Goal: Task Accomplishment & Management: Manage account settings

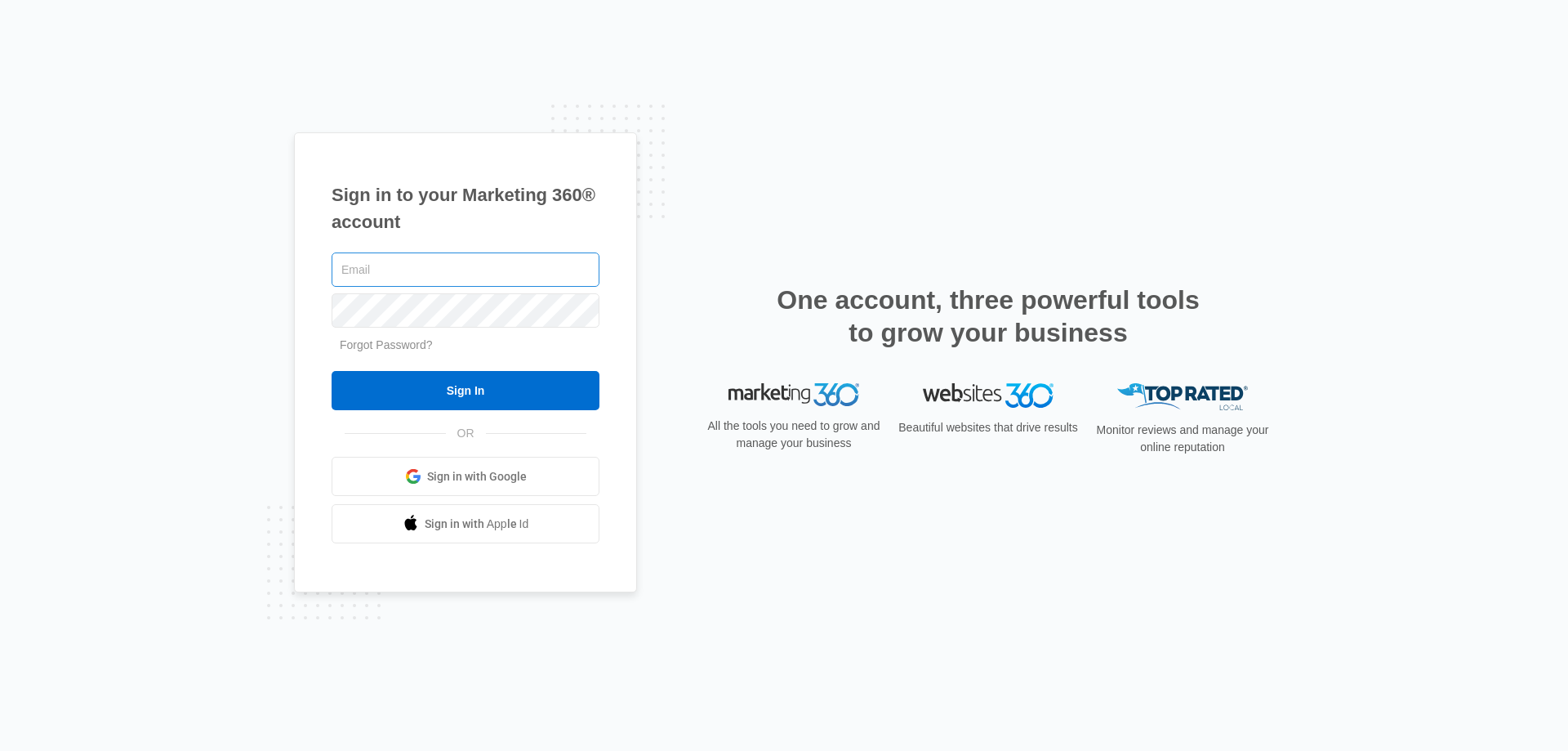
click at [414, 274] on input "text" at bounding box center [465, 269] width 268 height 34
type input "jan6000@hotmail.com"
click at [439, 480] on span "Sign in with Google" at bounding box center [476, 476] width 99 height 17
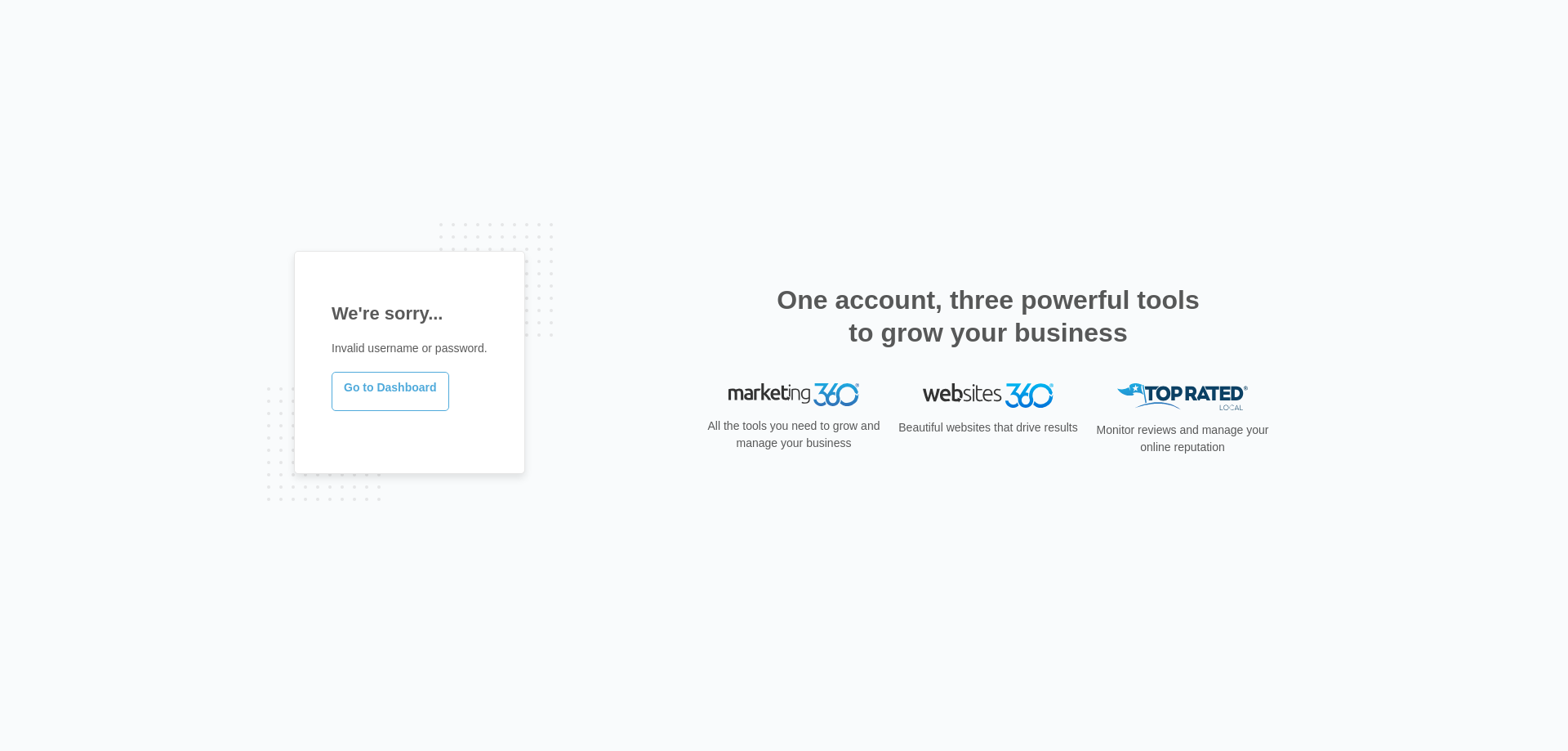
click at [414, 394] on link "Go to Dashboard" at bounding box center [390, 391] width 118 height 39
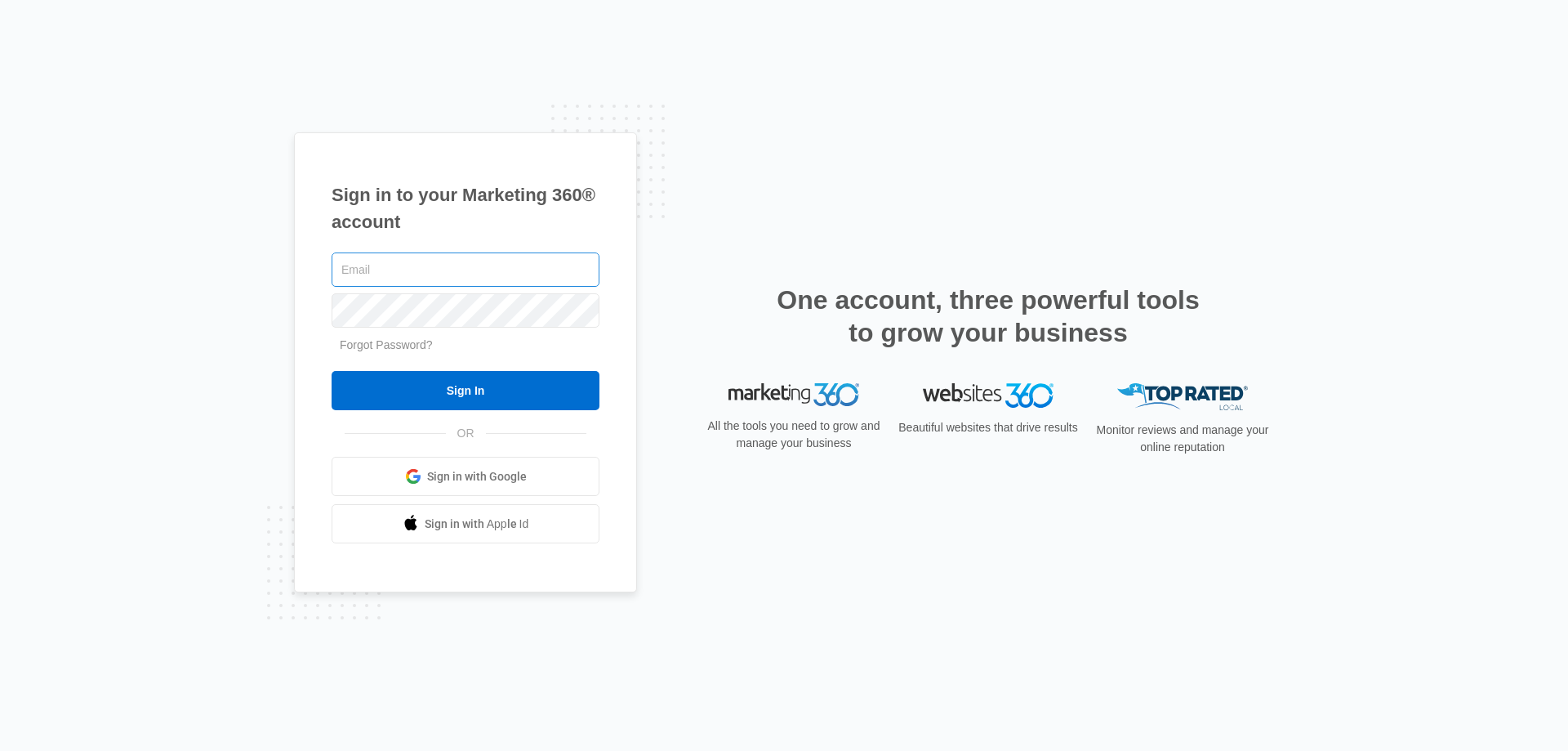
click at [415, 263] on input "text" at bounding box center [465, 269] width 268 height 34
drag, startPoint x: 484, startPoint y: 273, endPoint x: 307, endPoint y: 254, distance: 178.0
click at [307, 254] on div "Sign in to your Marketing 360® account jan6000@hotmail.com Forgot Password? Sig…" at bounding box center [465, 363] width 343 height 461
type input "jmichel@jrmaccountingllc.com"
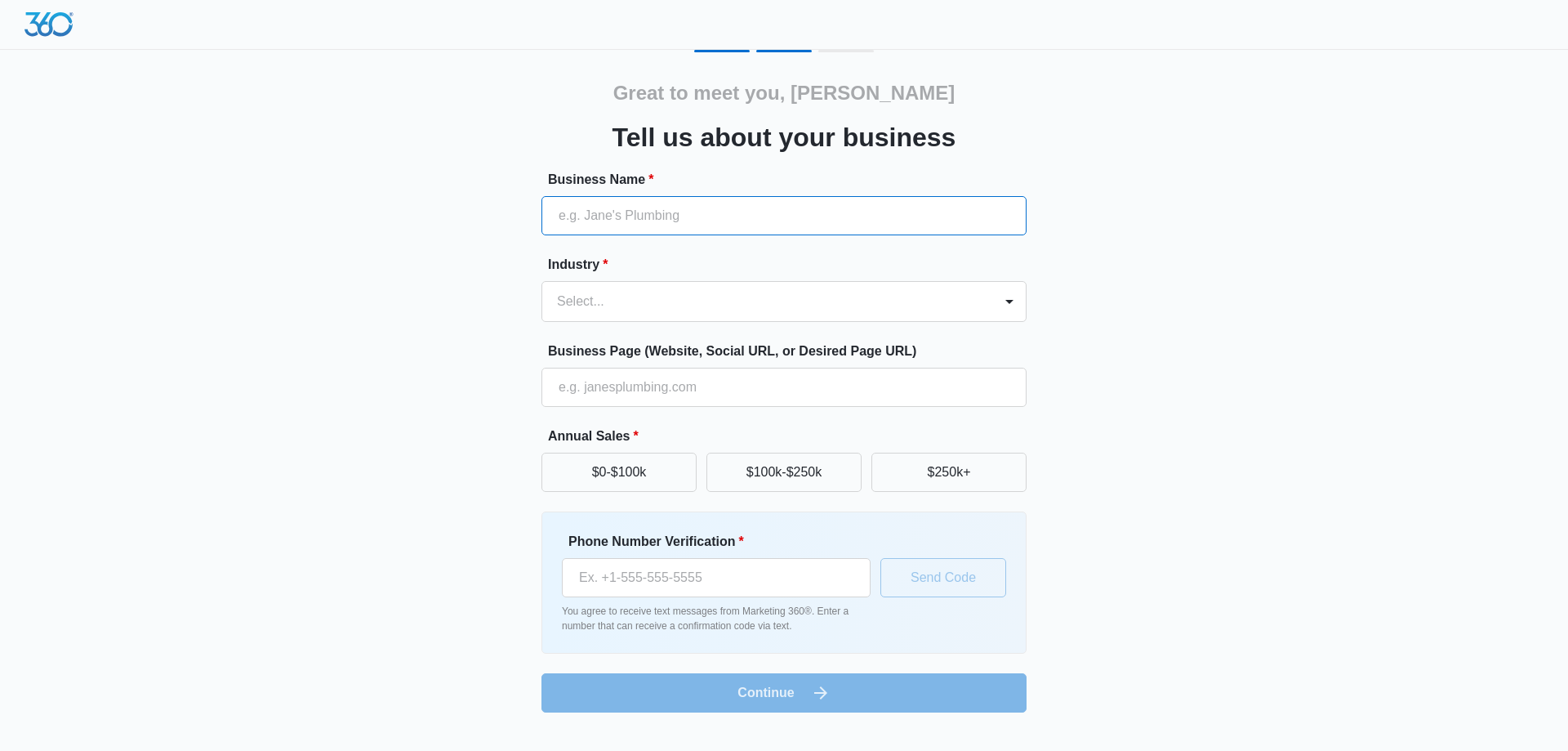
click at [668, 220] on input "Business Name *" at bounding box center [784, 215] width 485 height 39
type input "JRM ACCOUNTING LLC- A Plus Accounti"
type input "[PHONE_NUMBER]"
type input "JRM ACCOUNTING LLC- A Plus Accounting LLC"
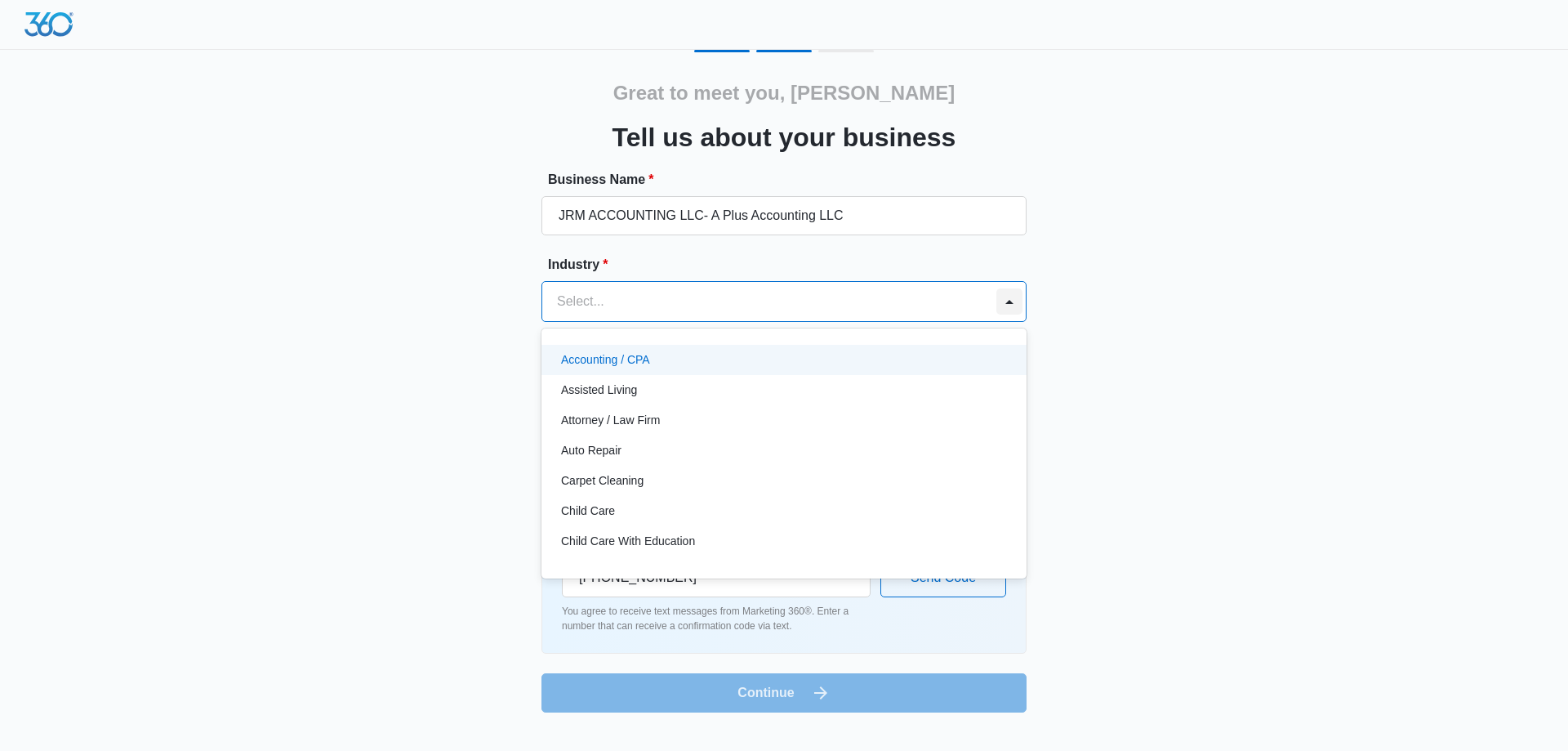
click at [998, 306] on div at bounding box center [1009, 301] width 27 height 27
click at [621, 350] on div "Accounting / CPA" at bounding box center [784, 360] width 485 height 30
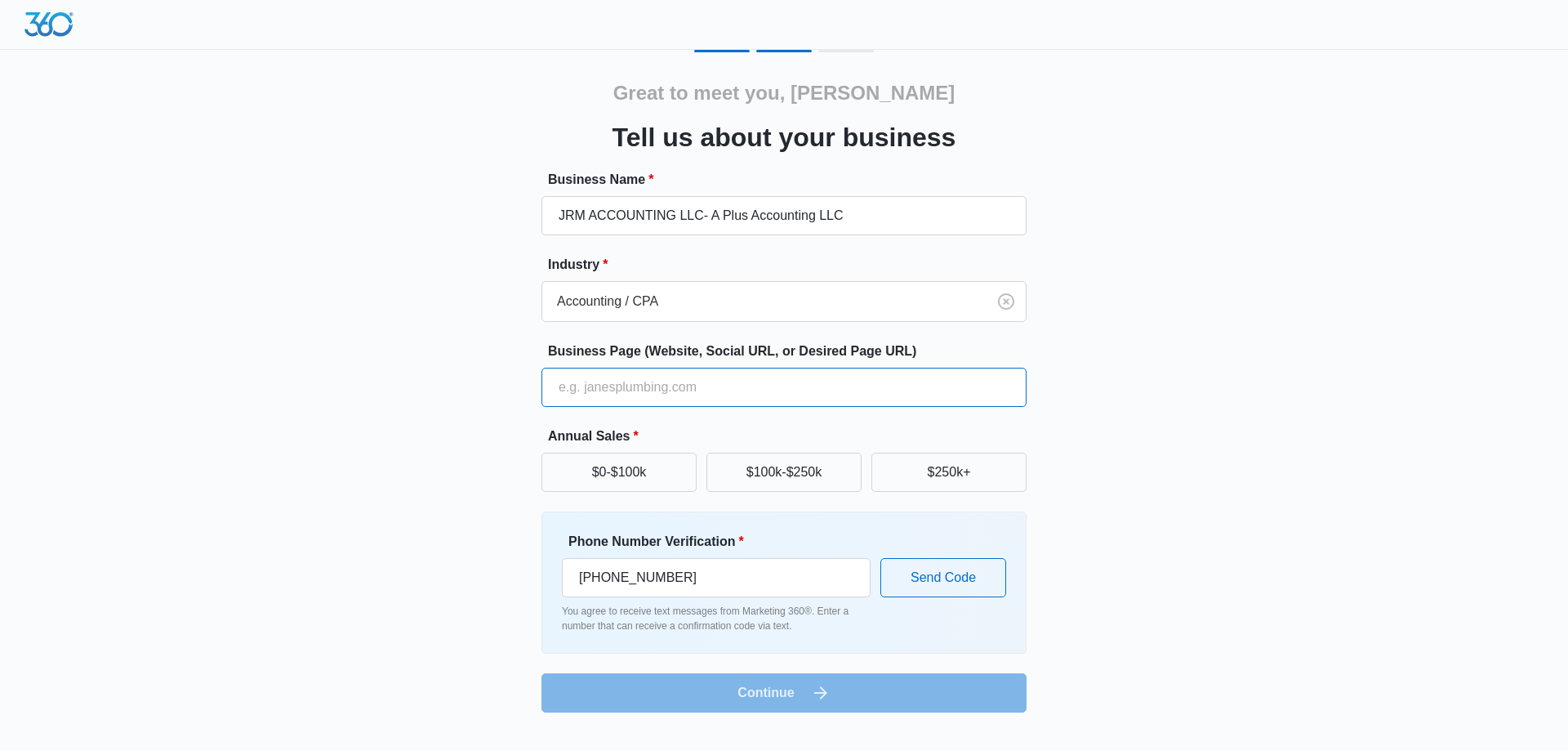
click at [840, 384] on input "Business Page (Website, Social URL, or Desired Page URL)" at bounding box center [784, 387] width 485 height 39
click at [646, 391] on input "Business Page (Website, Social URL, or Desired Page URL)" at bounding box center [784, 387] width 485 height 39
type input "www.jrmaccountingllc.com"
click at [1174, 528] on div "Great to meet you, Janice Tell us about your business Business Name * JRM ACCOU…" at bounding box center [783, 381] width 980 height 663
click at [647, 478] on button "$0-$100k" at bounding box center [619, 472] width 155 height 39
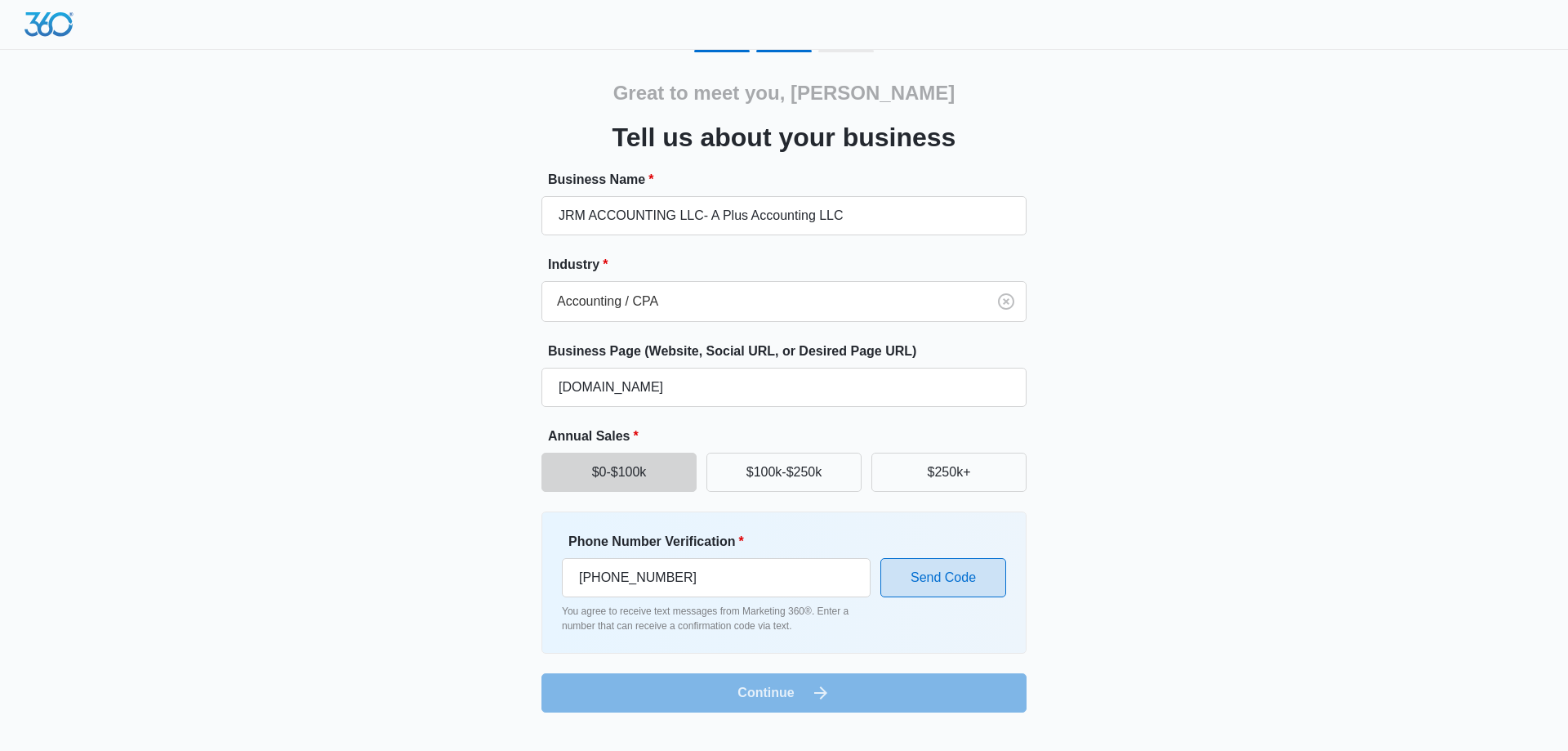
click at [914, 587] on button "Send Code" at bounding box center [943, 578] width 126 height 39
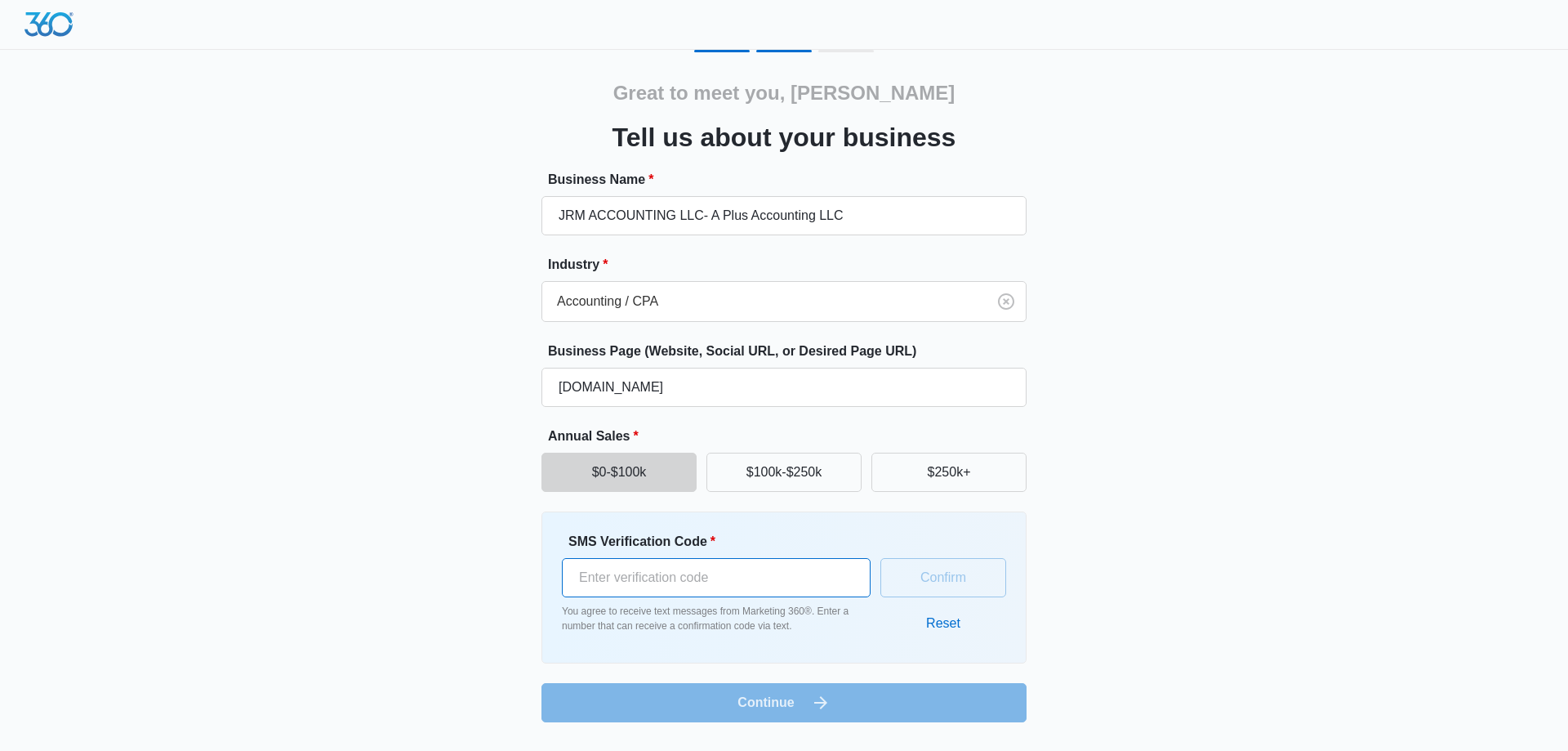
click at [628, 582] on input "SMS Verification Code *" at bounding box center [716, 578] width 308 height 39
type input "760338"
click at [979, 590] on button "Confirm" at bounding box center [943, 578] width 126 height 39
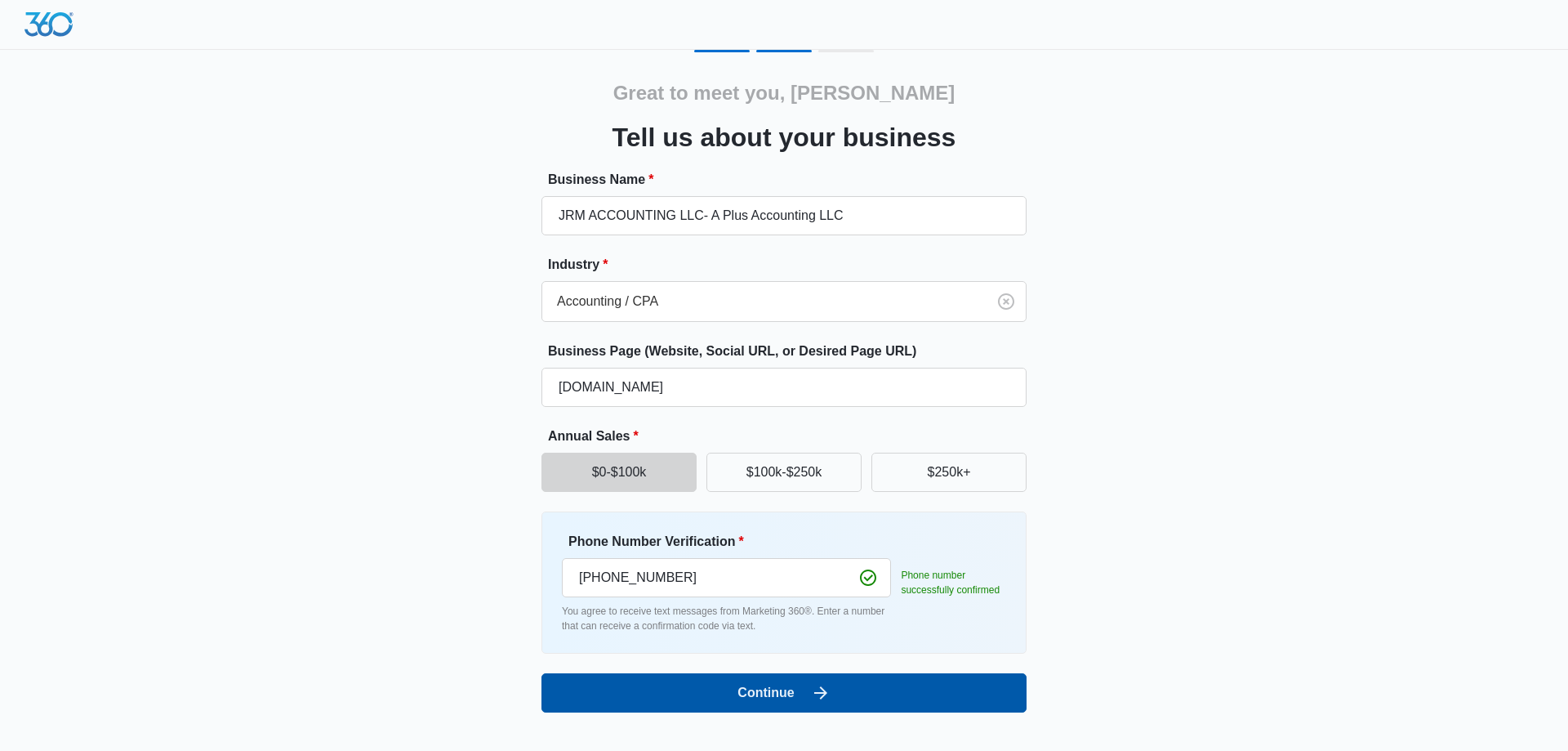
click at [731, 699] on button "Continue" at bounding box center [784, 693] width 485 height 39
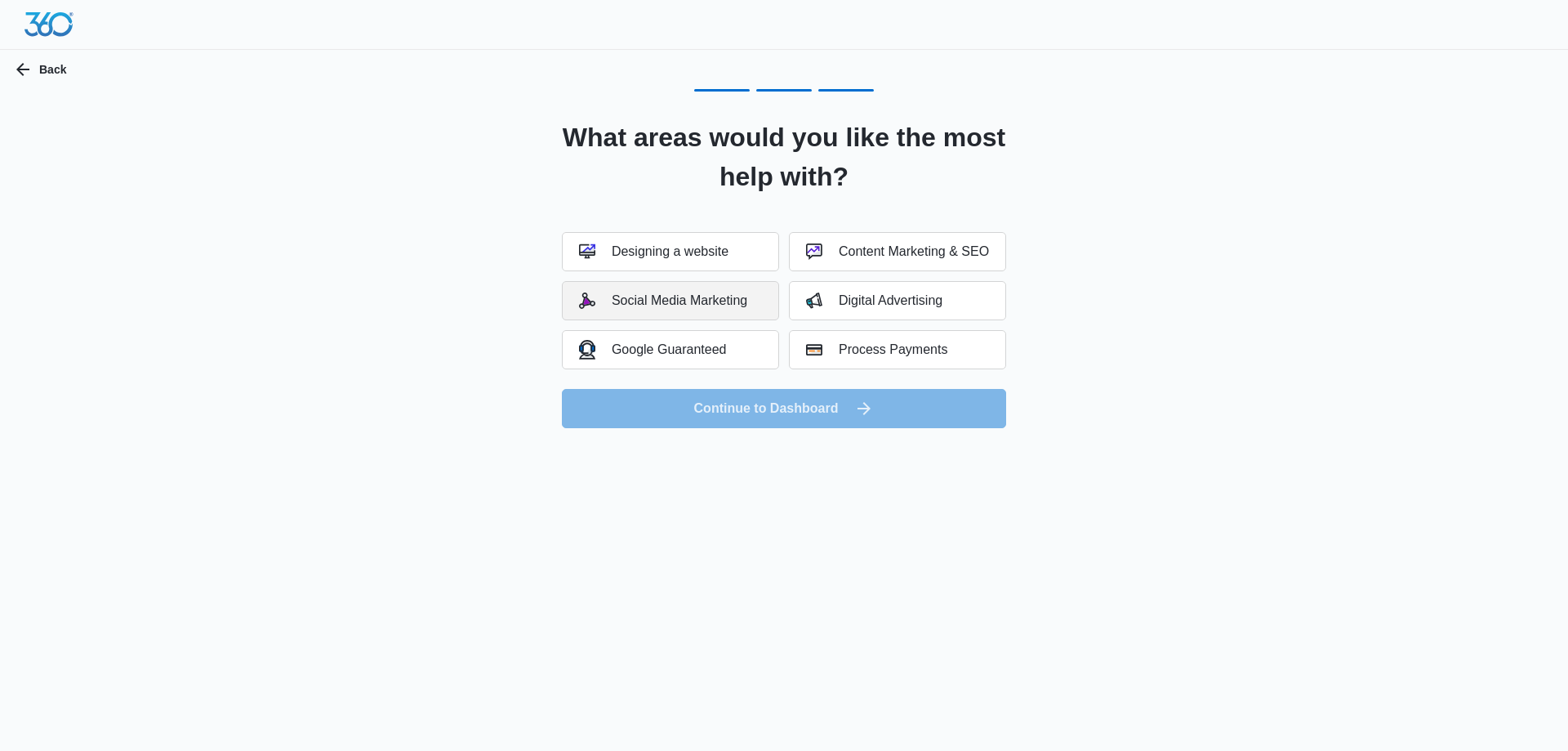
click at [655, 312] on button "Social Media Marketing" at bounding box center [670, 301] width 217 height 39
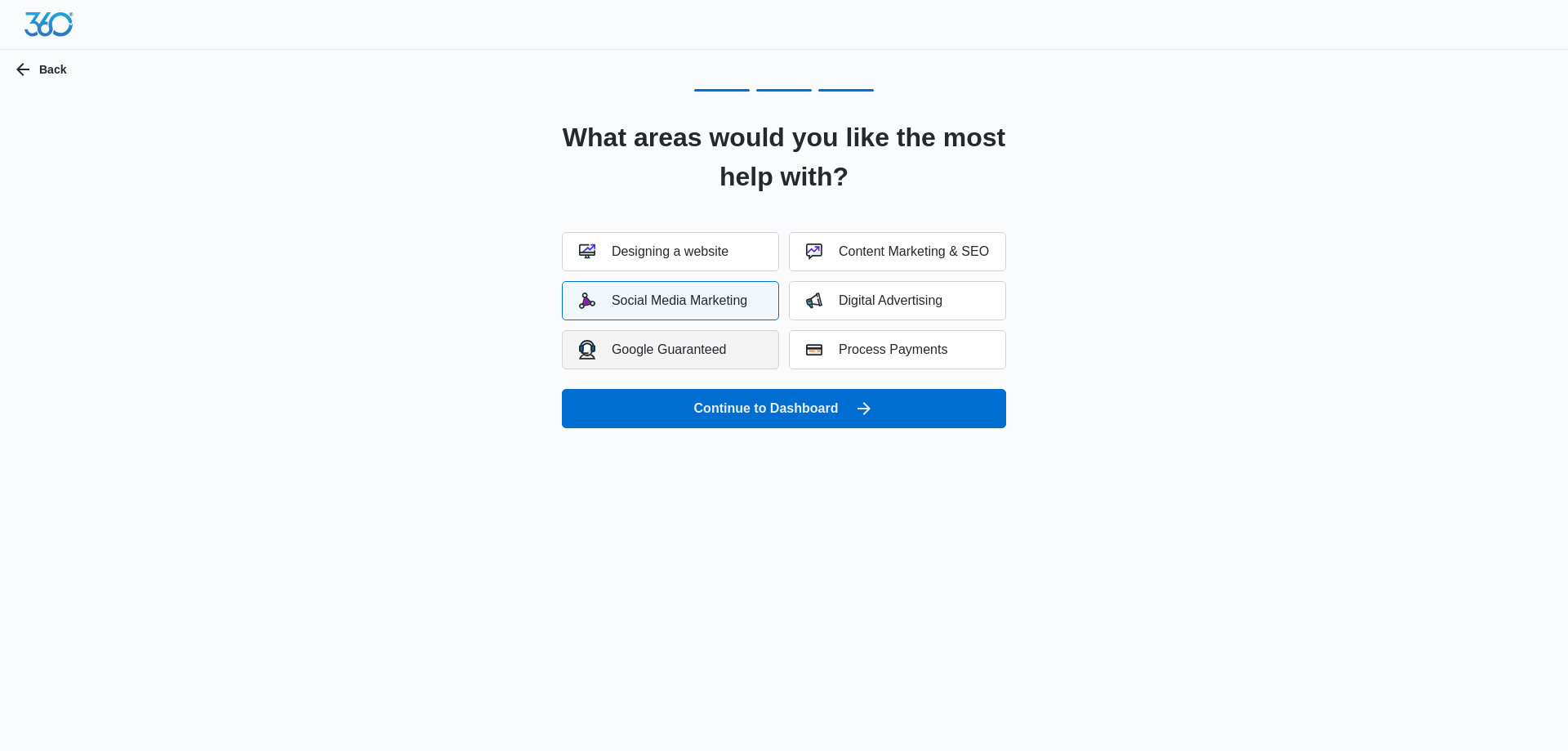
click at [703, 349] on div "Google Guaranteed" at bounding box center [652, 349] width 147 height 19
click at [814, 302] on img "button" at bounding box center [813, 301] width 17 height 17
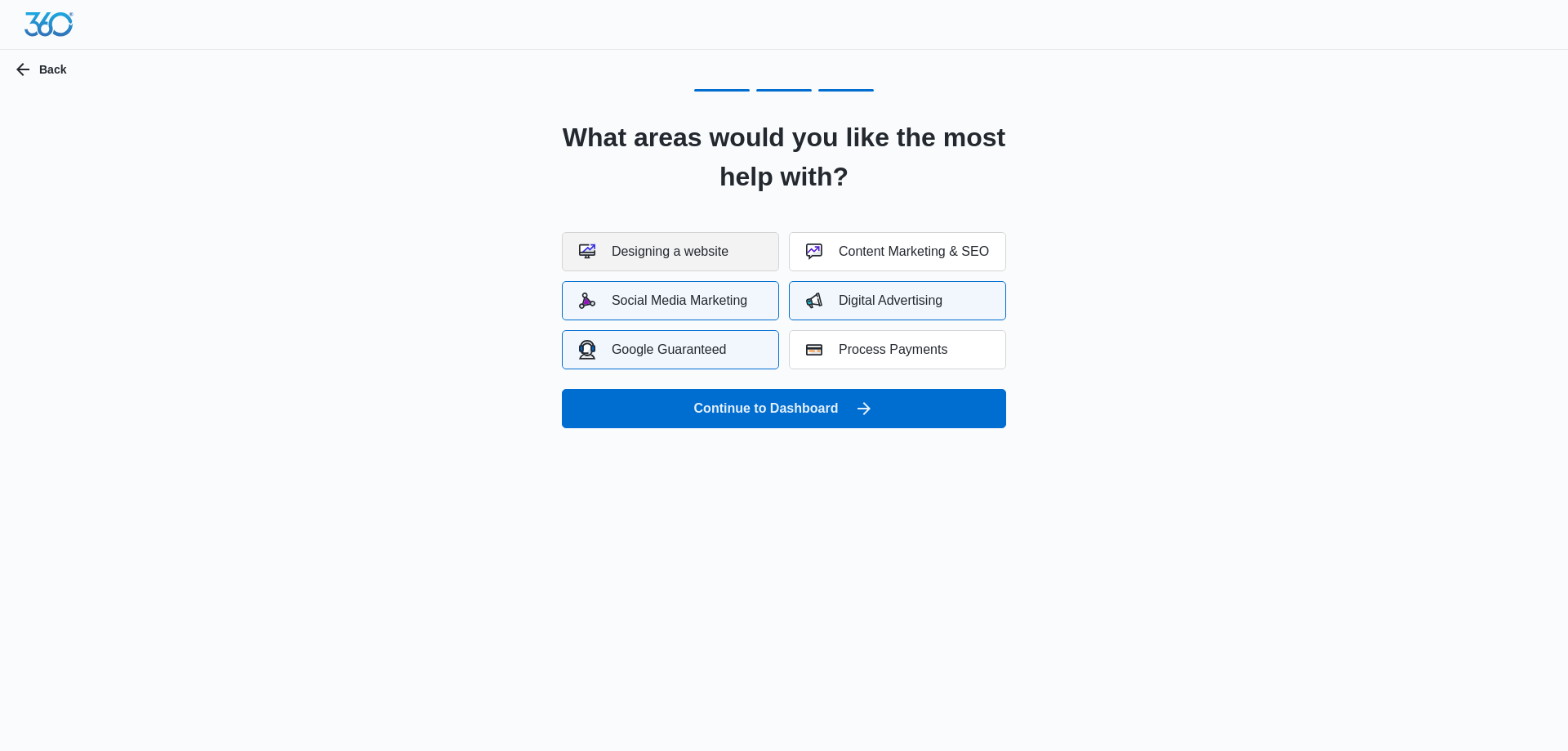
click at [745, 257] on button "Designing a website" at bounding box center [670, 252] width 217 height 39
click at [853, 251] on div "Content Marketing & SEO" at bounding box center [897, 252] width 183 height 17
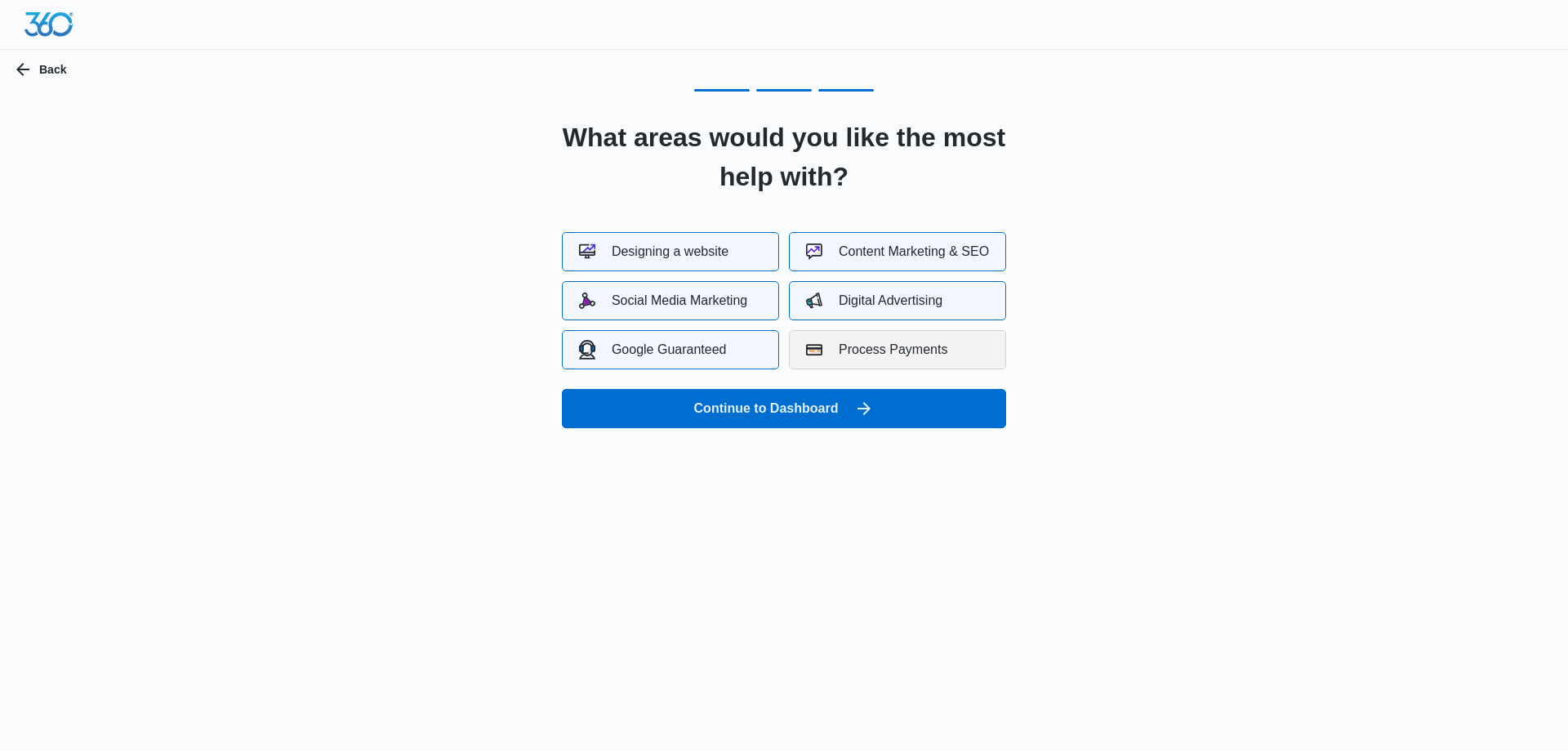
click at [861, 343] on div "Process Payments" at bounding box center [876, 349] width 141 height 17
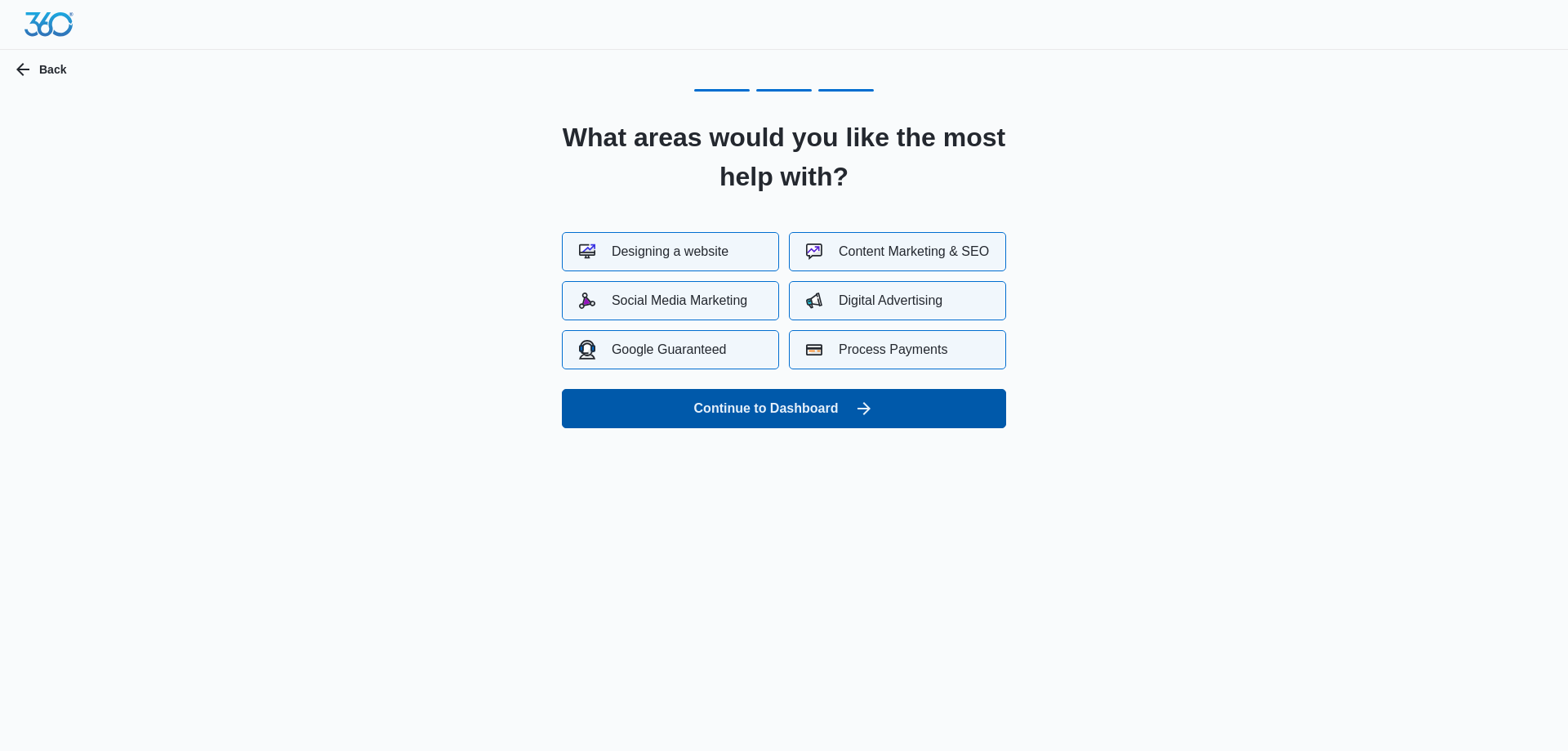
click at [828, 416] on button "Continue to Dashboard" at bounding box center [784, 409] width 444 height 39
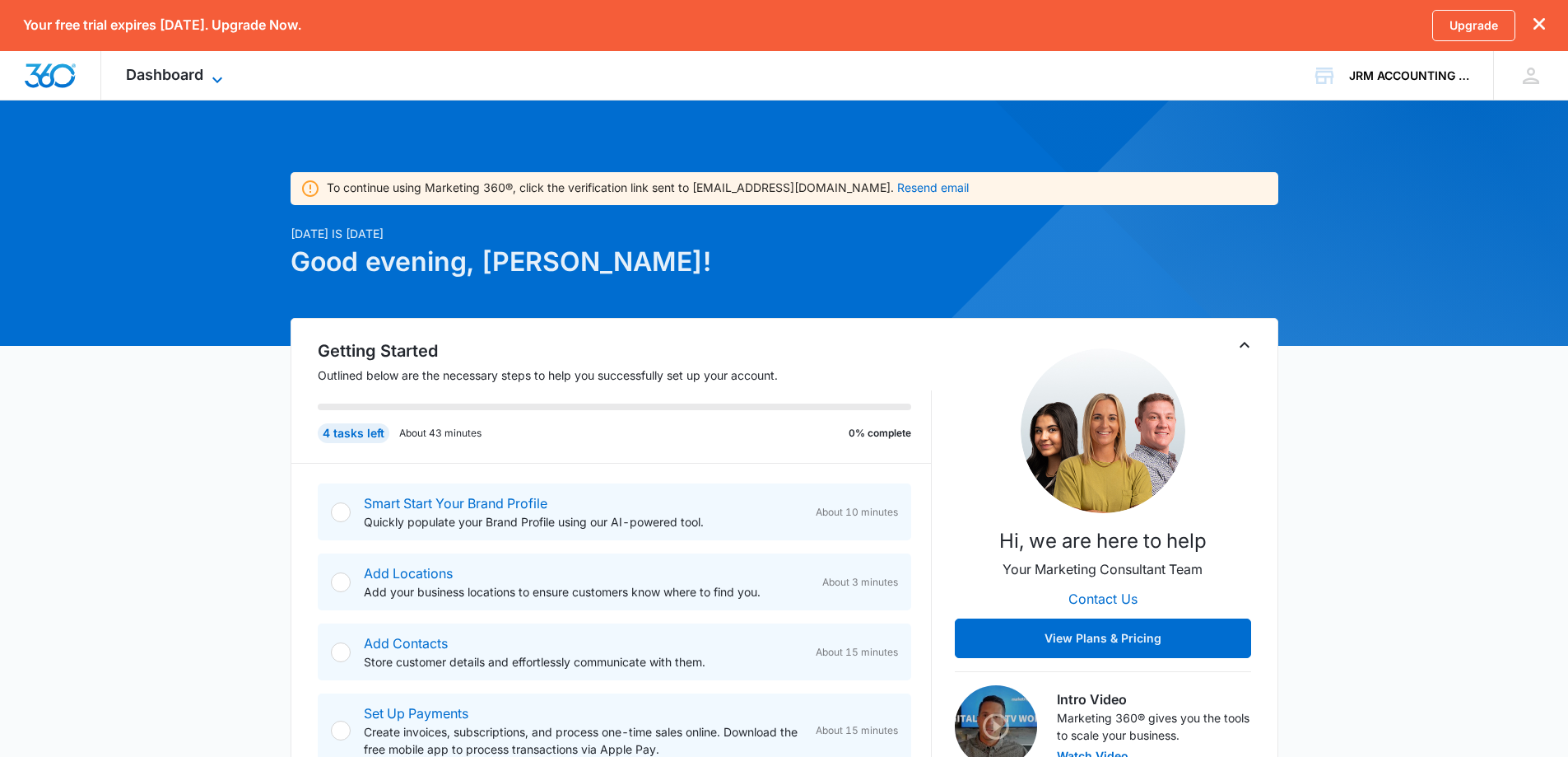
click at [217, 75] on icon at bounding box center [217, 80] width 20 height 20
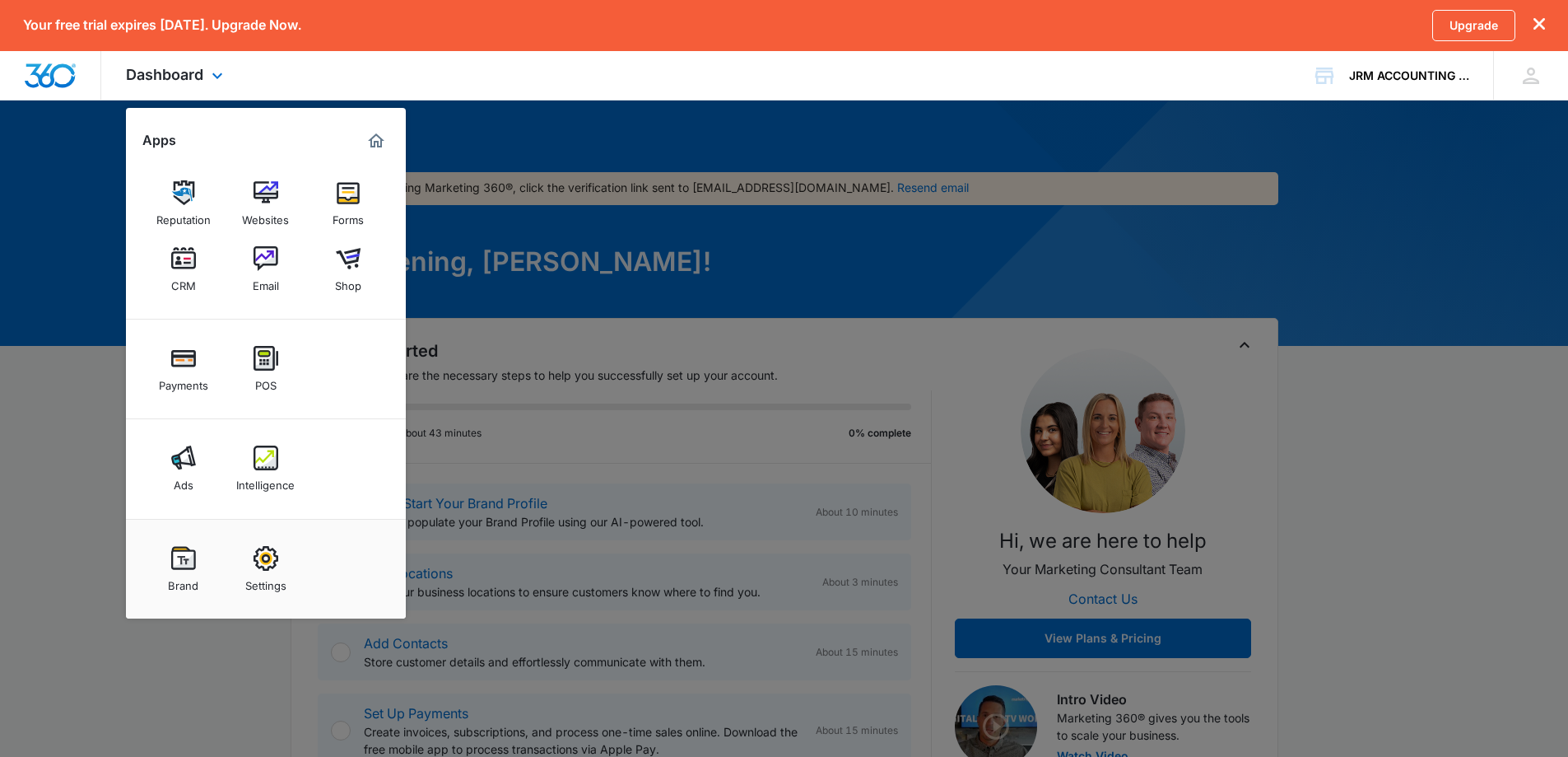
click at [487, 72] on div "Dashboard Apps Reputation Websites Forms CRM Email Shop Payments POS Ads Intell…" at bounding box center [784, 76] width 1568 height 50
click at [529, 135] on div at bounding box center [784, 378] width 1568 height 757
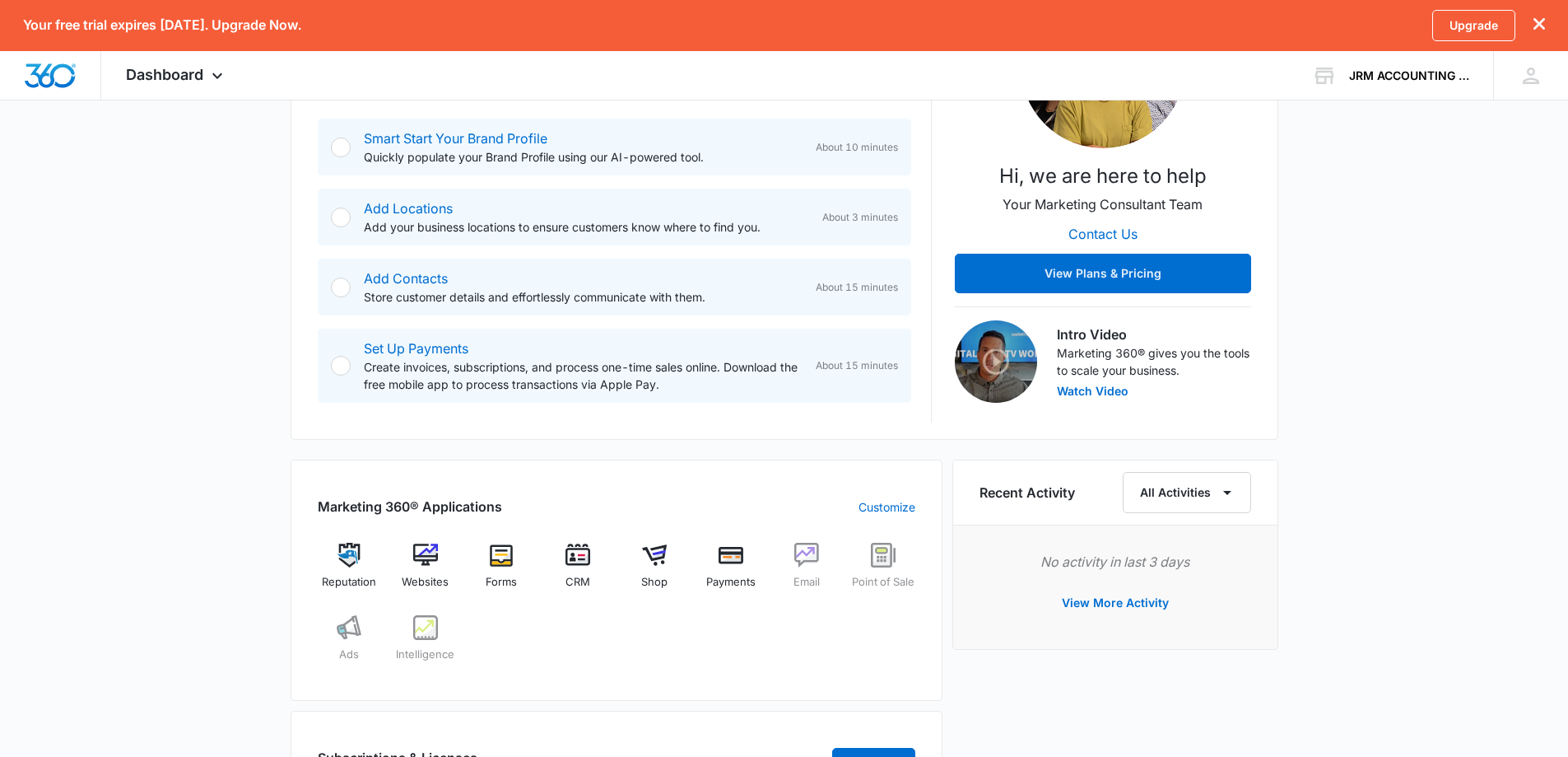
scroll to position [282, 0]
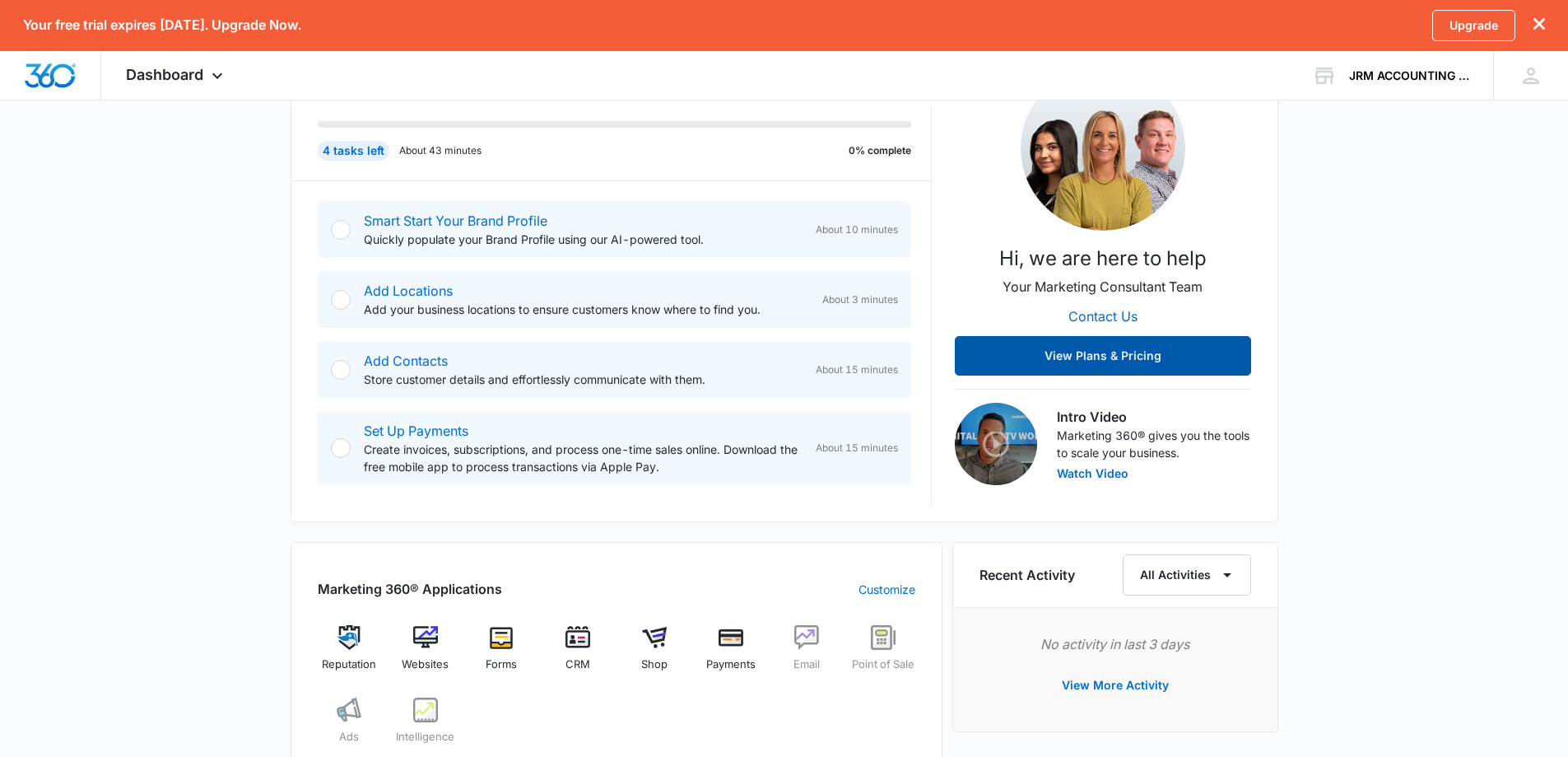
click at [1031, 366] on button "View Plans & Pricing" at bounding box center [1102, 356] width 296 height 40
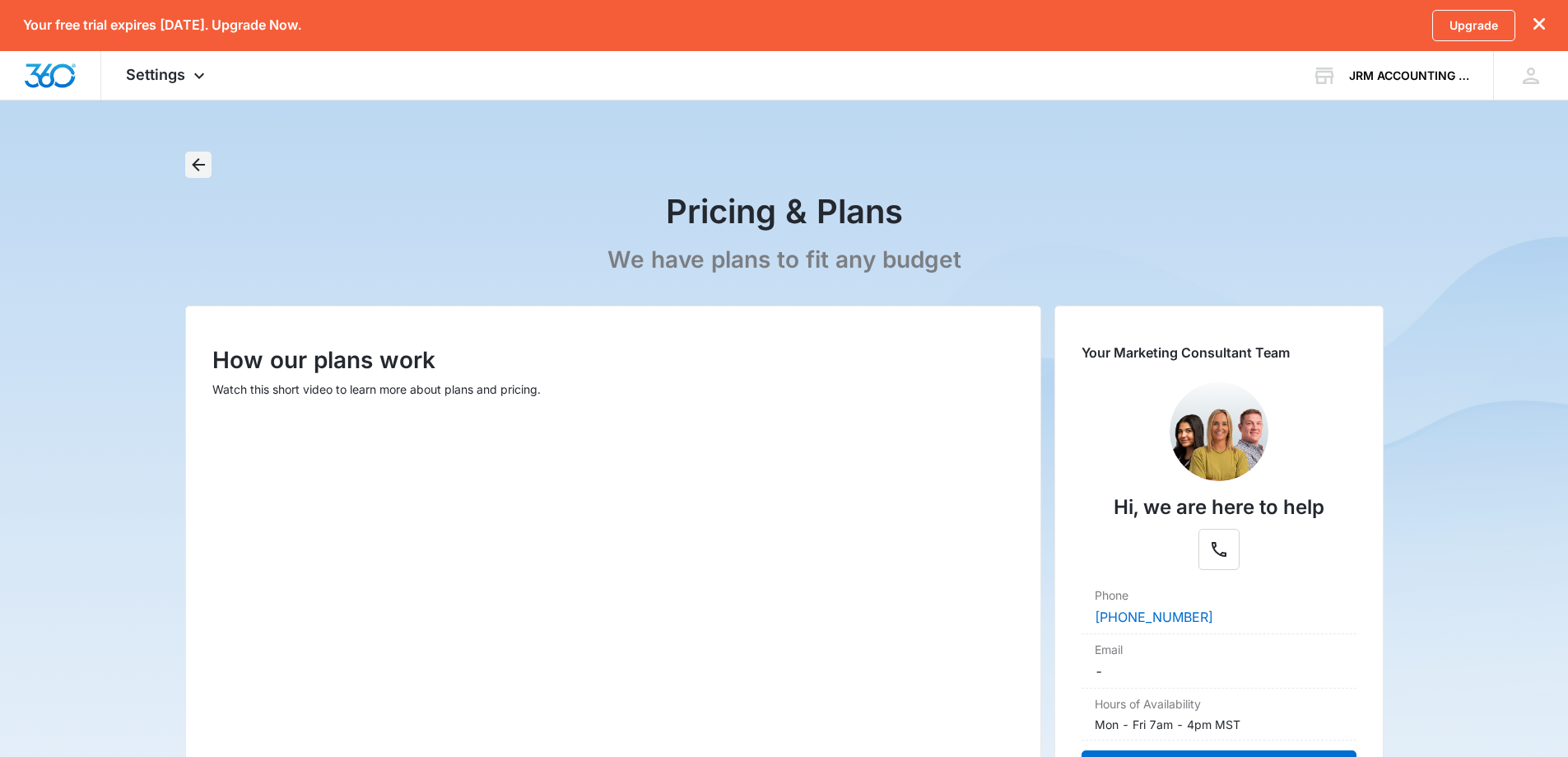
click at [197, 163] on icon "Back" at bounding box center [198, 164] width 20 height 20
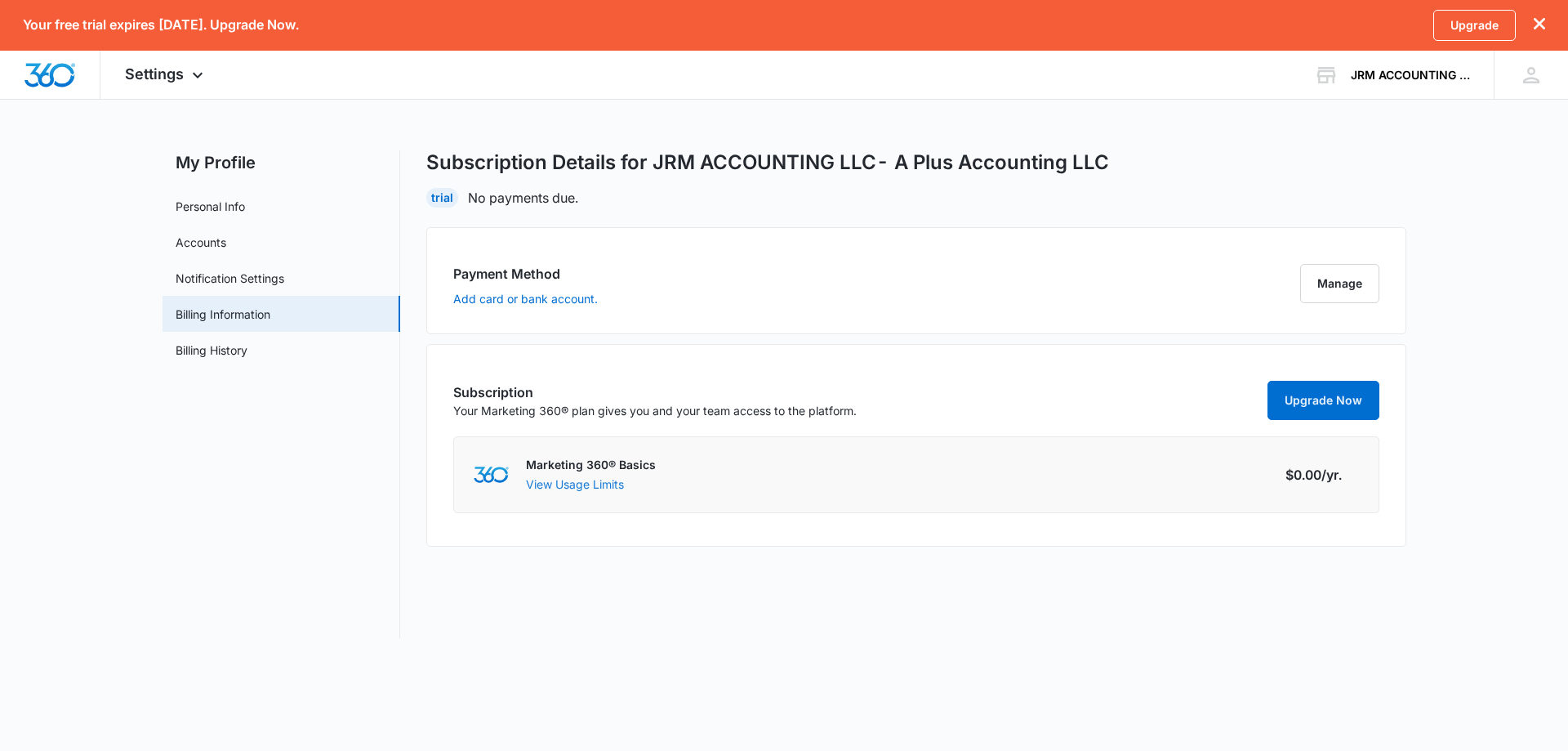
click at [598, 487] on button "View Usage Limits" at bounding box center [575, 484] width 98 height 17
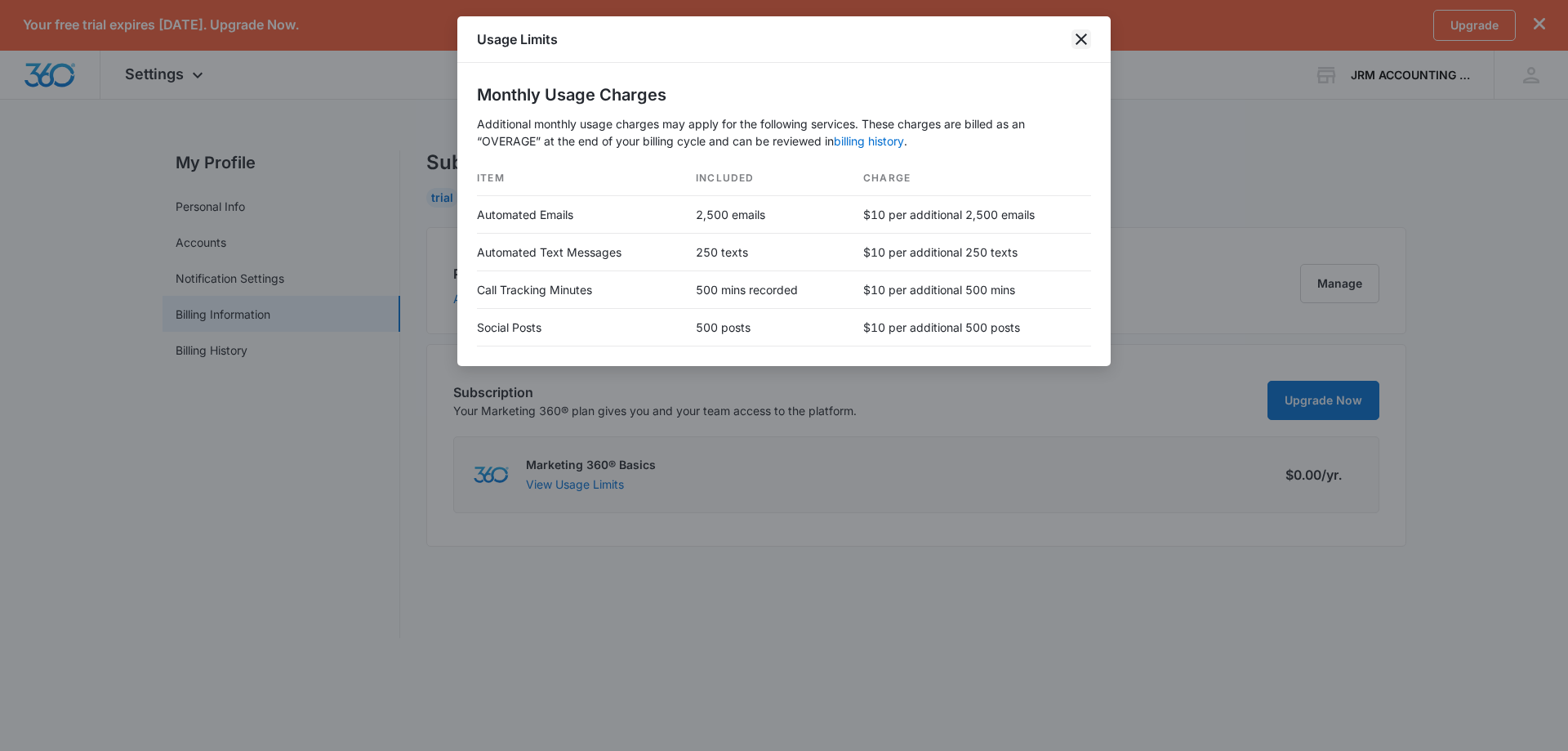
click at [1083, 36] on icon "close" at bounding box center [1081, 39] width 20 height 20
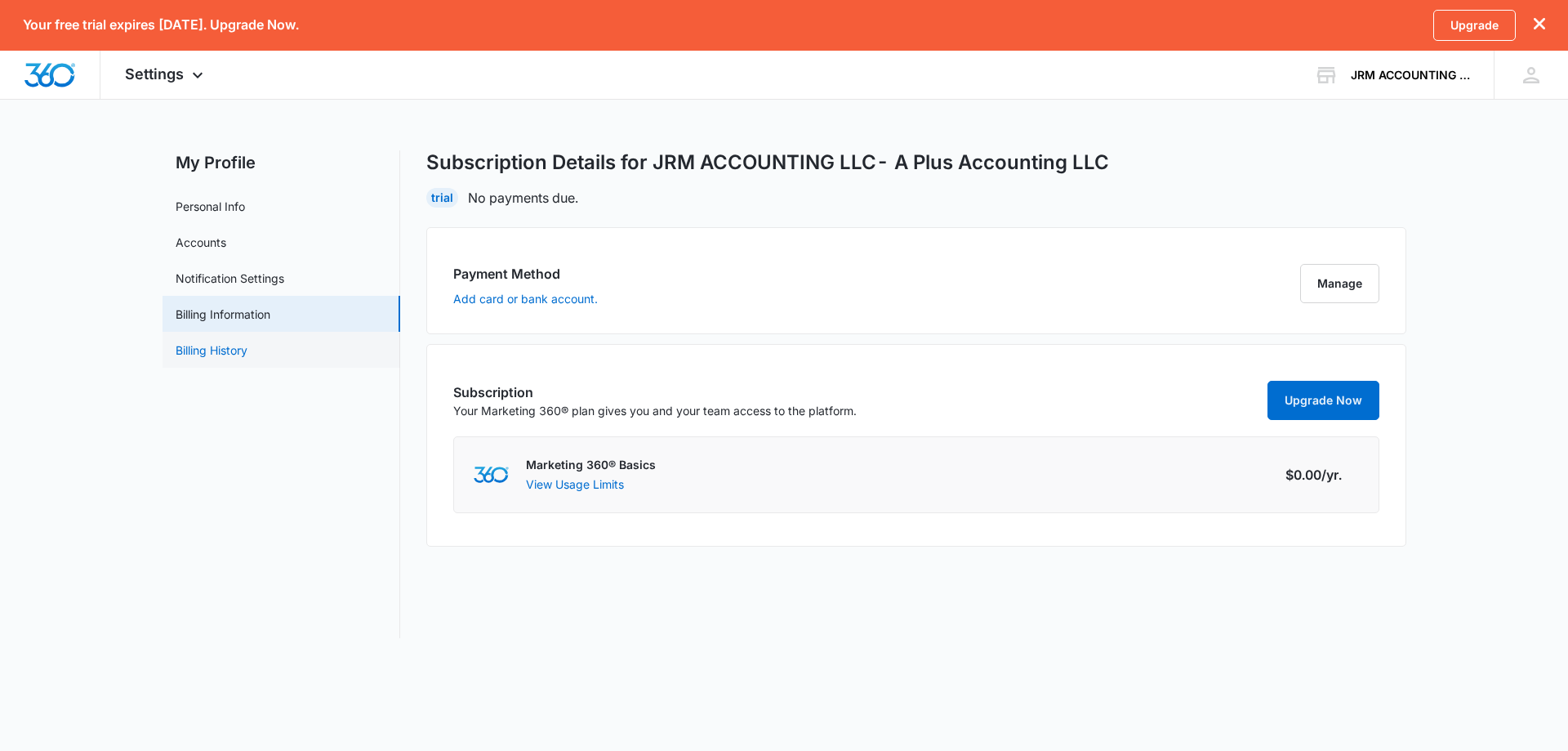
click at [216, 348] on link "Billing History" at bounding box center [211, 349] width 72 height 17
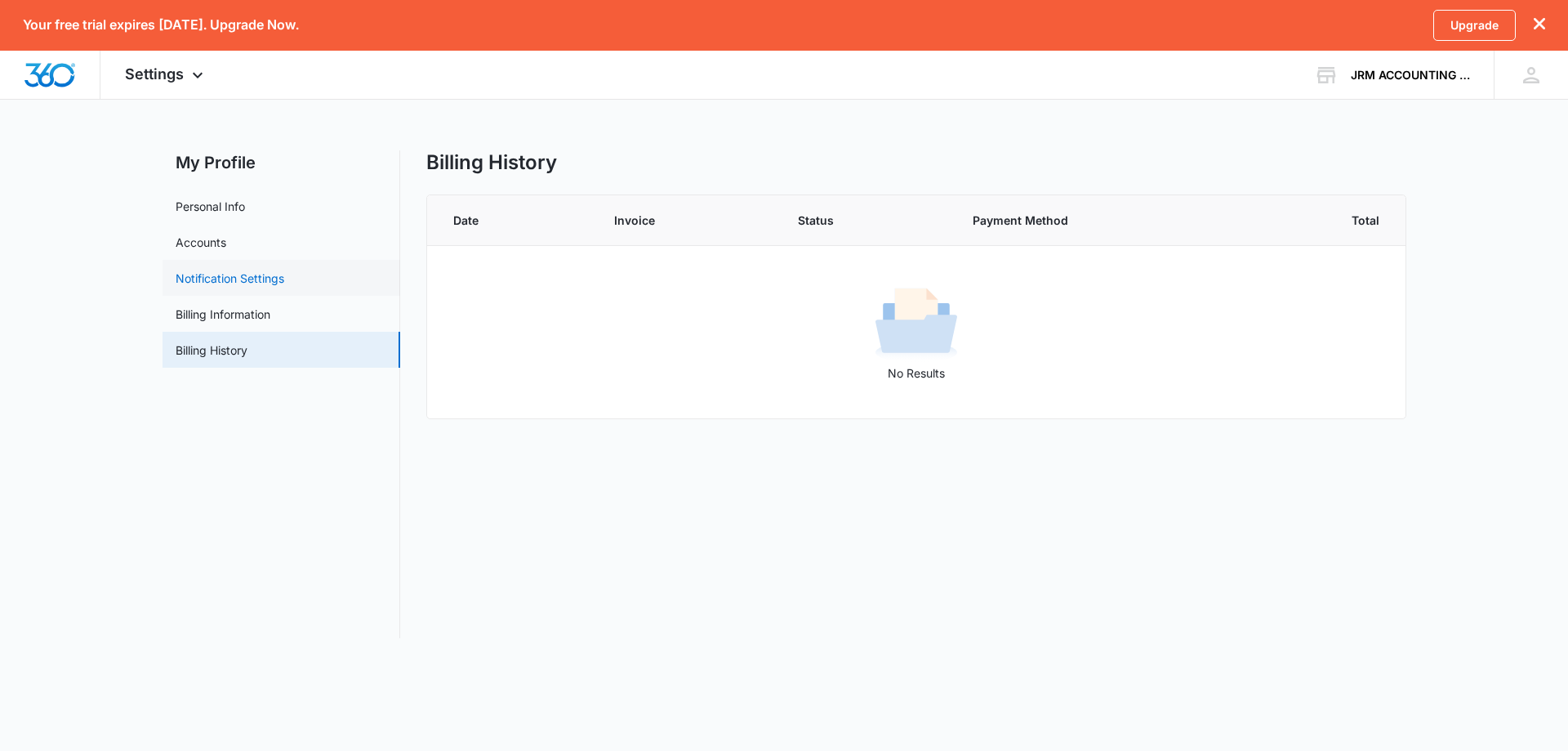
click at [201, 284] on link "Notification Settings" at bounding box center [230, 277] width 109 height 17
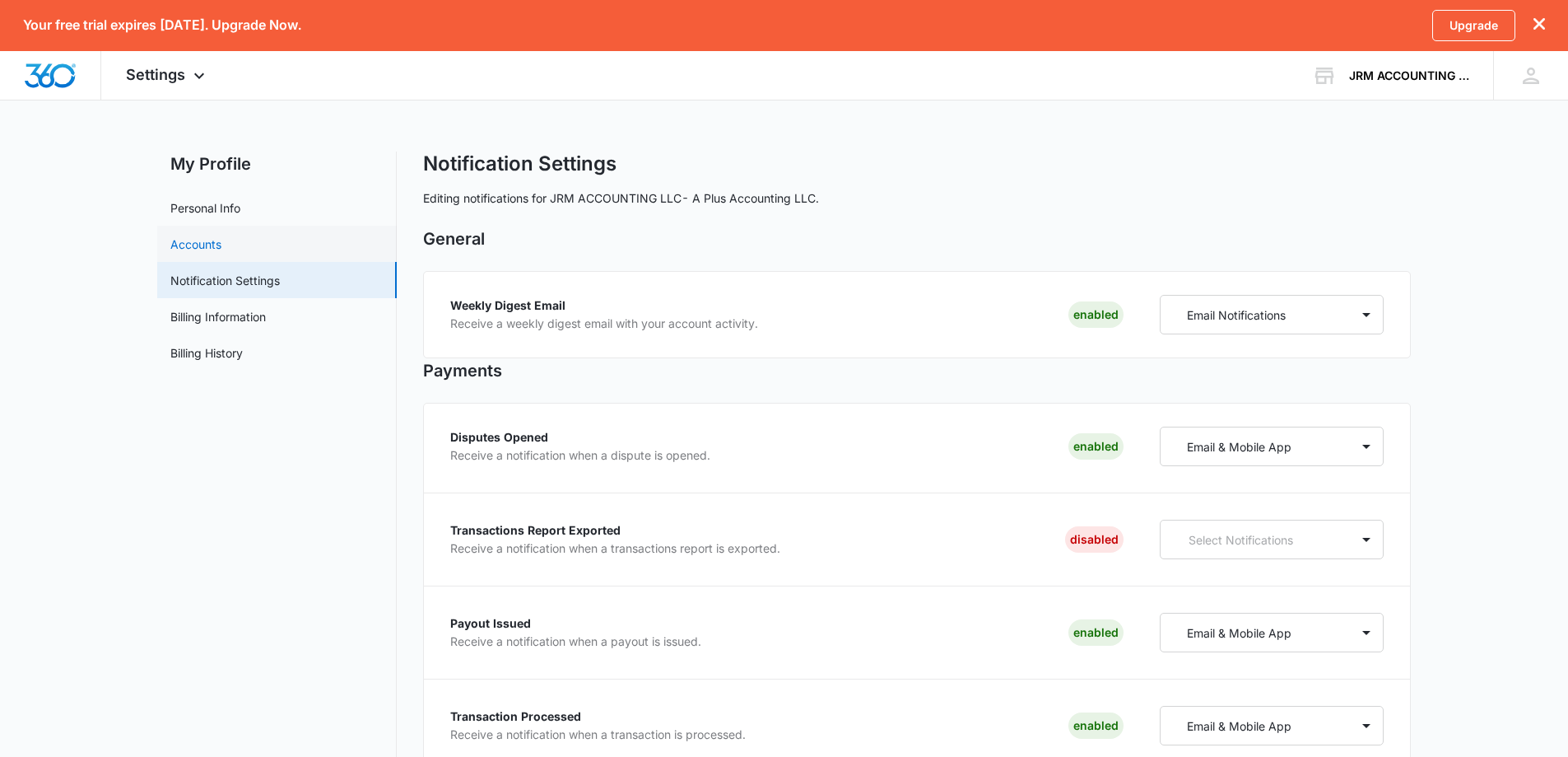
click at [222, 249] on link "Accounts" at bounding box center [196, 244] width 52 height 17
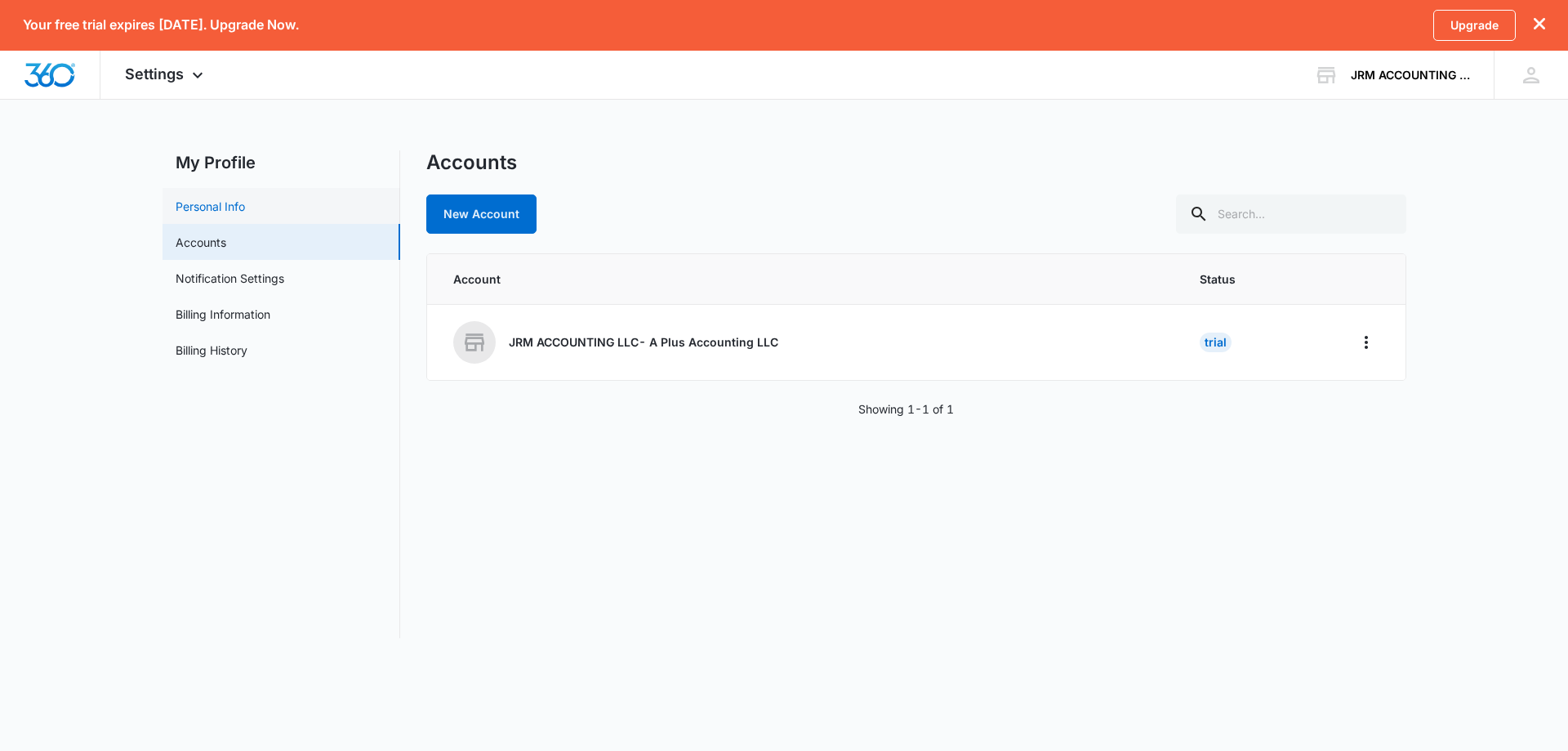
click at [244, 205] on link "Personal Info" at bounding box center [210, 205] width 70 height 17
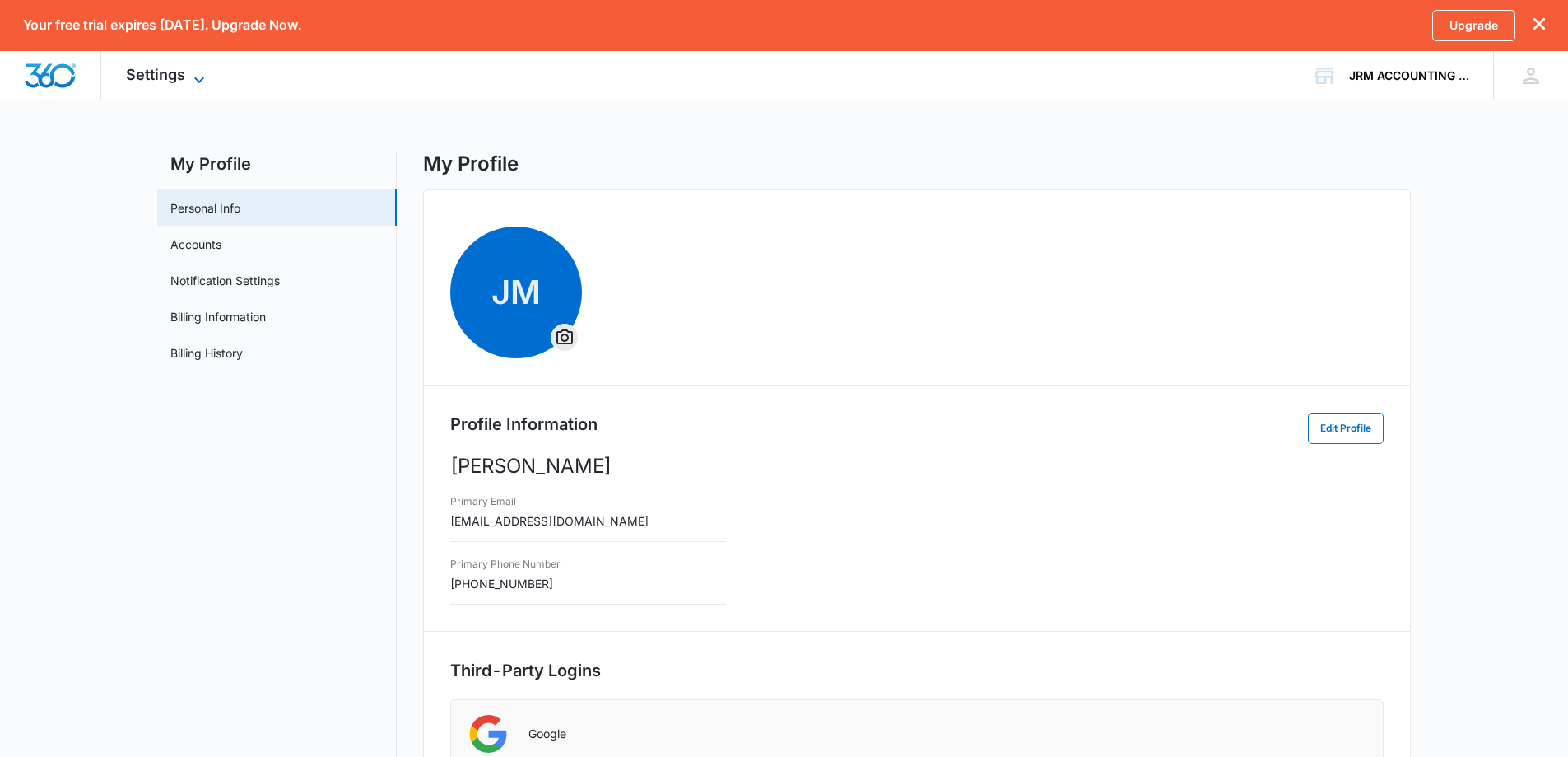
click at [184, 77] on span "Settings" at bounding box center [156, 73] width 59 height 17
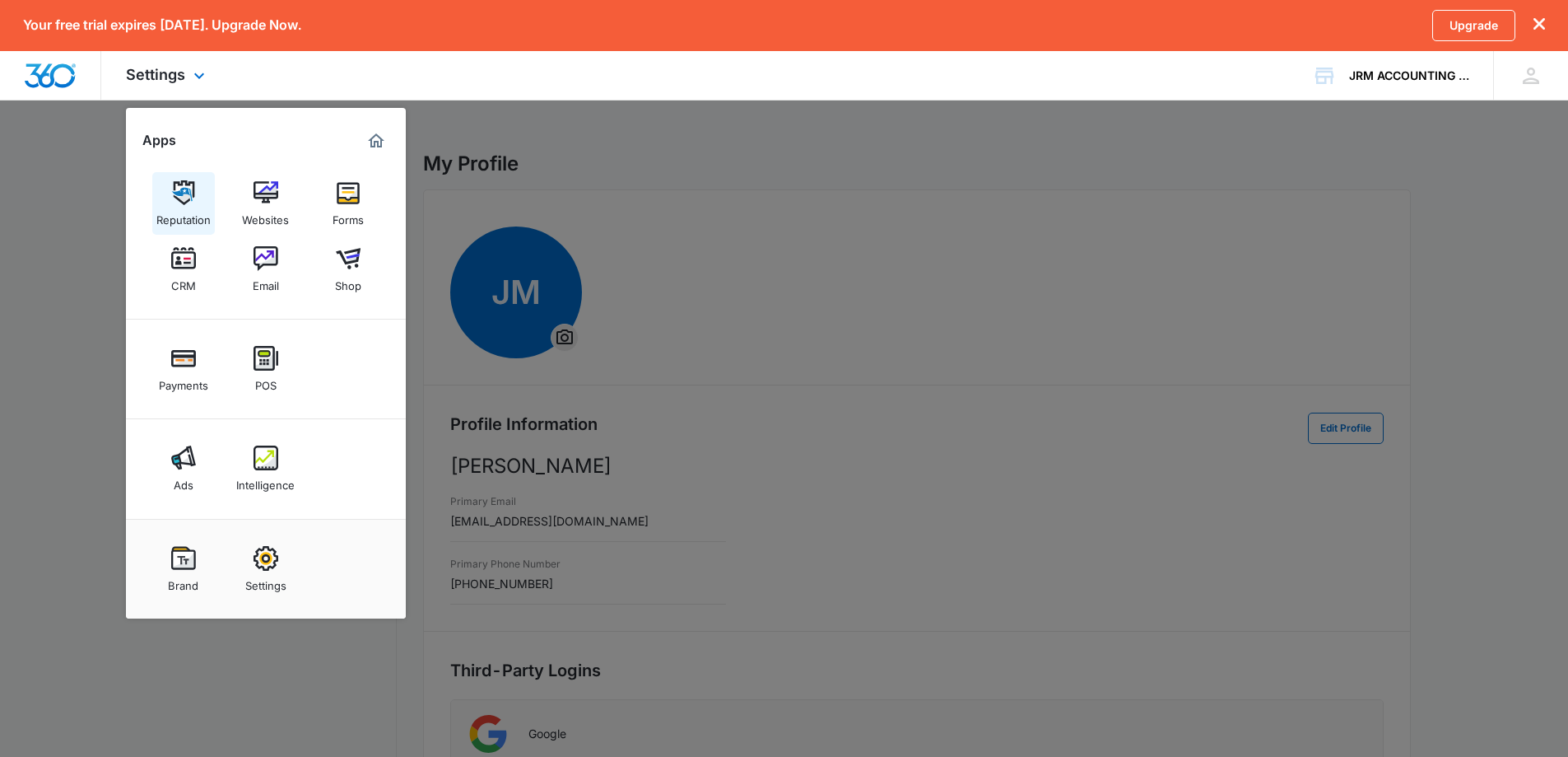
click at [178, 202] on img at bounding box center [183, 192] width 25 height 25
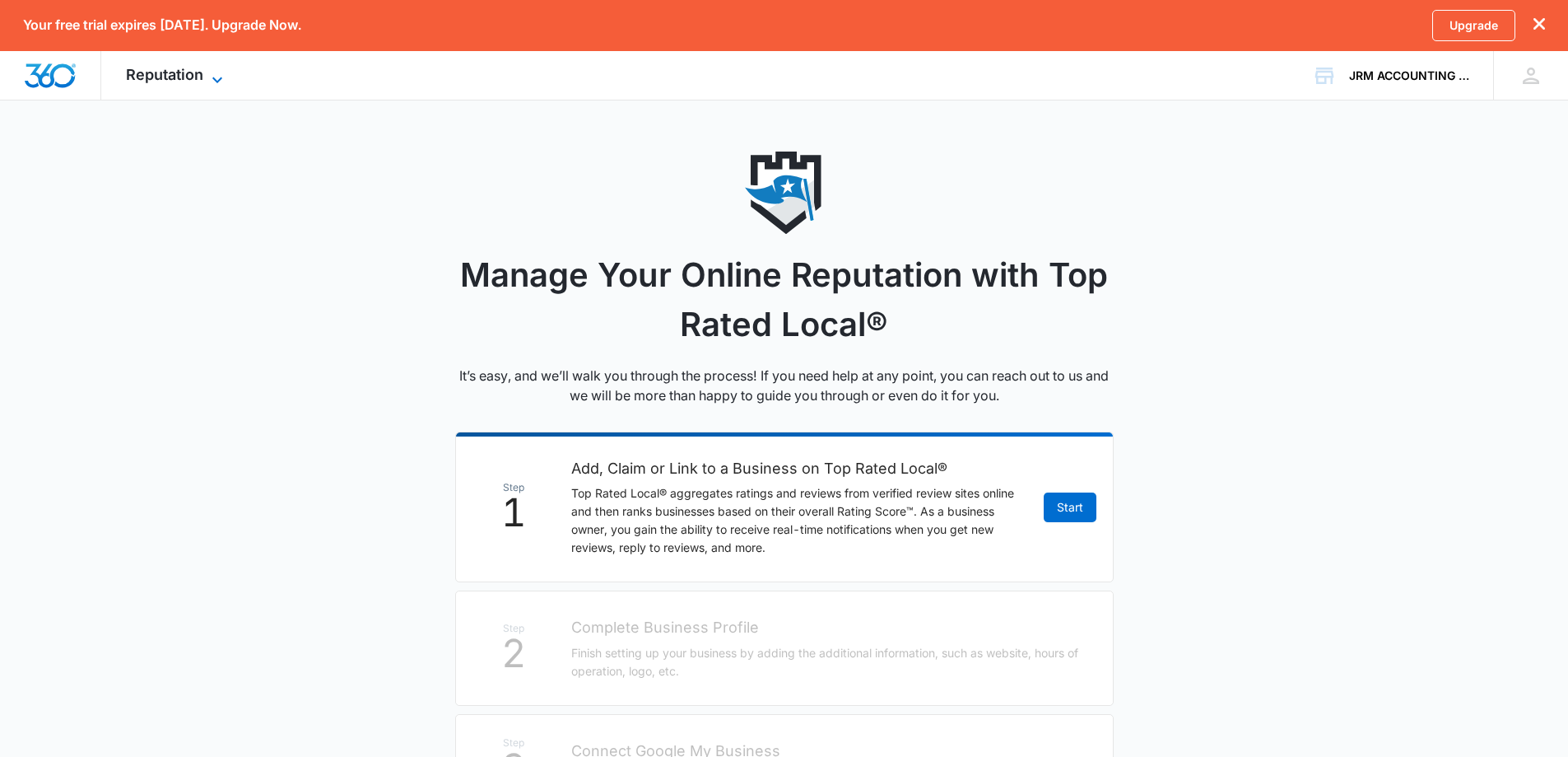
click at [214, 85] on icon at bounding box center [217, 80] width 20 height 20
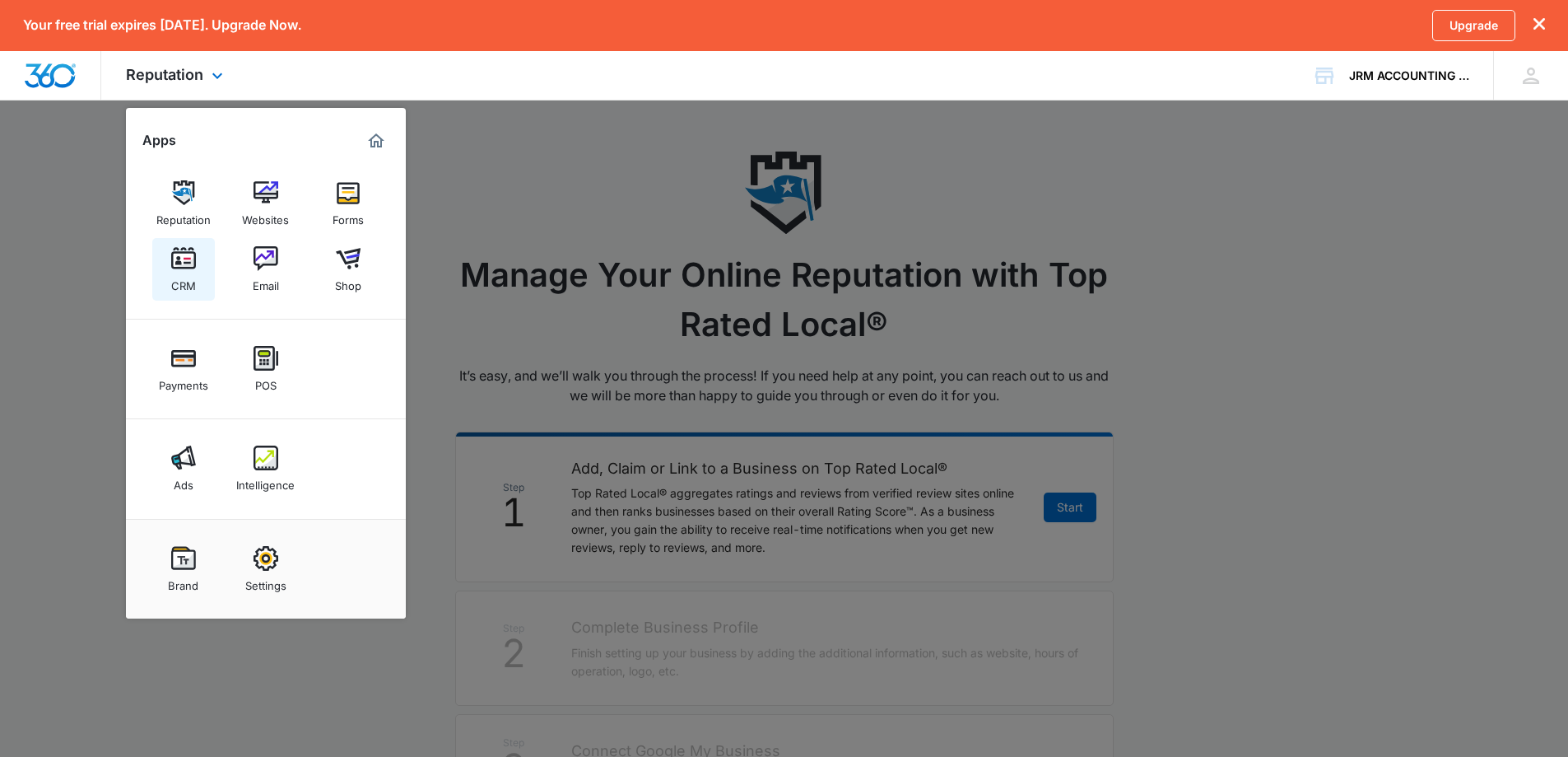
click at [180, 283] on div "CRM" at bounding box center [183, 281] width 25 height 22
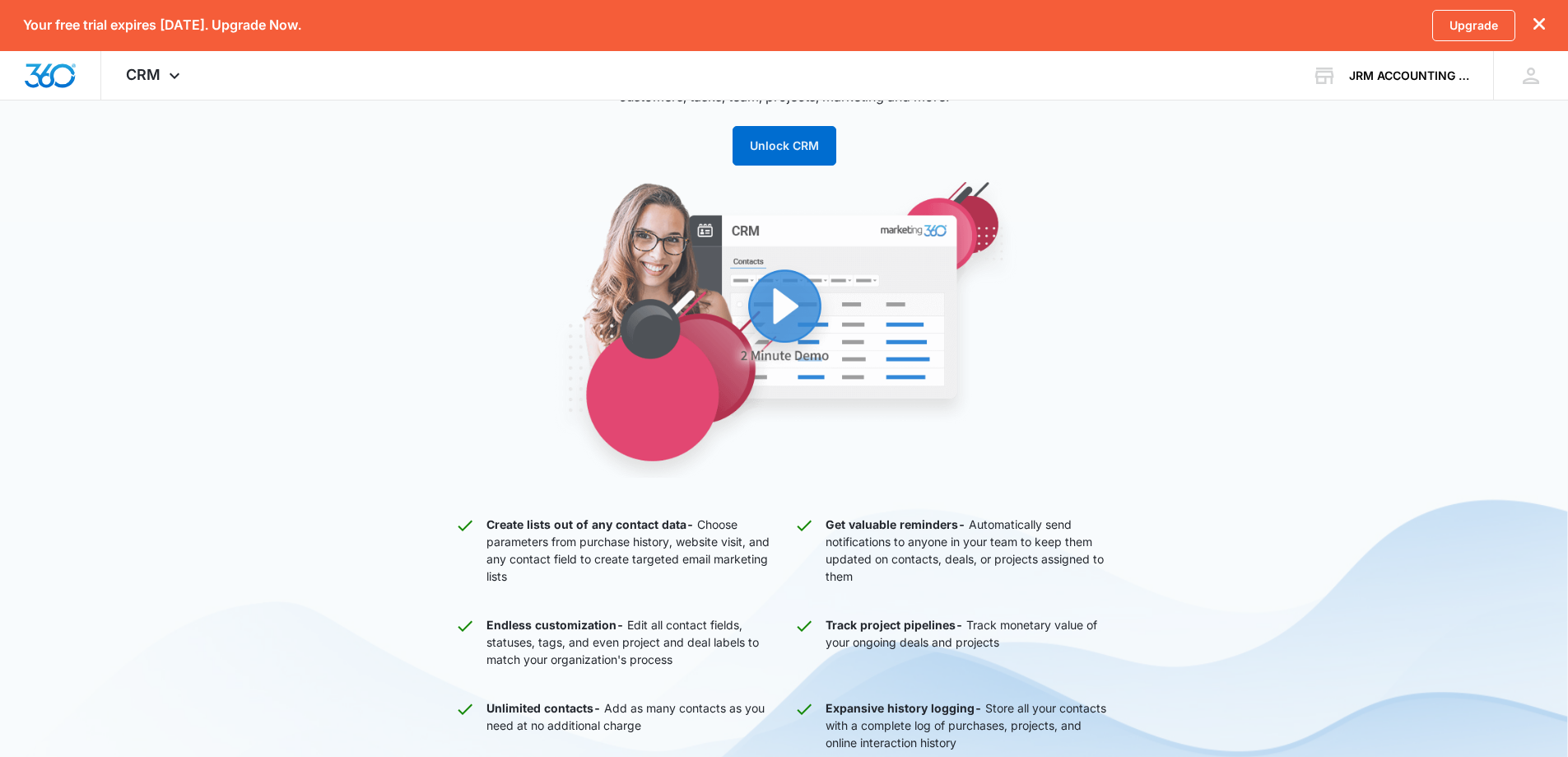
scroll to position [159, 0]
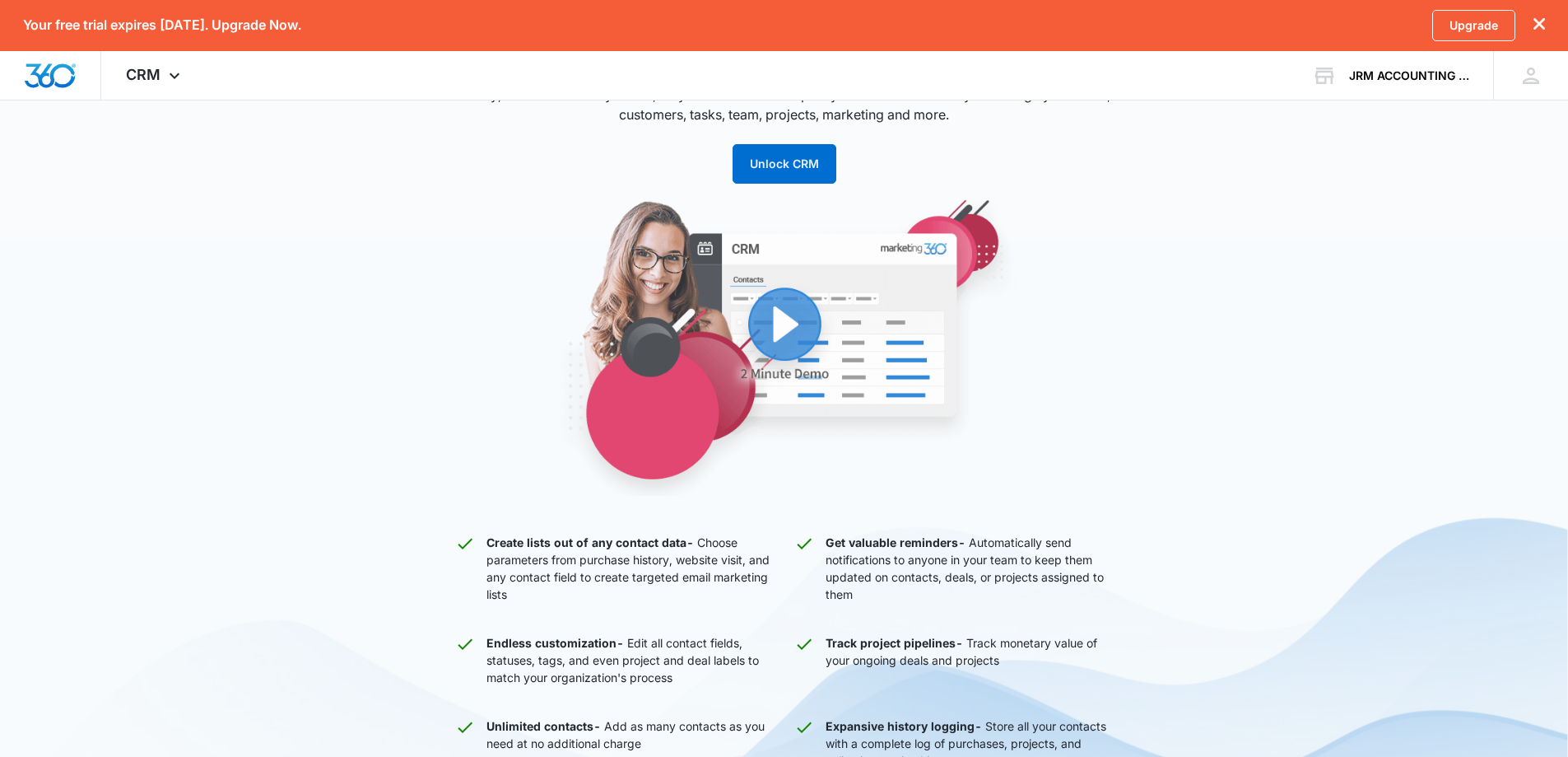
click at [779, 317] on img "button" at bounding box center [784, 345] width 626 height 300
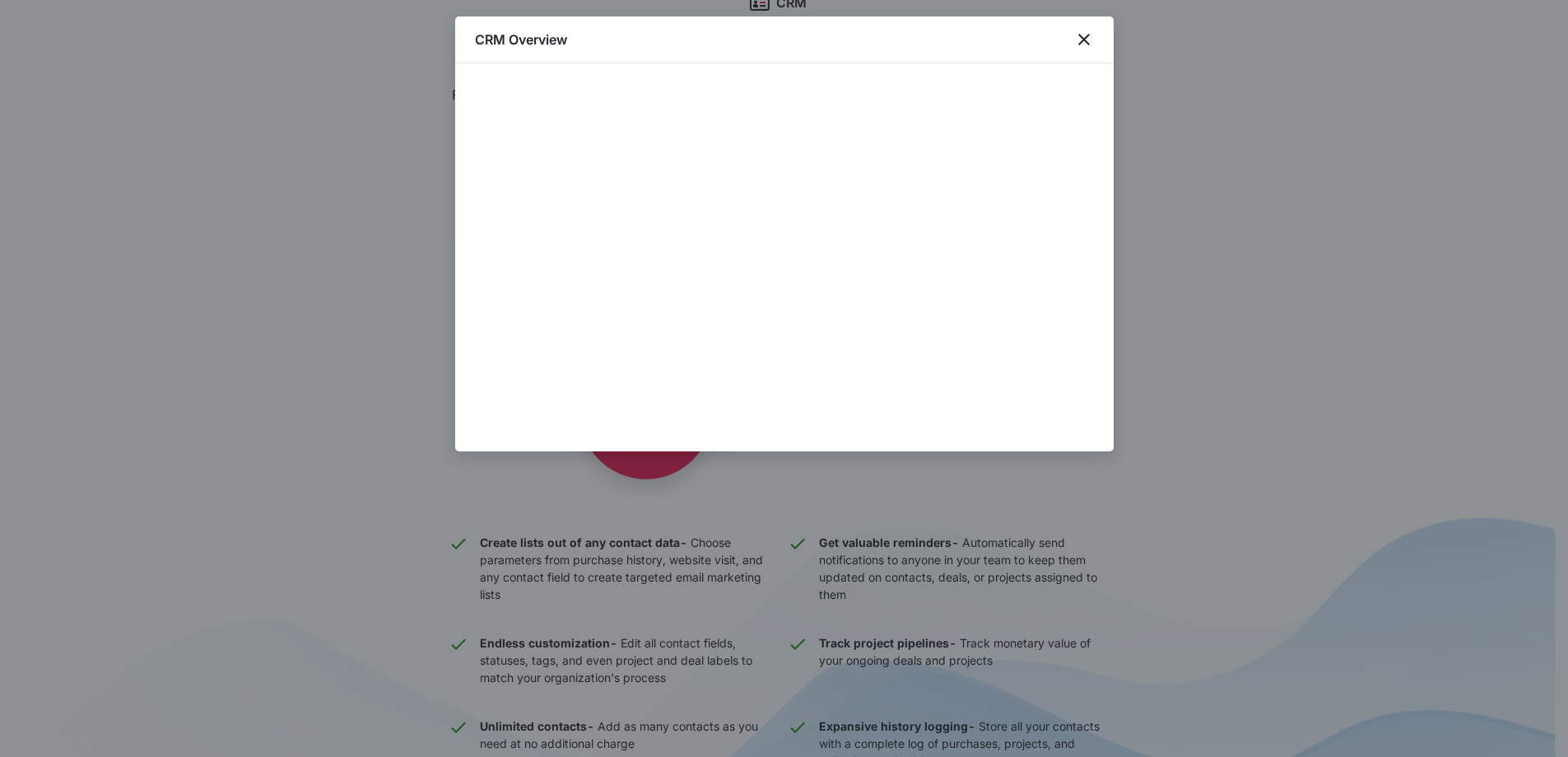
scroll to position [242, 0]
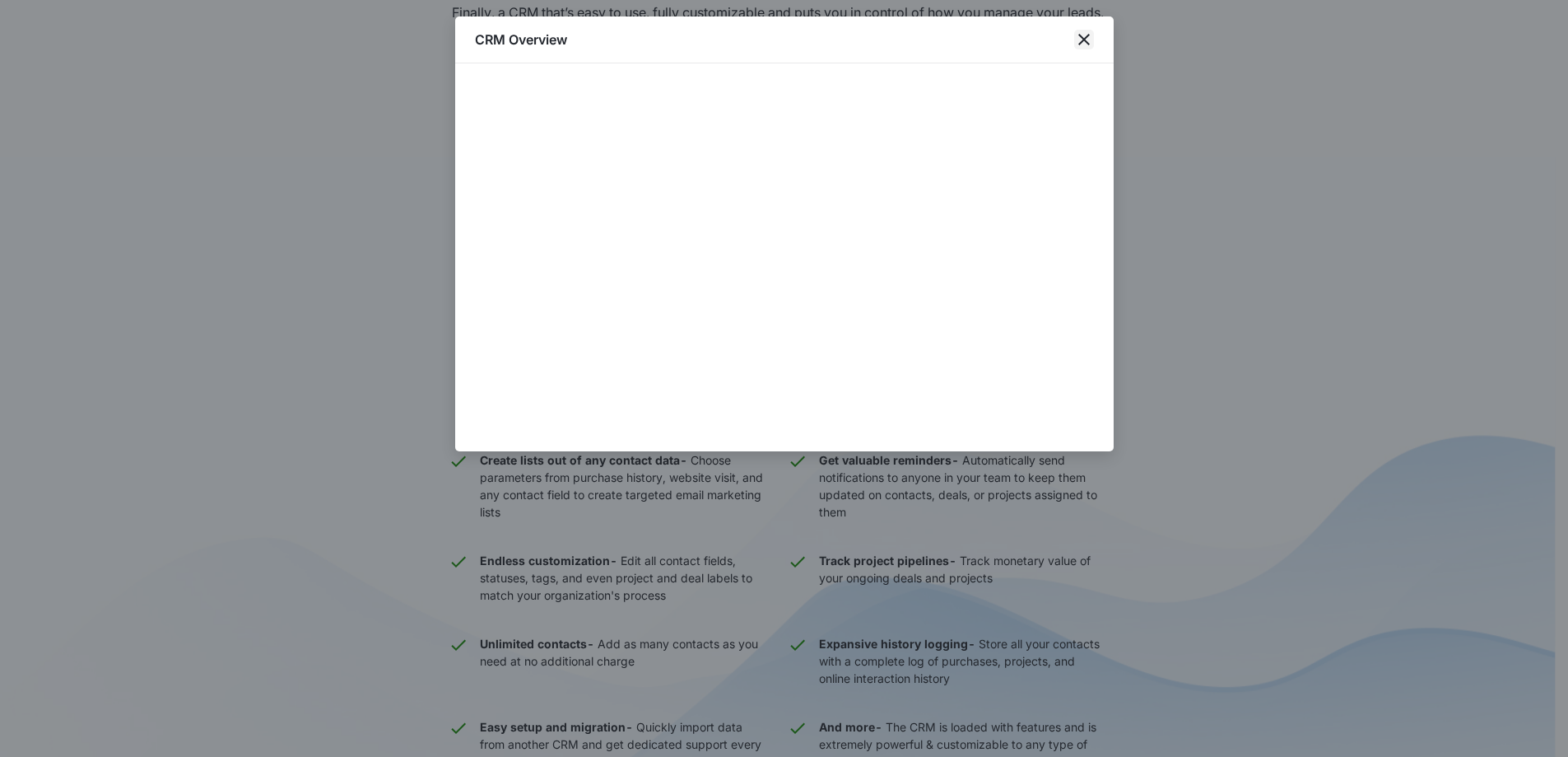
click at [1084, 42] on icon "close" at bounding box center [1085, 40] width 20 height 20
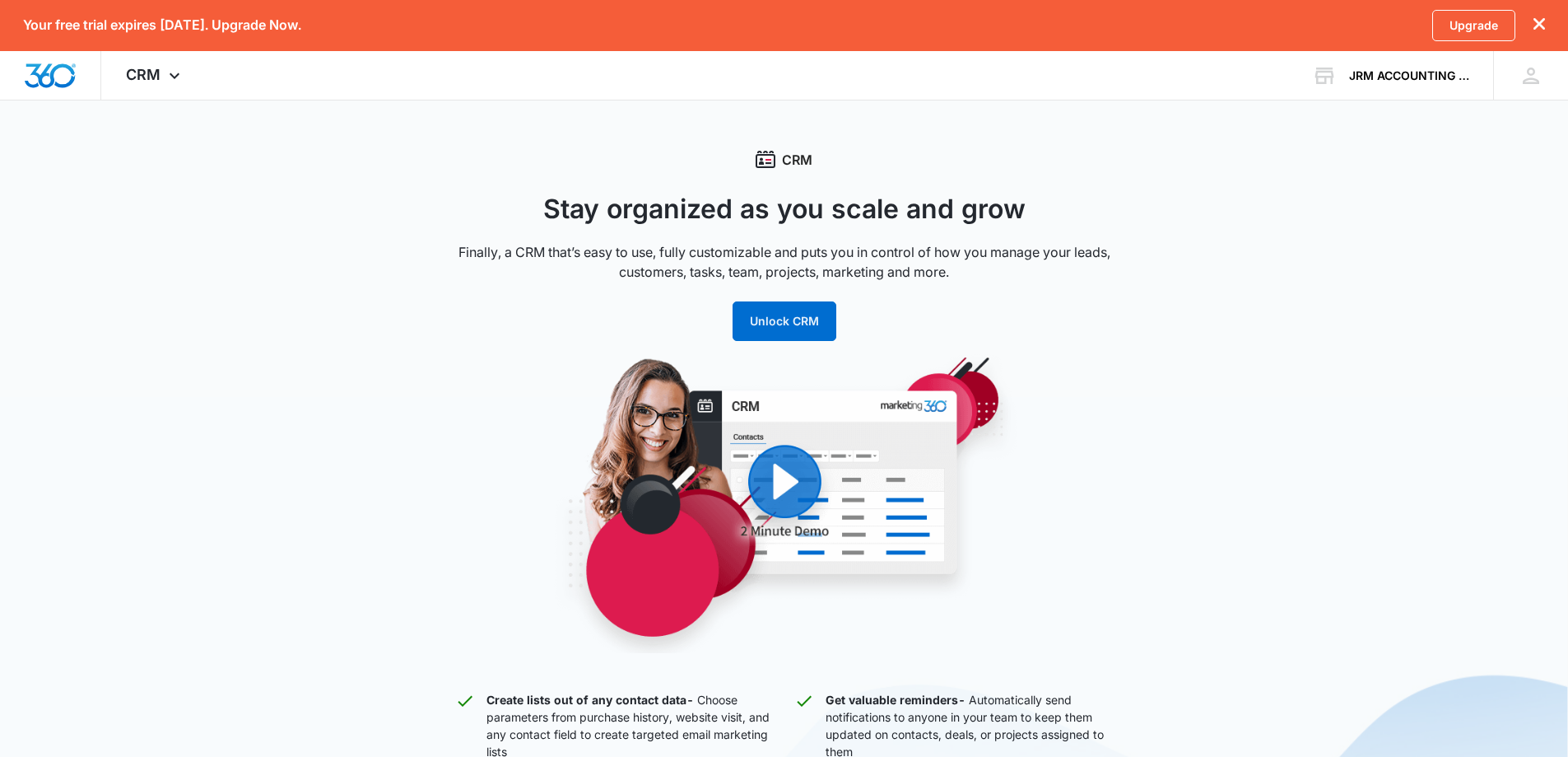
scroll to position [0, 0]
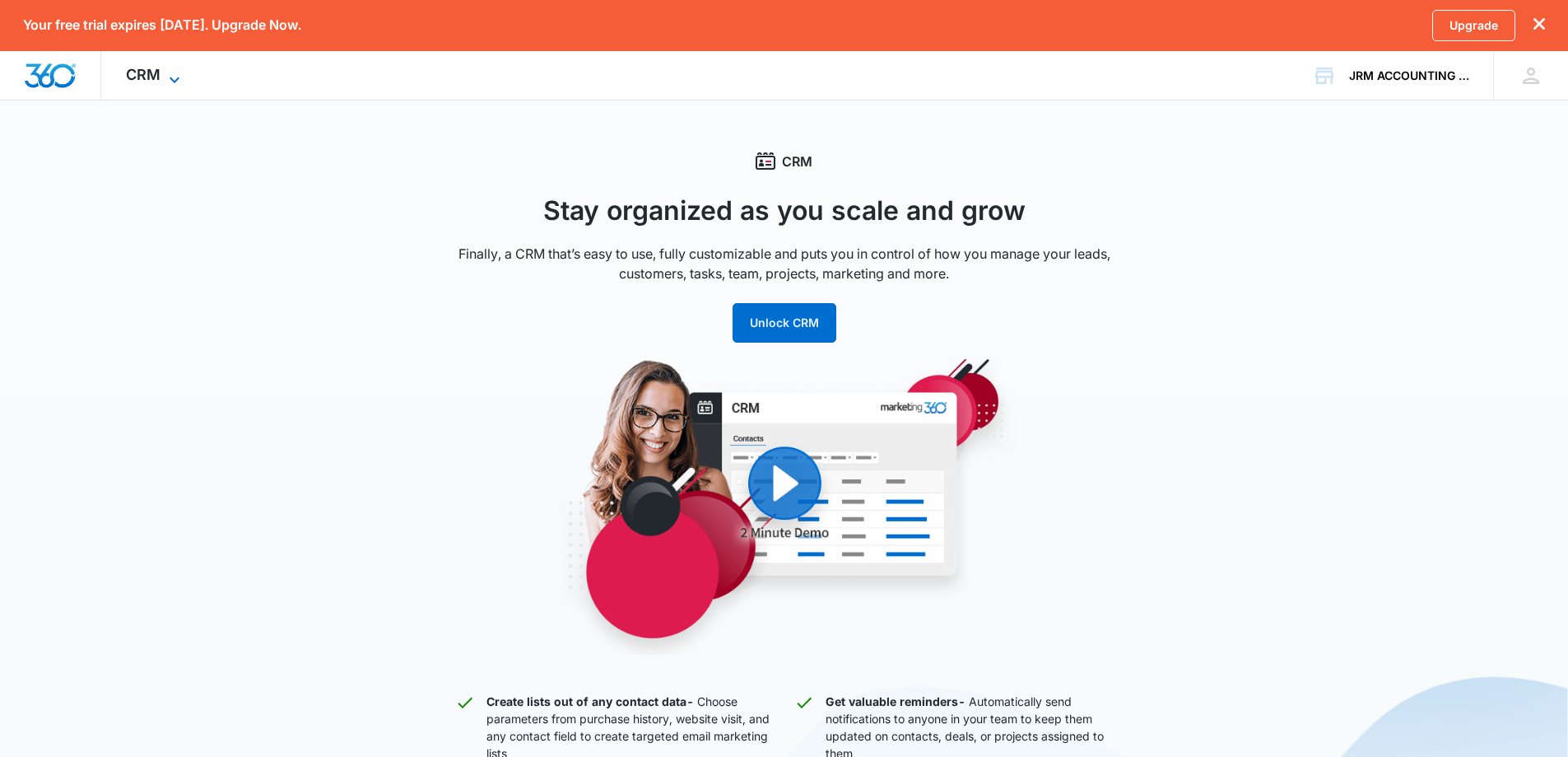
click at [173, 74] on icon at bounding box center [174, 80] width 20 height 20
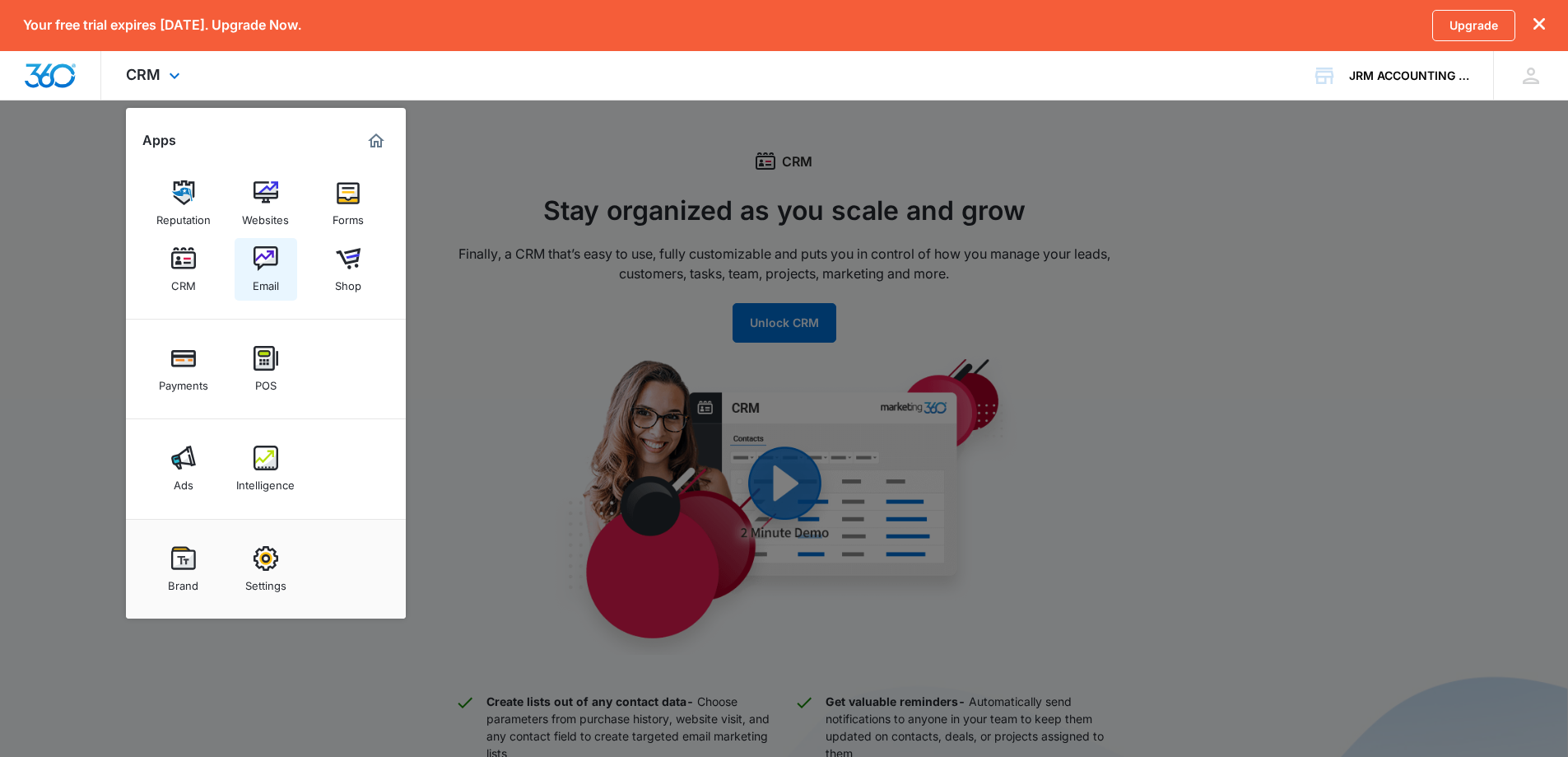
click at [266, 272] on div "Email" at bounding box center [265, 281] width 27 height 22
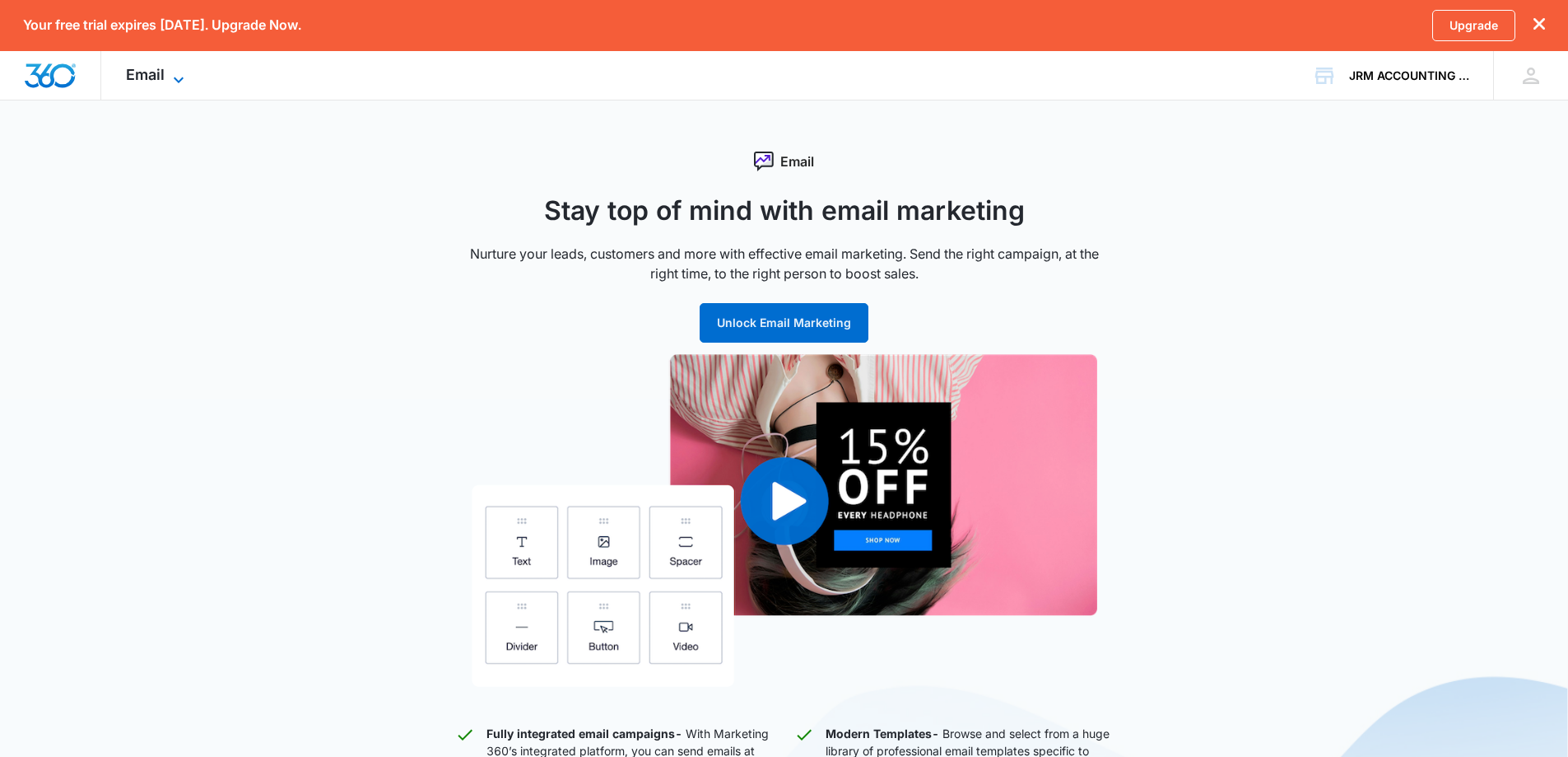
click at [182, 72] on icon at bounding box center [178, 80] width 20 height 20
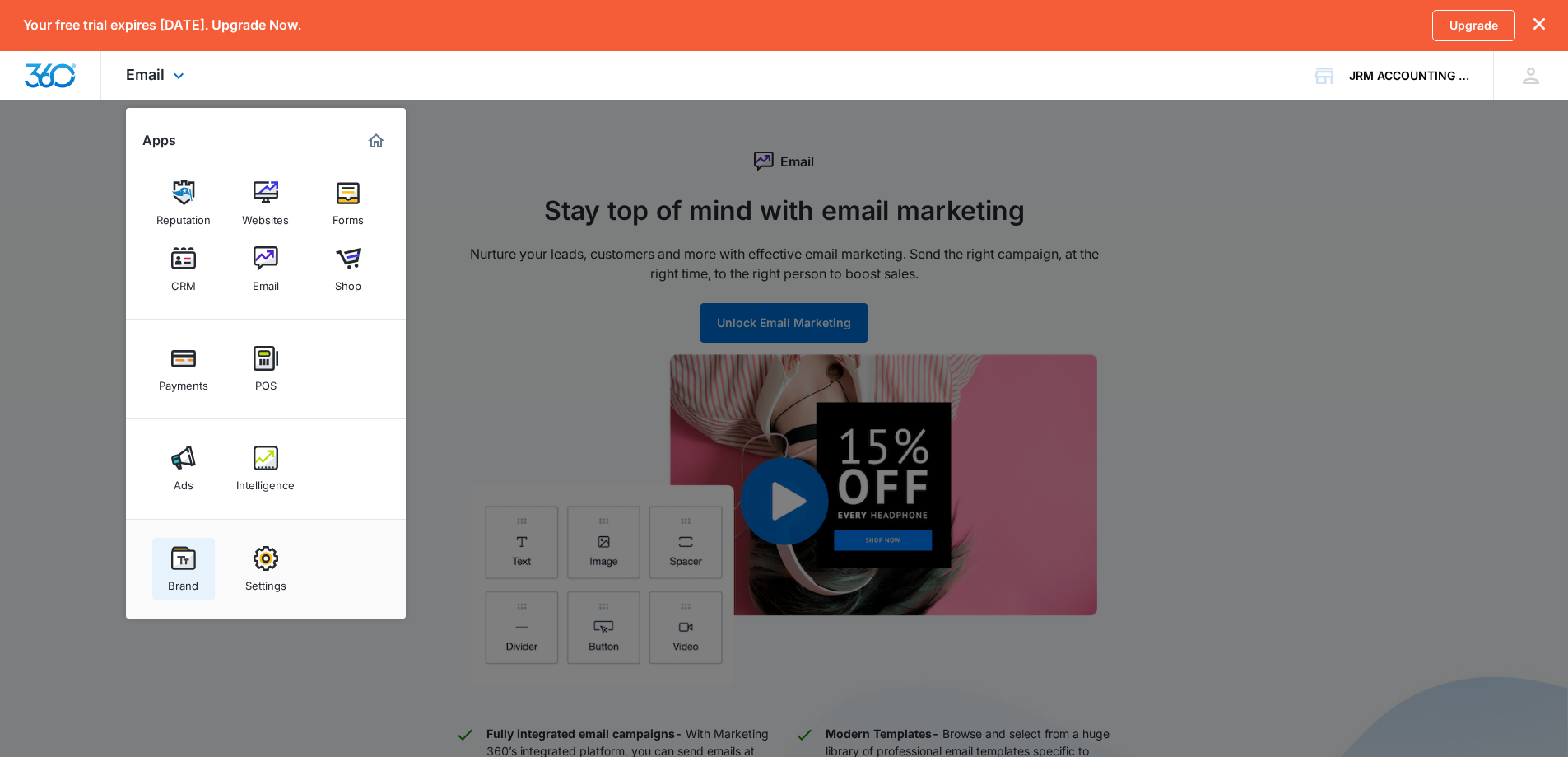
click at [185, 569] on img at bounding box center [183, 558] width 25 height 25
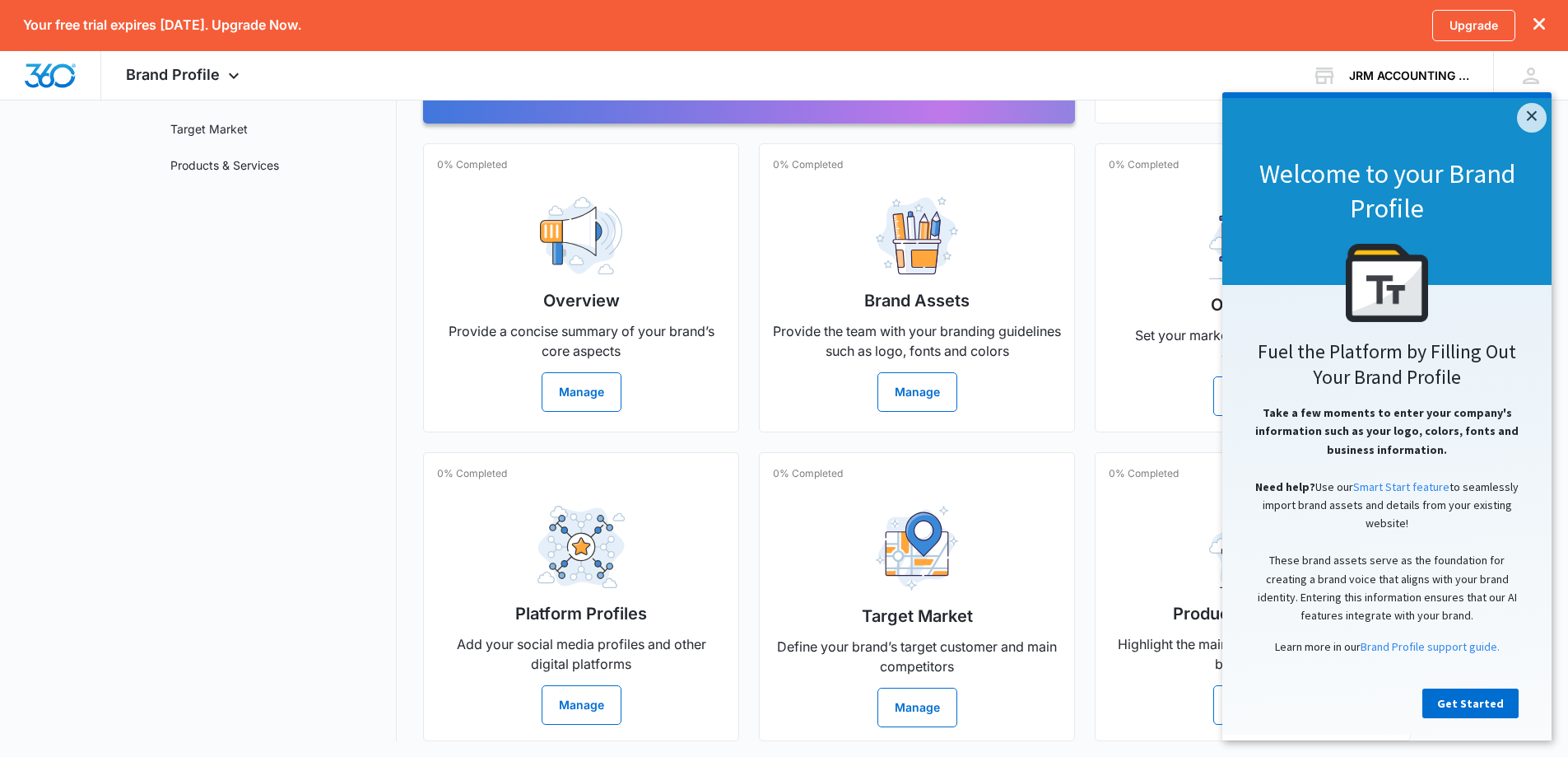
scroll to position [265, 0]
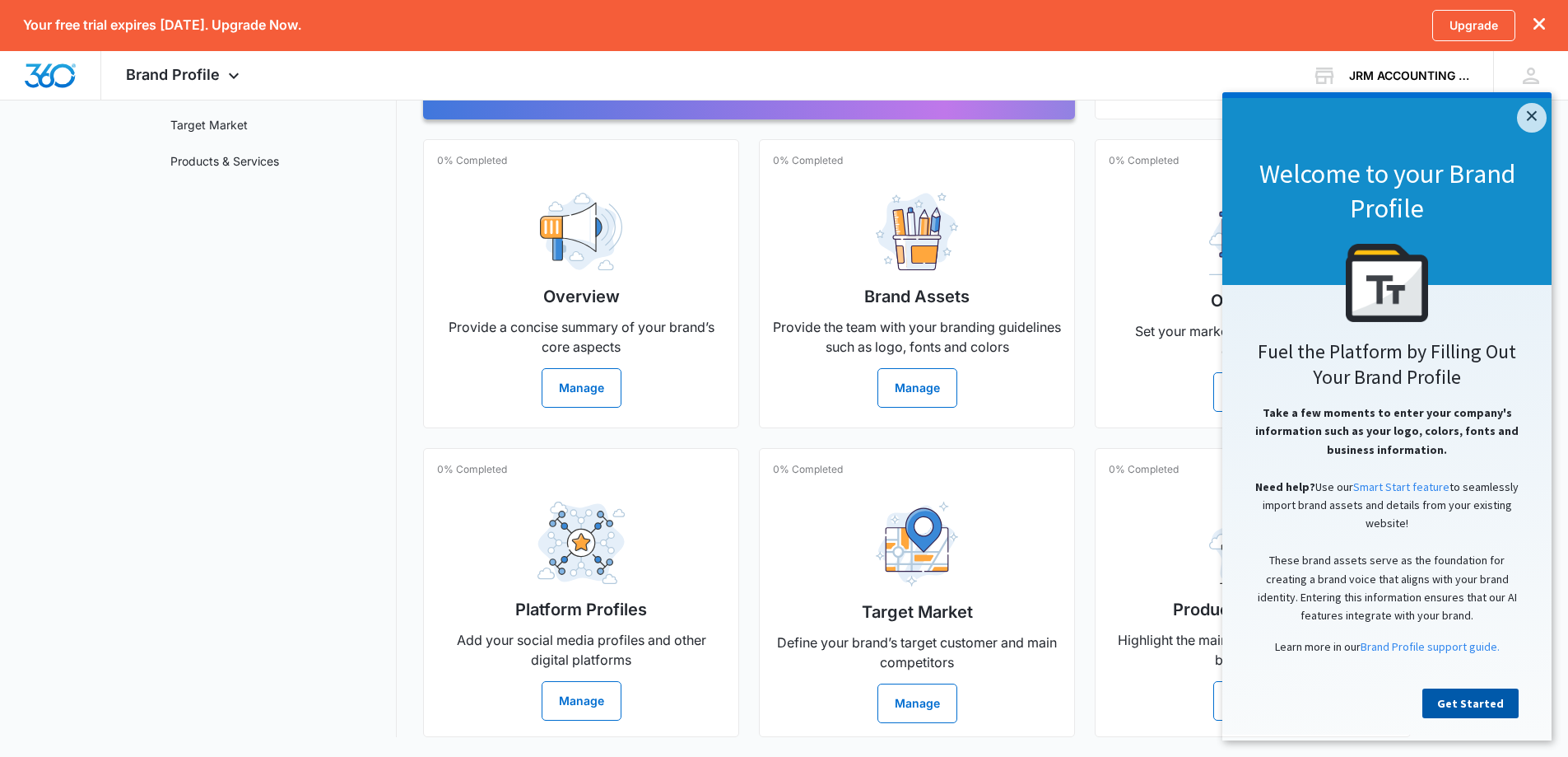
click at [1454, 714] on link "Get Started" at bounding box center [1470, 703] width 96 height 30
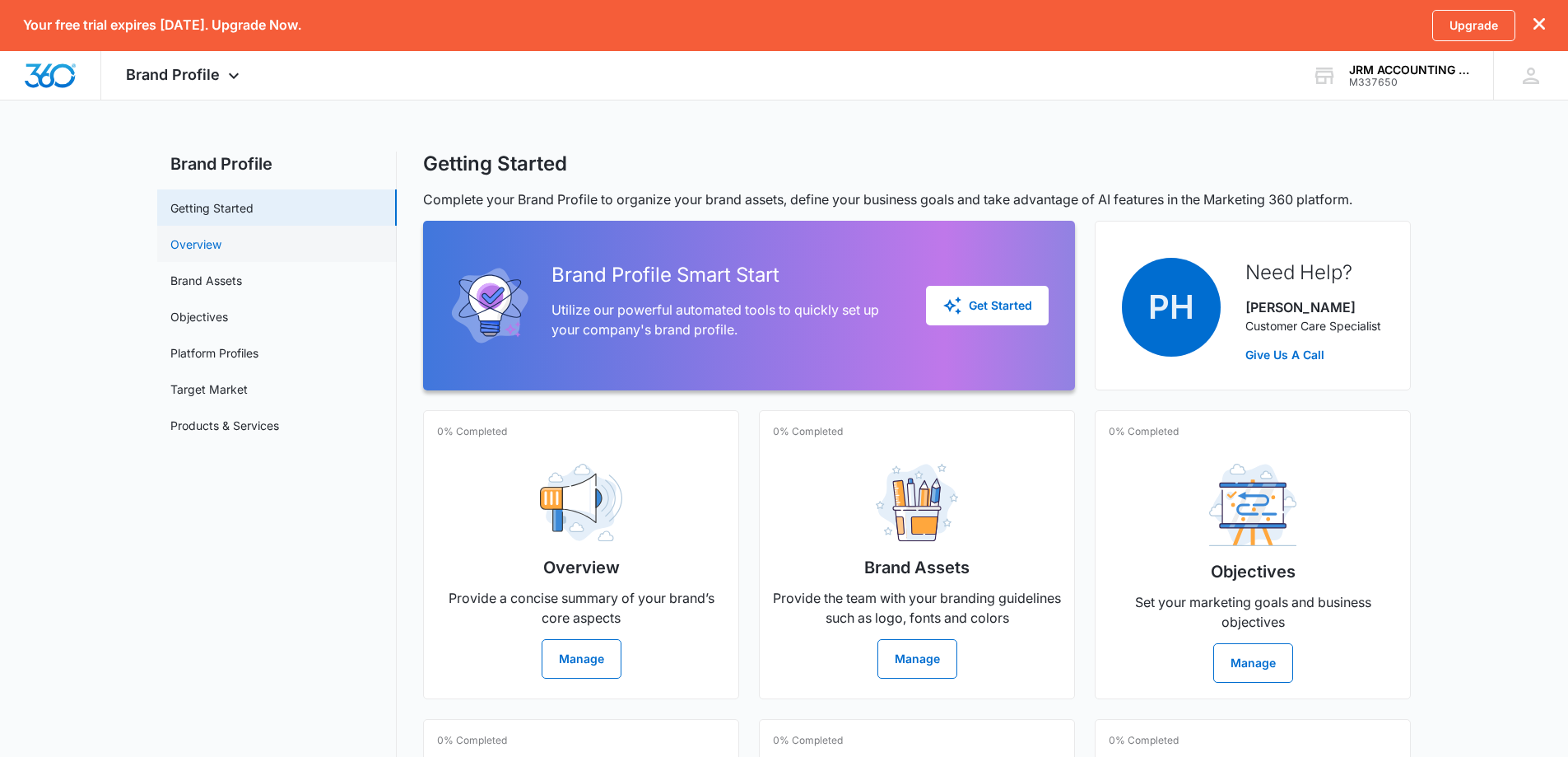
click at [202, 246] on link "Overview" at bounding box center [196, 244] width 52 height 17
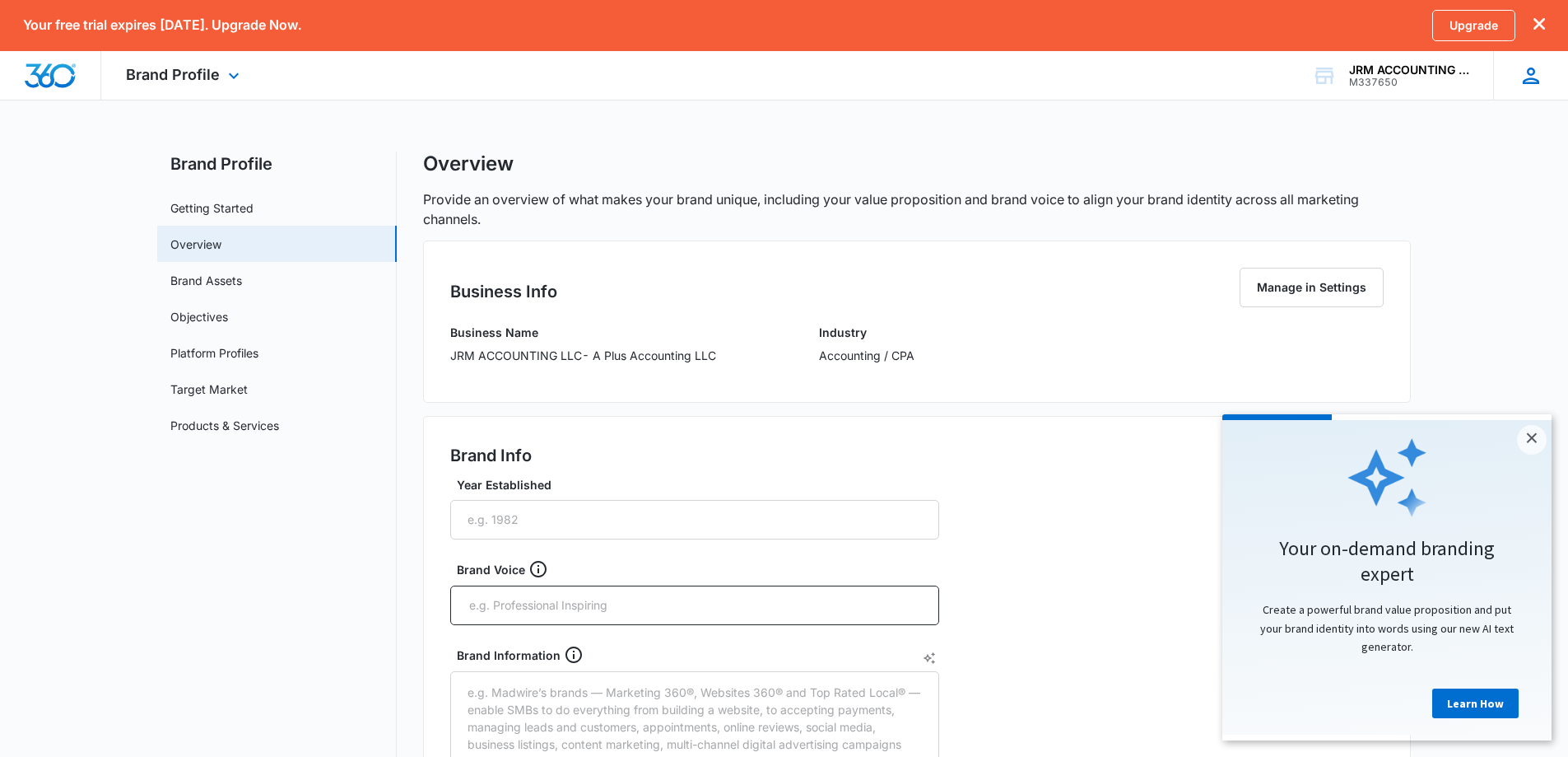
click at [1531, 86] on icon at bounding box center [1530, 75] width 25 height 25
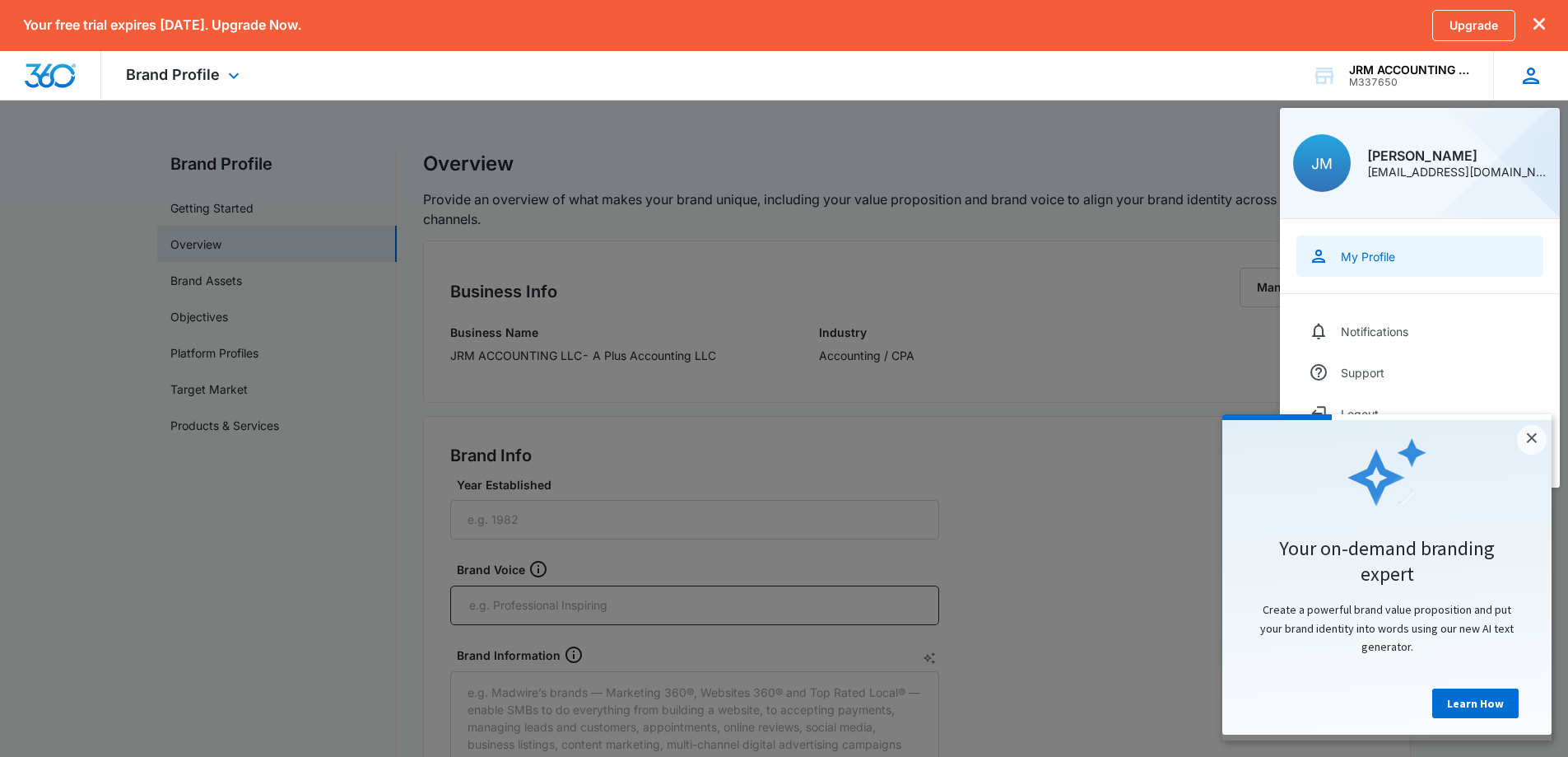
click at [1335, 246] on link "My Profile" at bounding box center [1419, 257] width 247 height 42
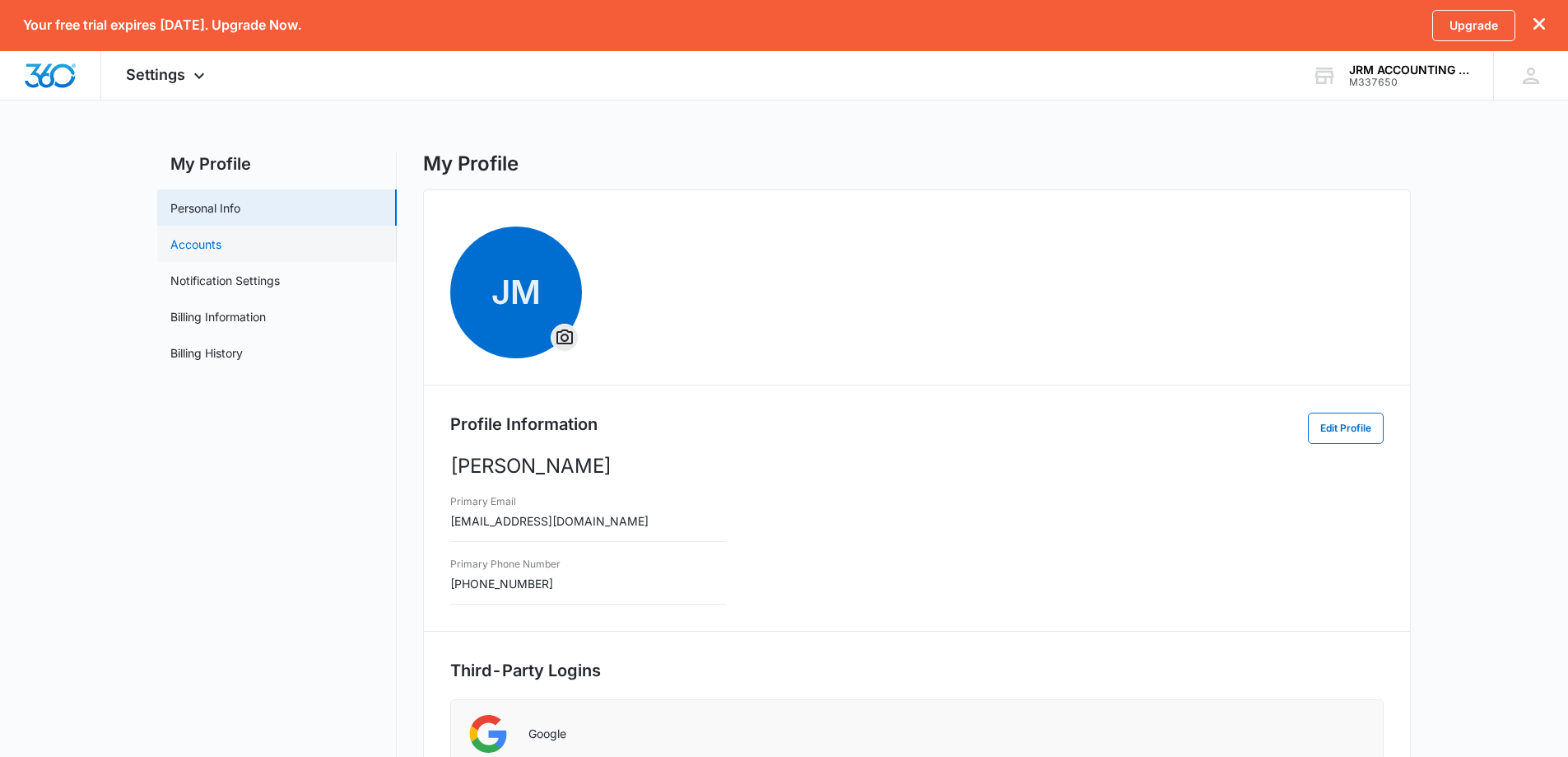
click at [211, 252] on link "Accounts" at bounding box center [196, 244] width 52 height 17
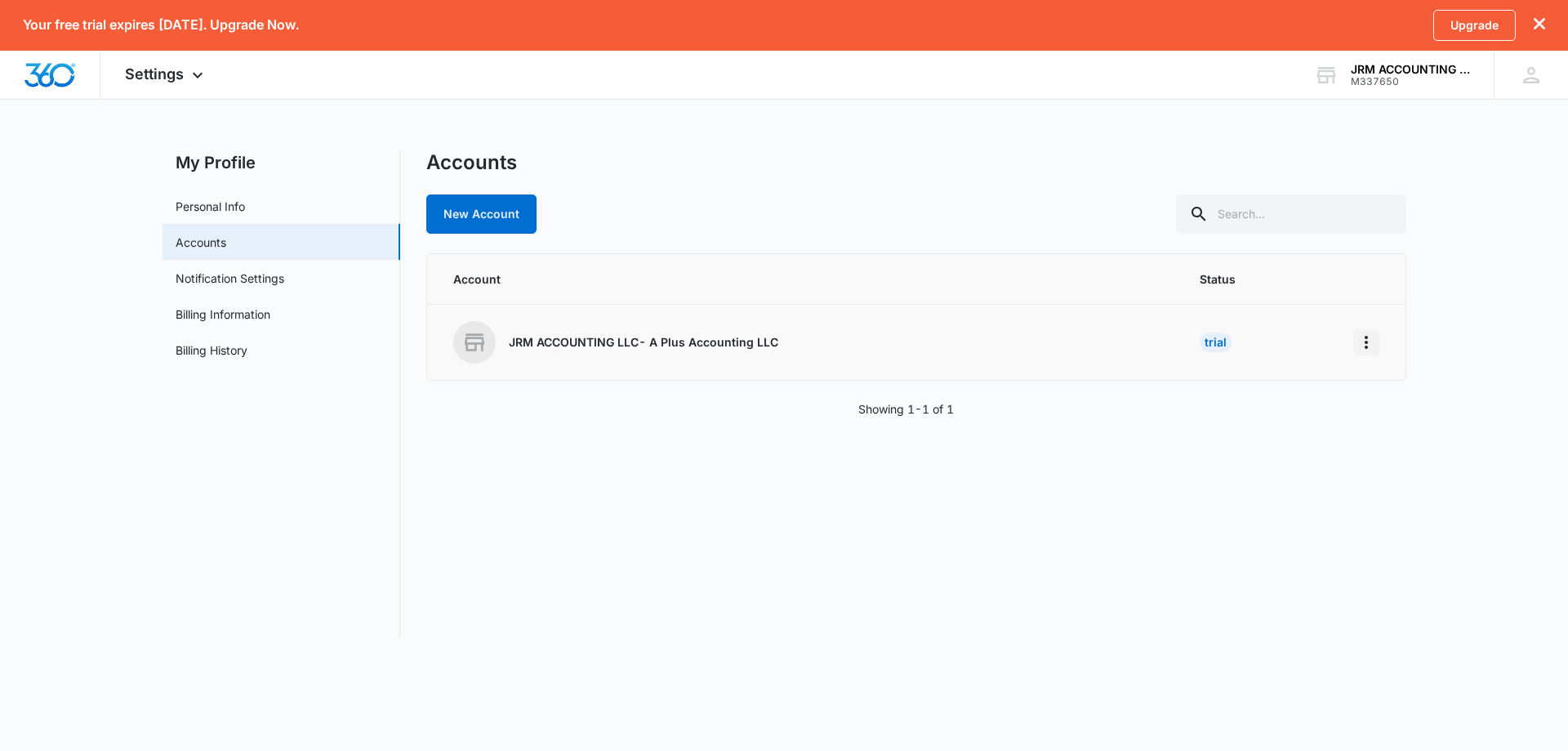
click at [1371, 343] on icon "Home" at bounding box center [1366, 342] width 20 height 20
click at [1375, 392] on div "Go to Dashboard" at bounding box center [1419, 388] width 90 height 12
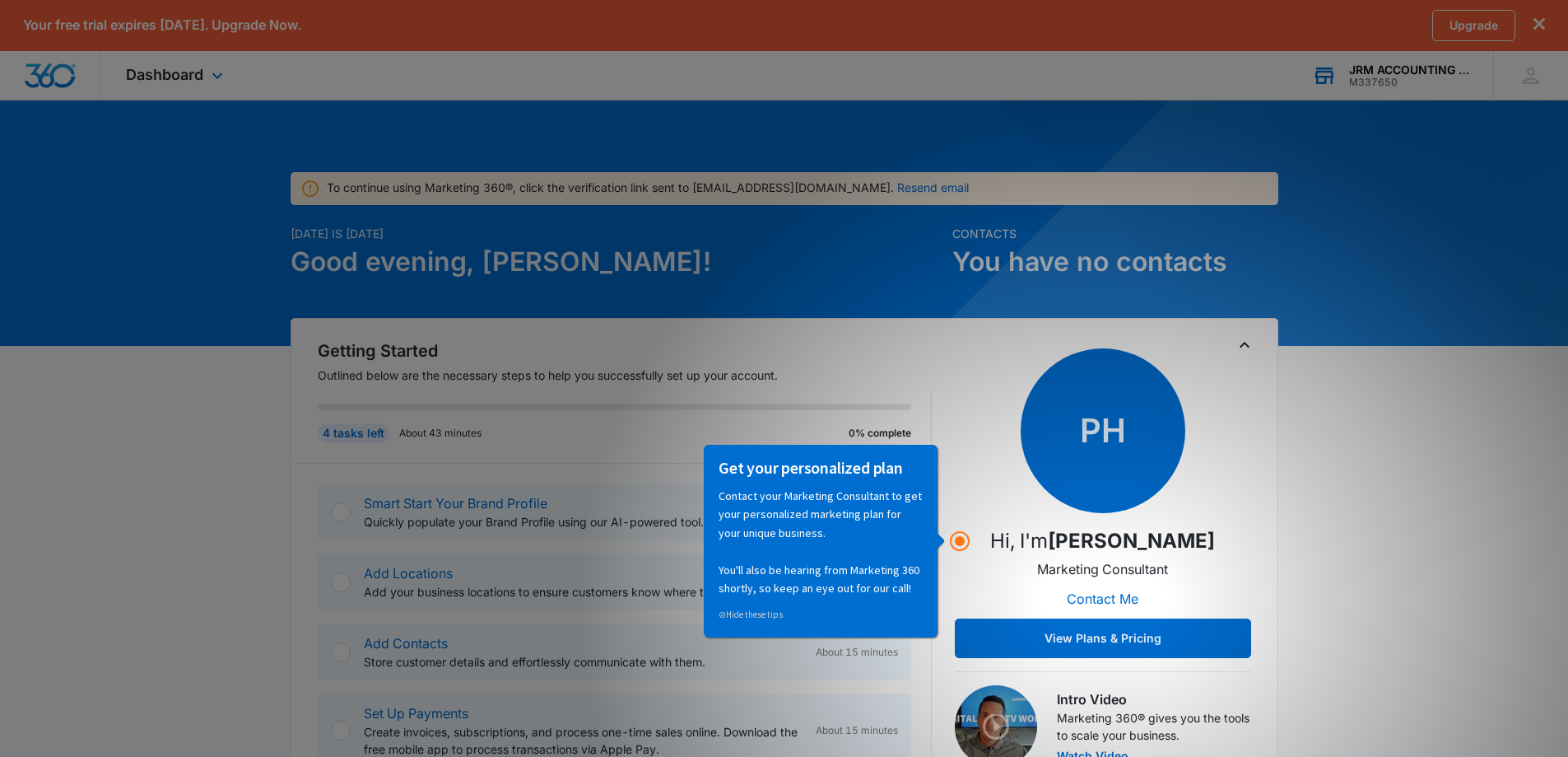
click at [1425, 60] on div "JRM ACCOUNTING LLC- A Plus Accounting LLC M337650 Your Accounts View All" at bounding box center [1391, 75] width 206 height 49
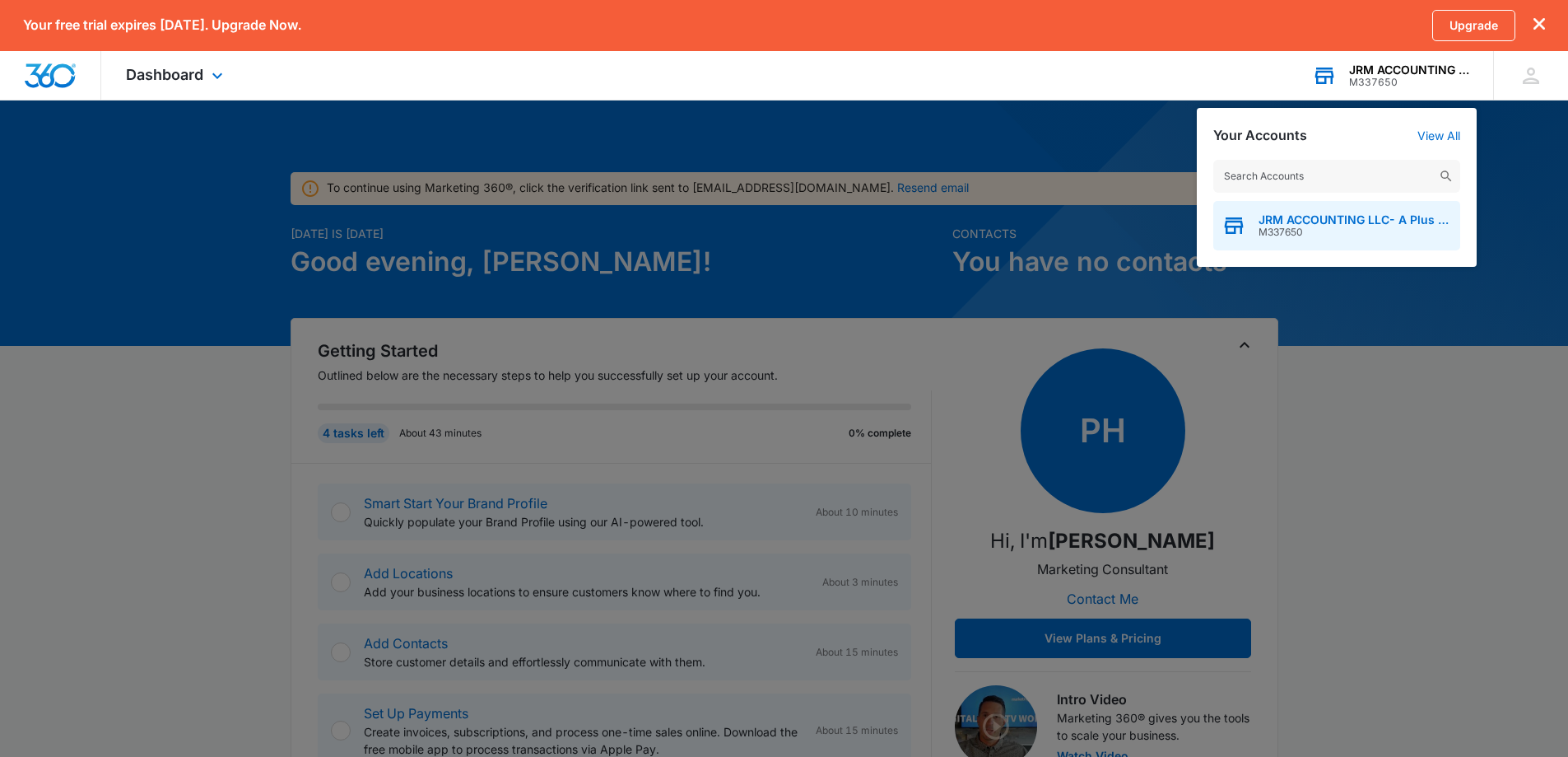
click at [1363, 222] on span "JRM ACCOUNTING LLC- A Plus Accounting LLC" at bounding box center [1355, 219] width 193 height 13
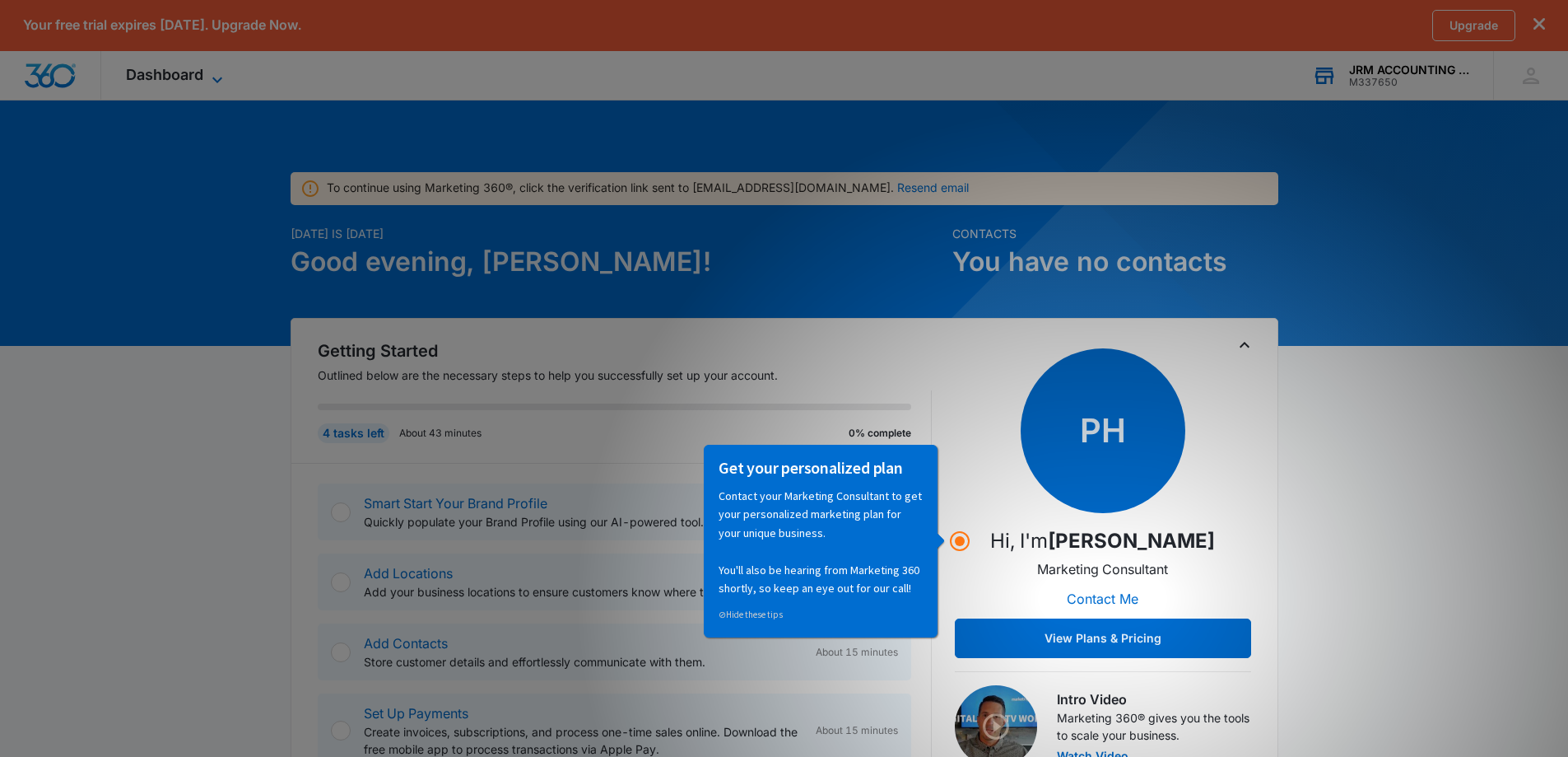
click at [216, 72] on icon at bounding box center [217, 80] width 20 height 20
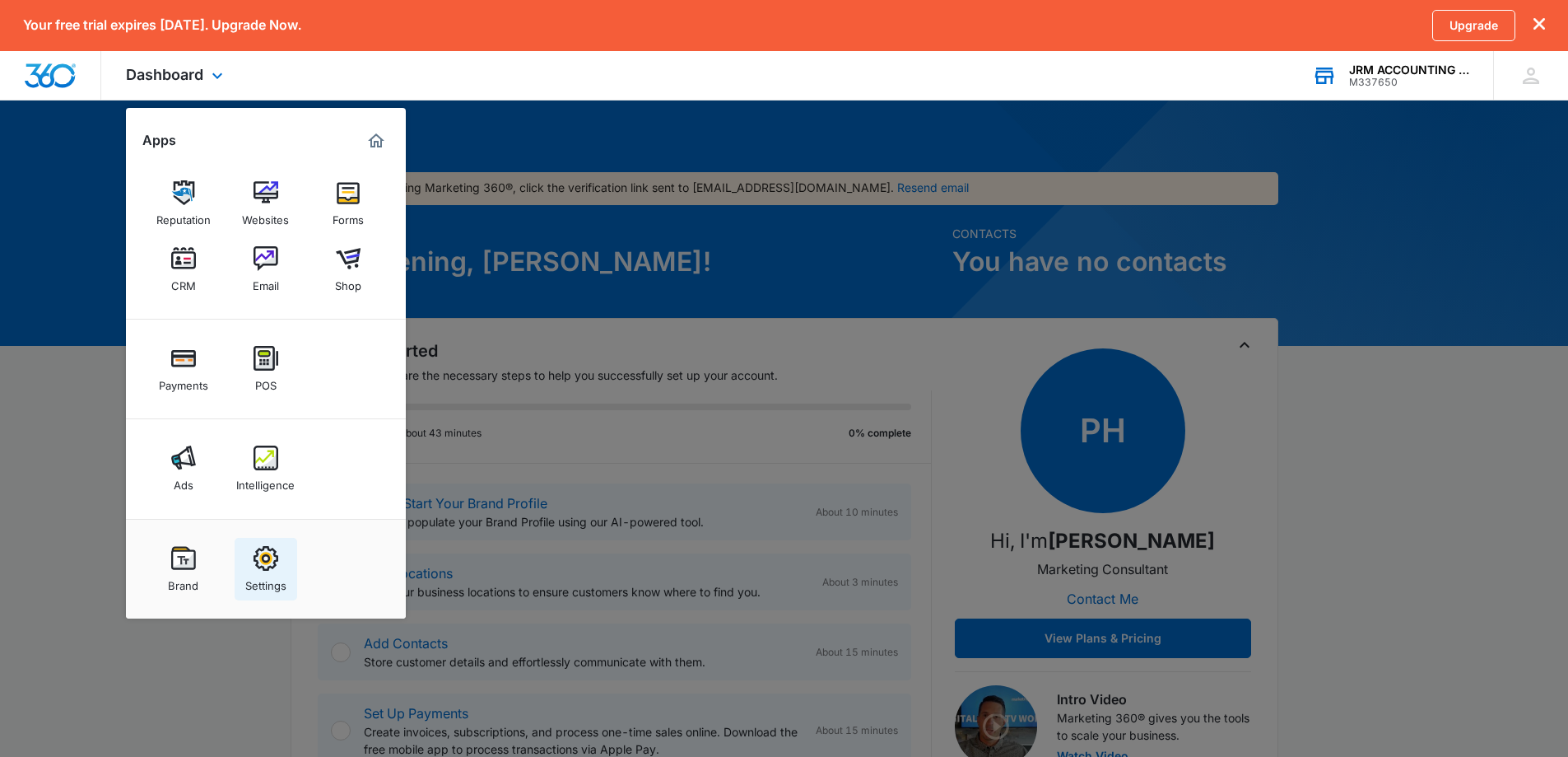
click at [263, 563] on img at bounding box center [265, 558] width 25 height 25
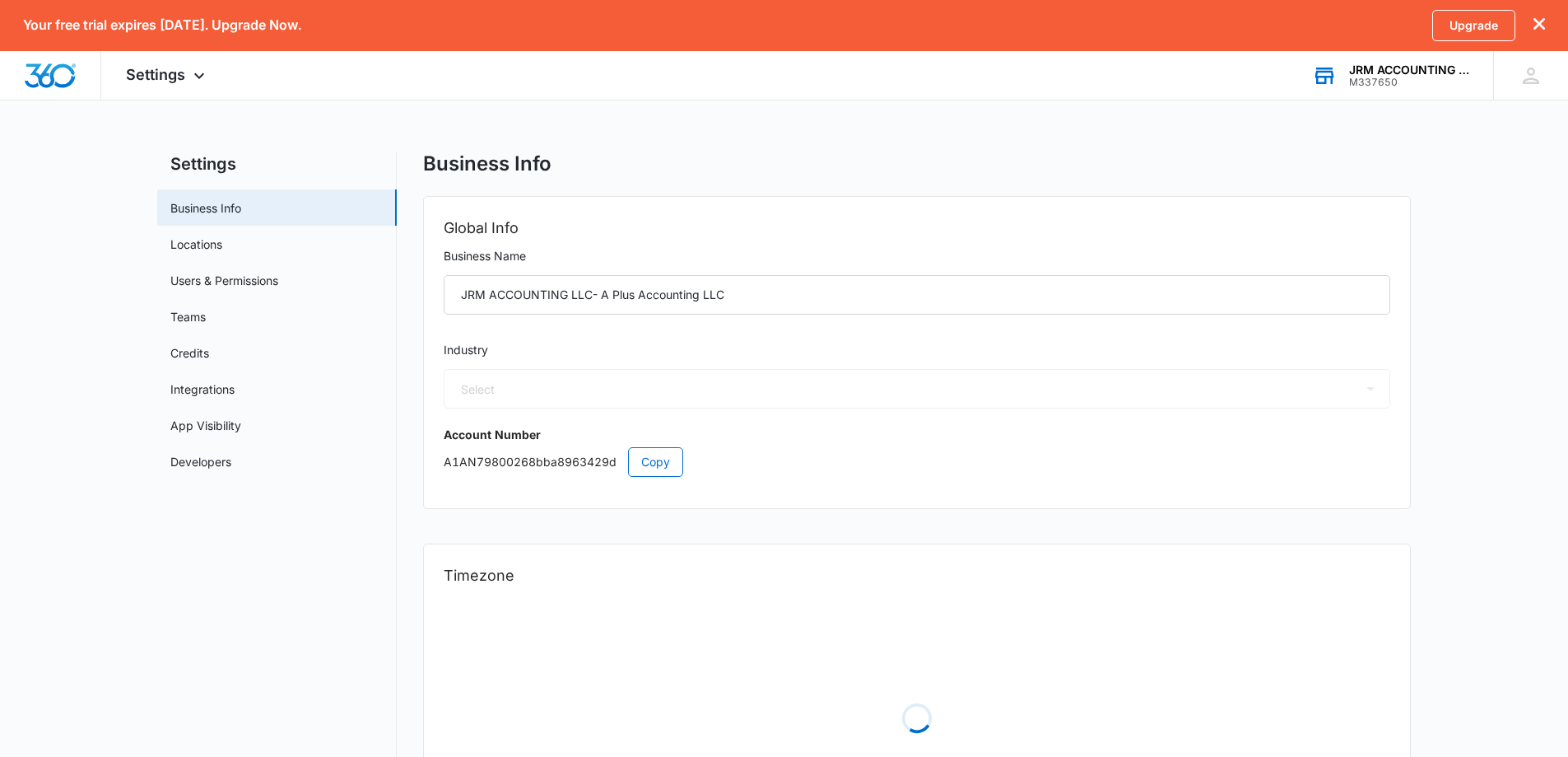
select select "33"
select select "US"
select select "America/[GEOGRAPHIC_DATA]"
click at [699, 295] on input "JRM ACCOUNTING LLC- A Plus Accounting LLC" at bounding box center [917, 295] width 947 height 40
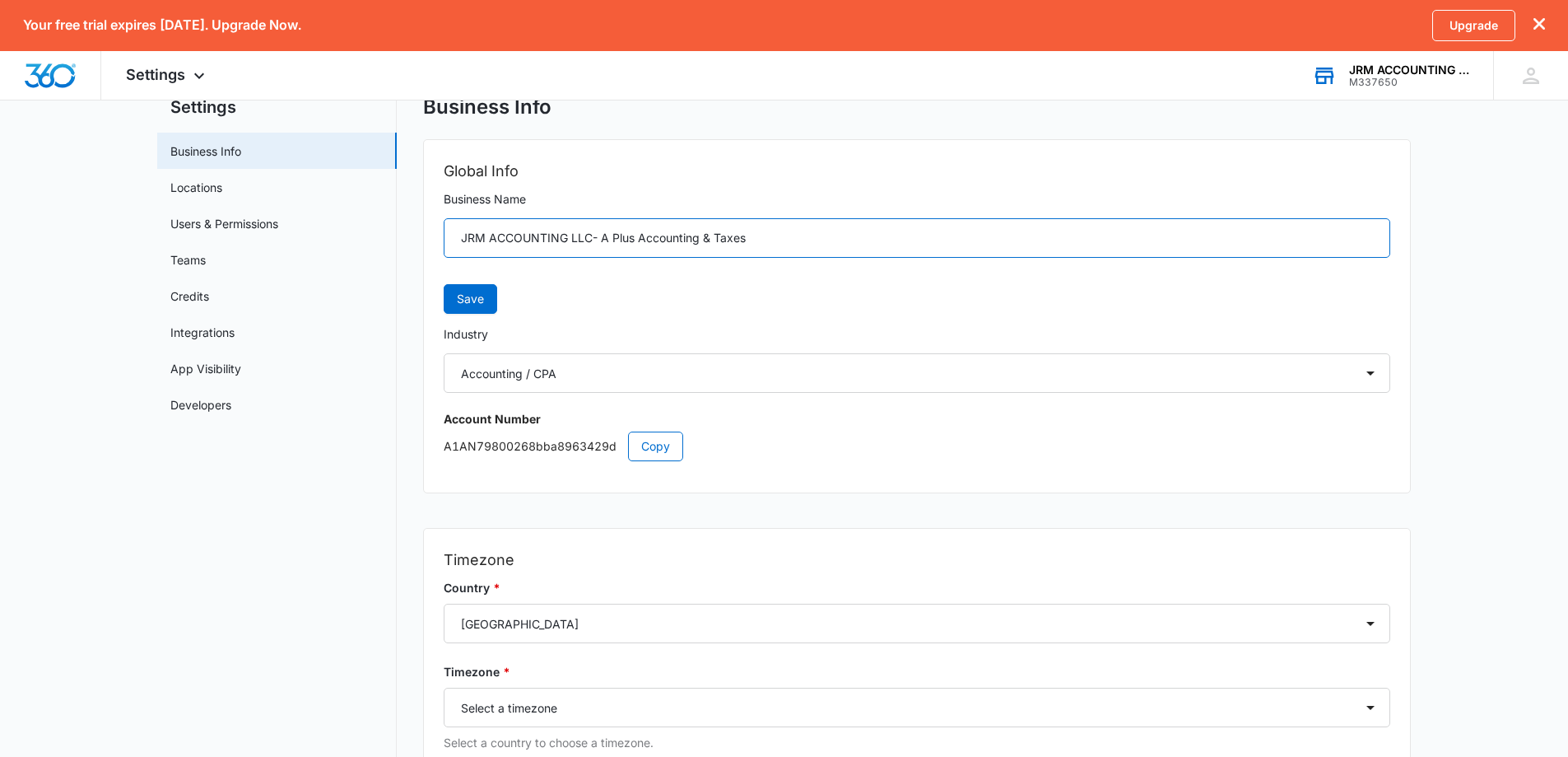
scroll to position [186, 0]
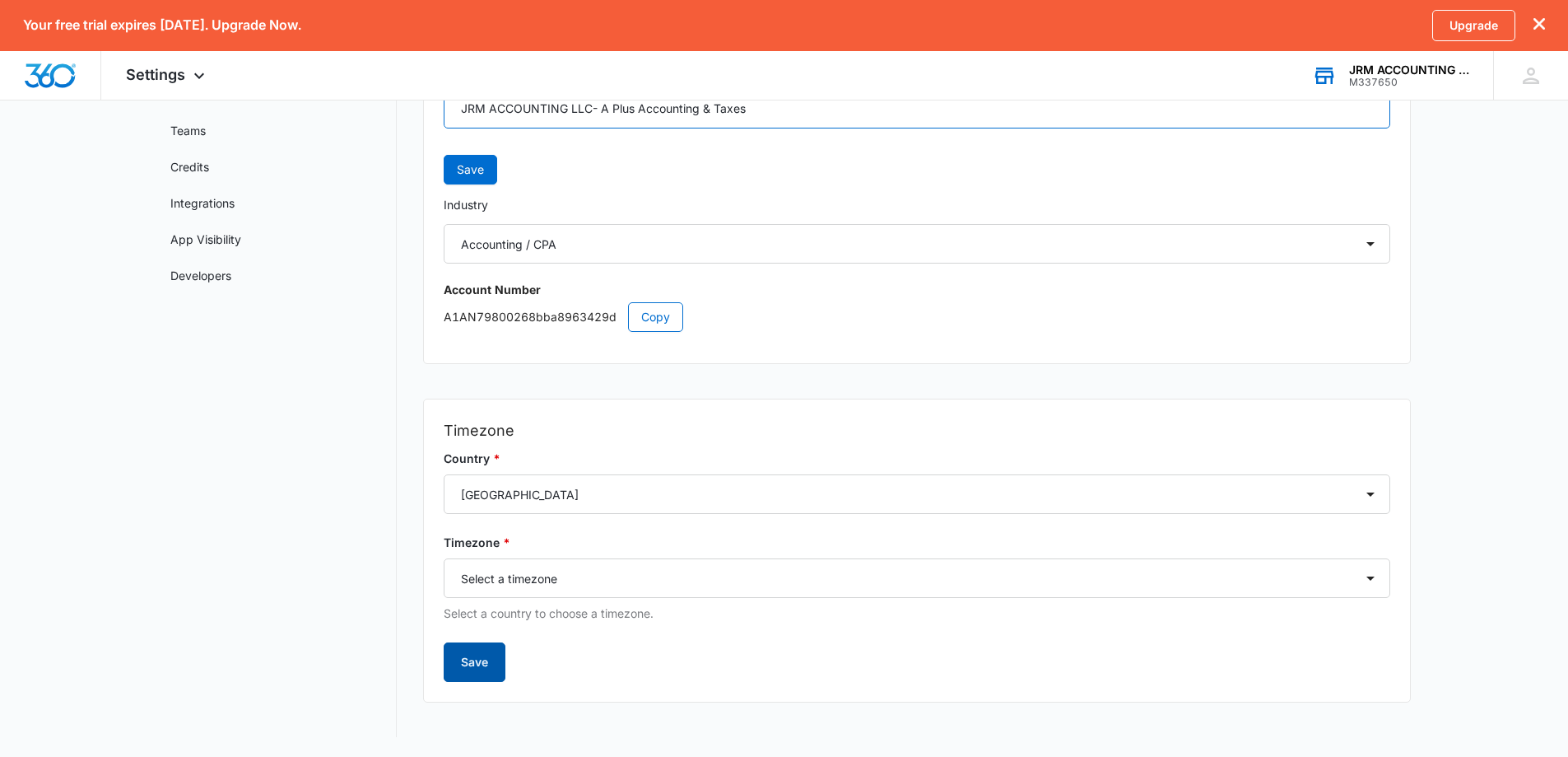
type input "JRM ACCOUNTING LLC- A Plus Accounting & Taxes"
click at [472, 668] on button "Save" at bounding box center [474, 662] width 61 height 40
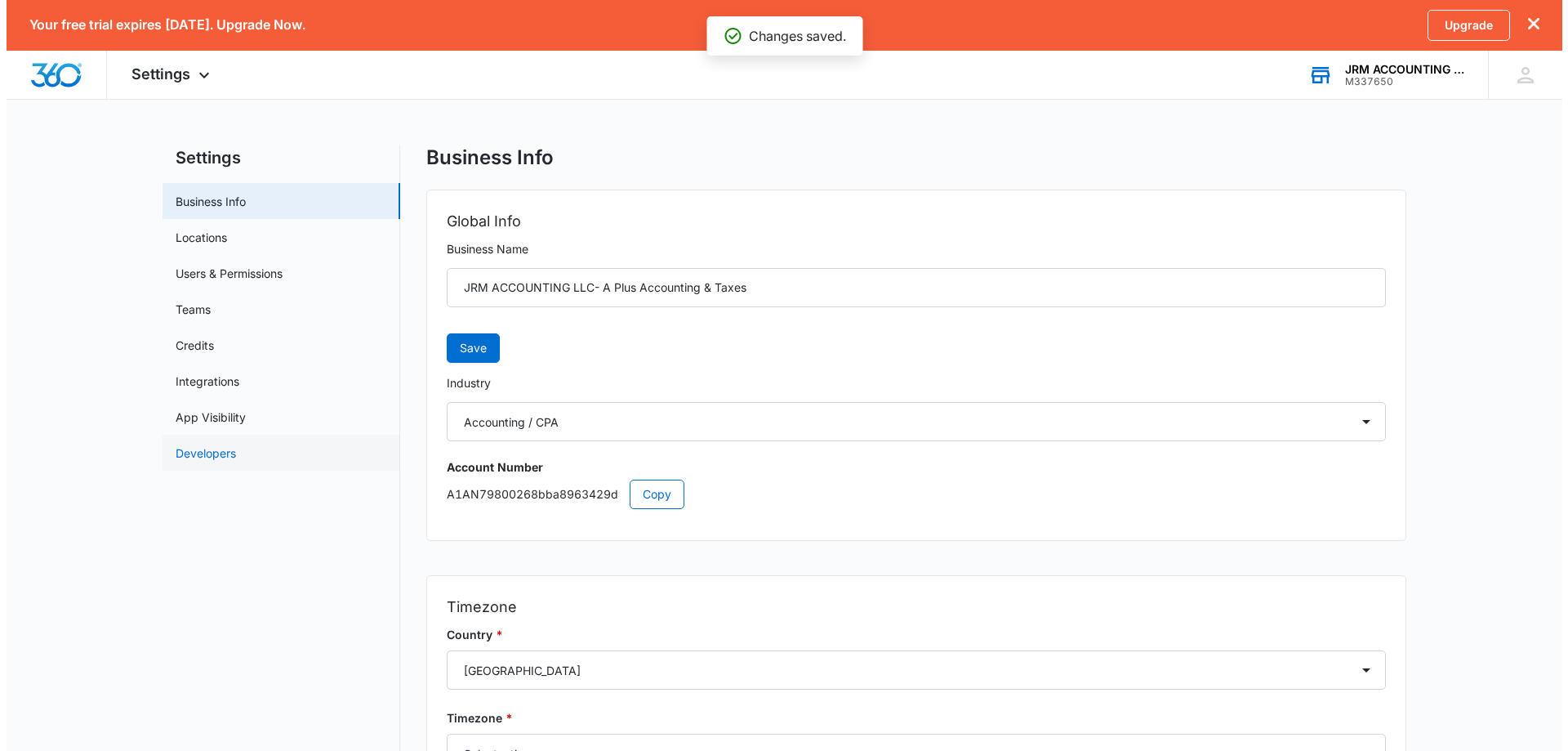
scroll to position [0, 0]
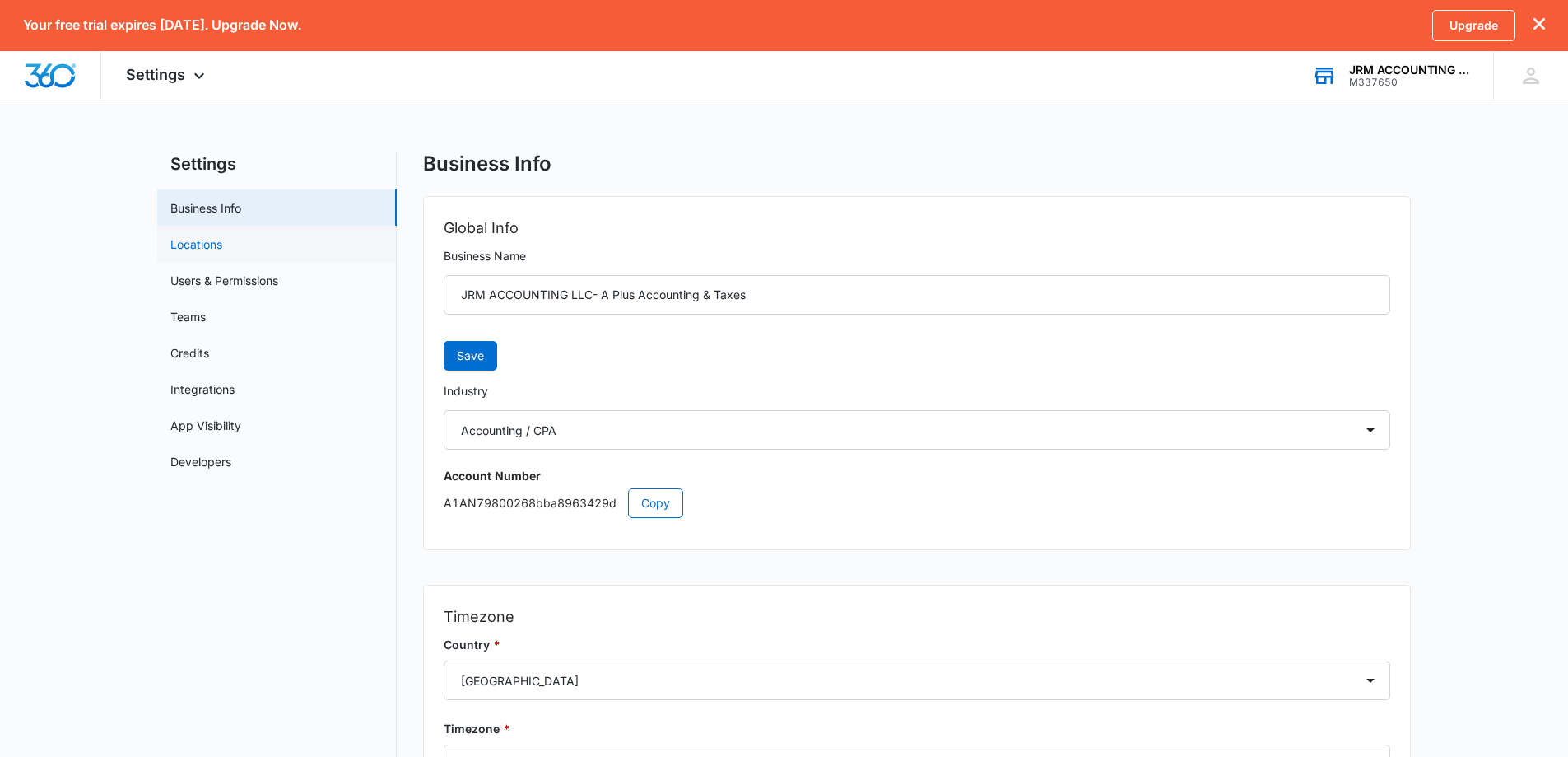
click at [205, 248] on link "Locations" at bounding box center [196, 244] width 52 height 17
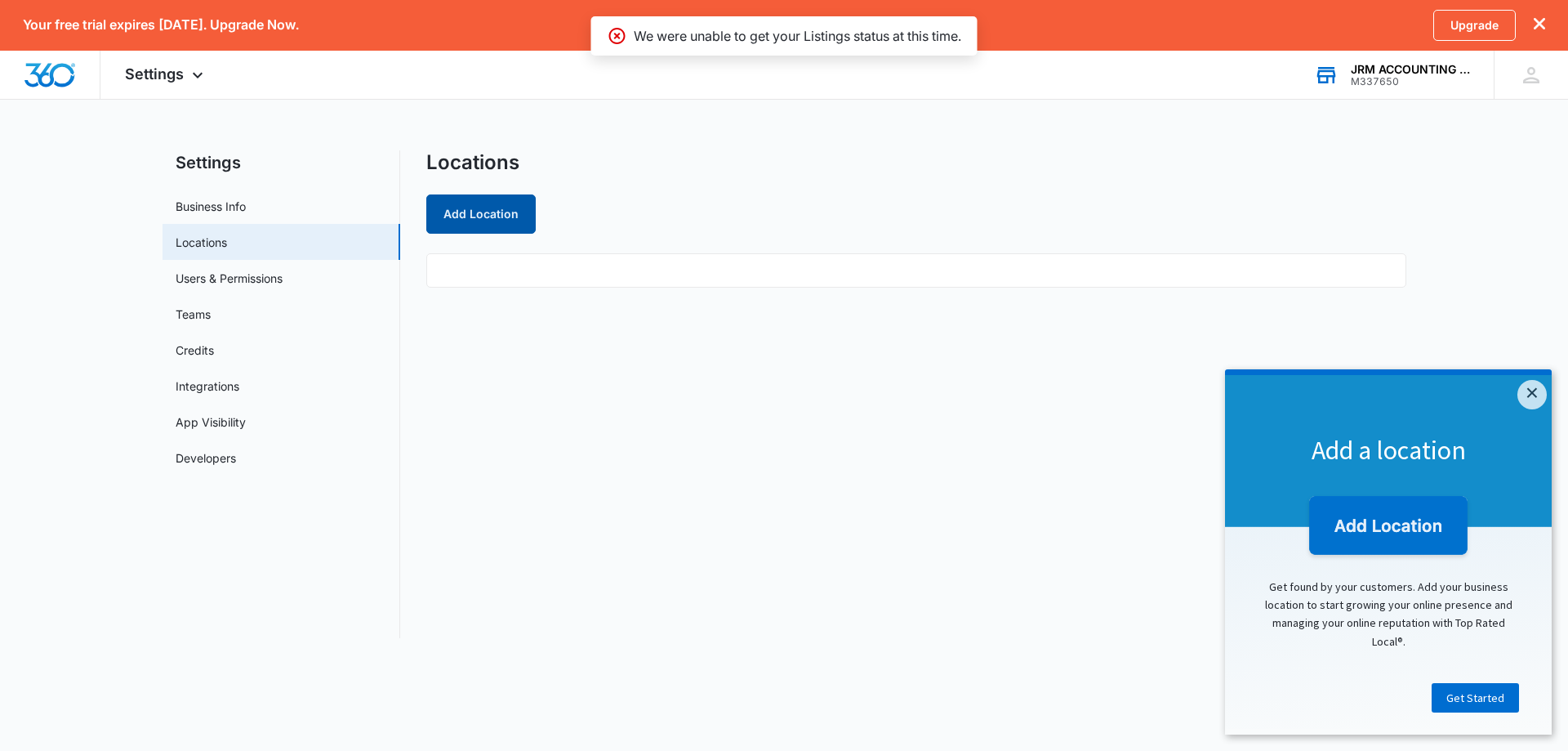
click at [474, 222] on button "Add Location" at bounding box center [480, 214] width 109 height 39
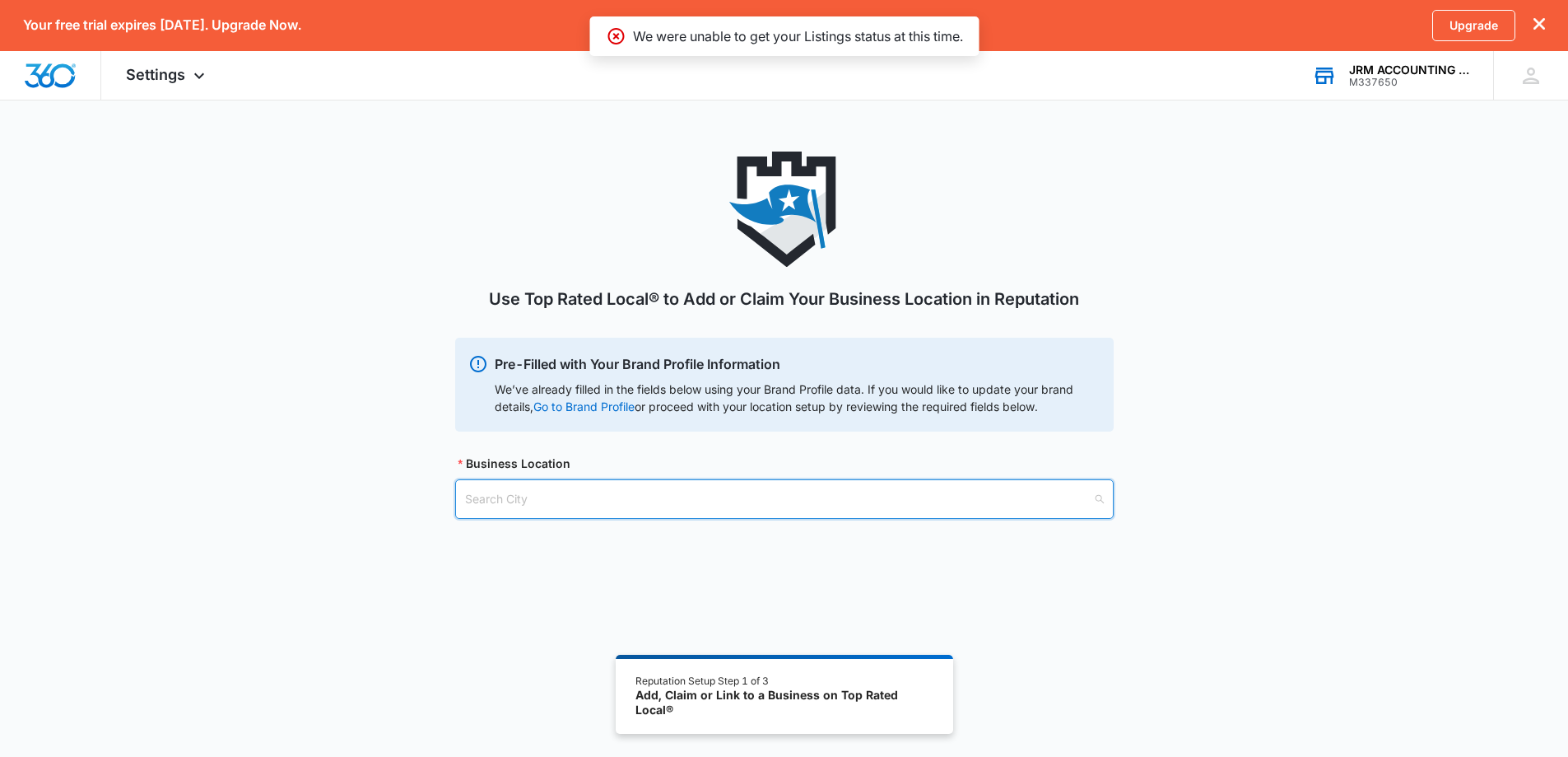
click at [540, 496] on input "search" at bounding box center [779, 499] width 627 height 38
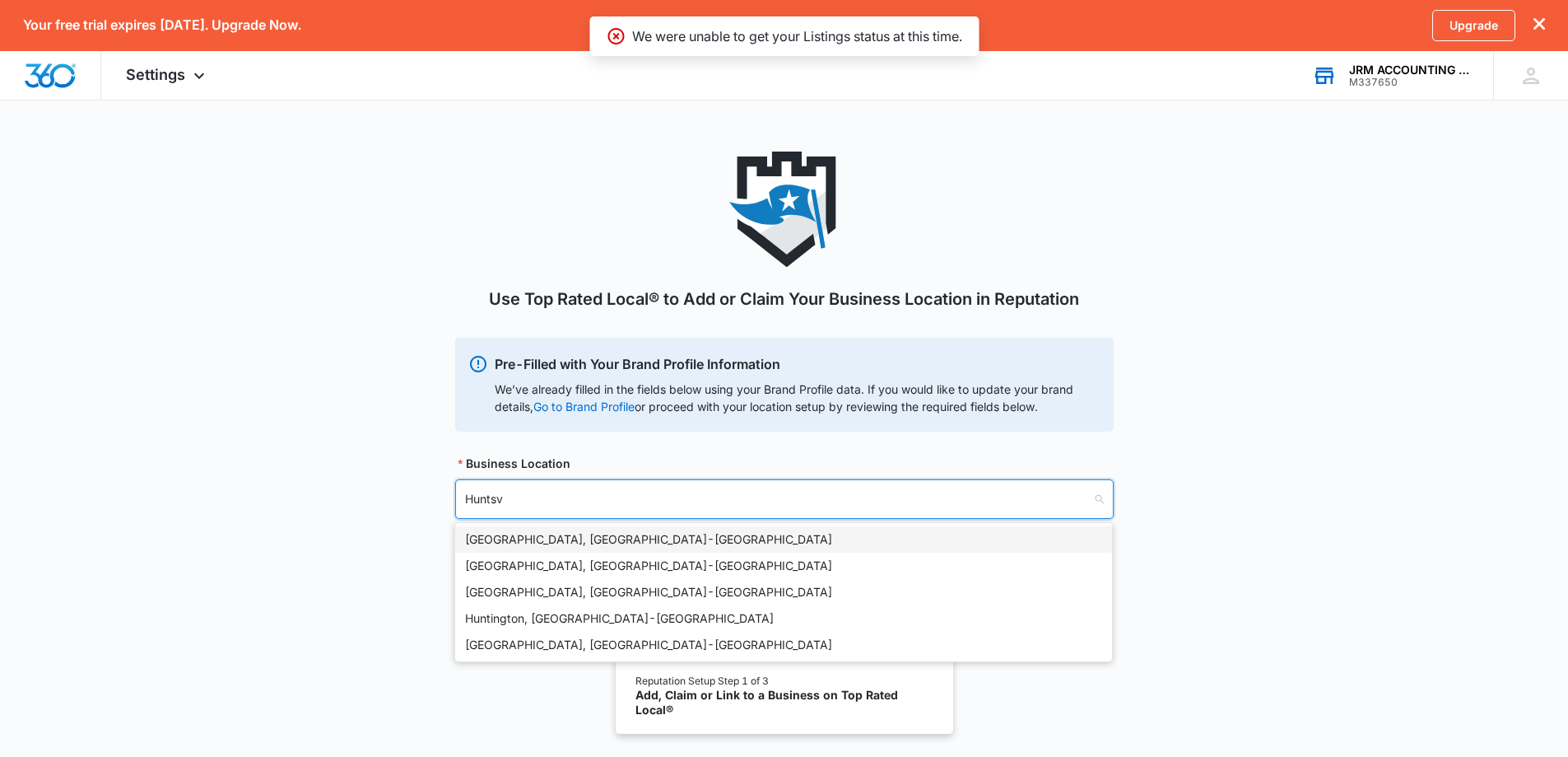
type input "Huntsvi"
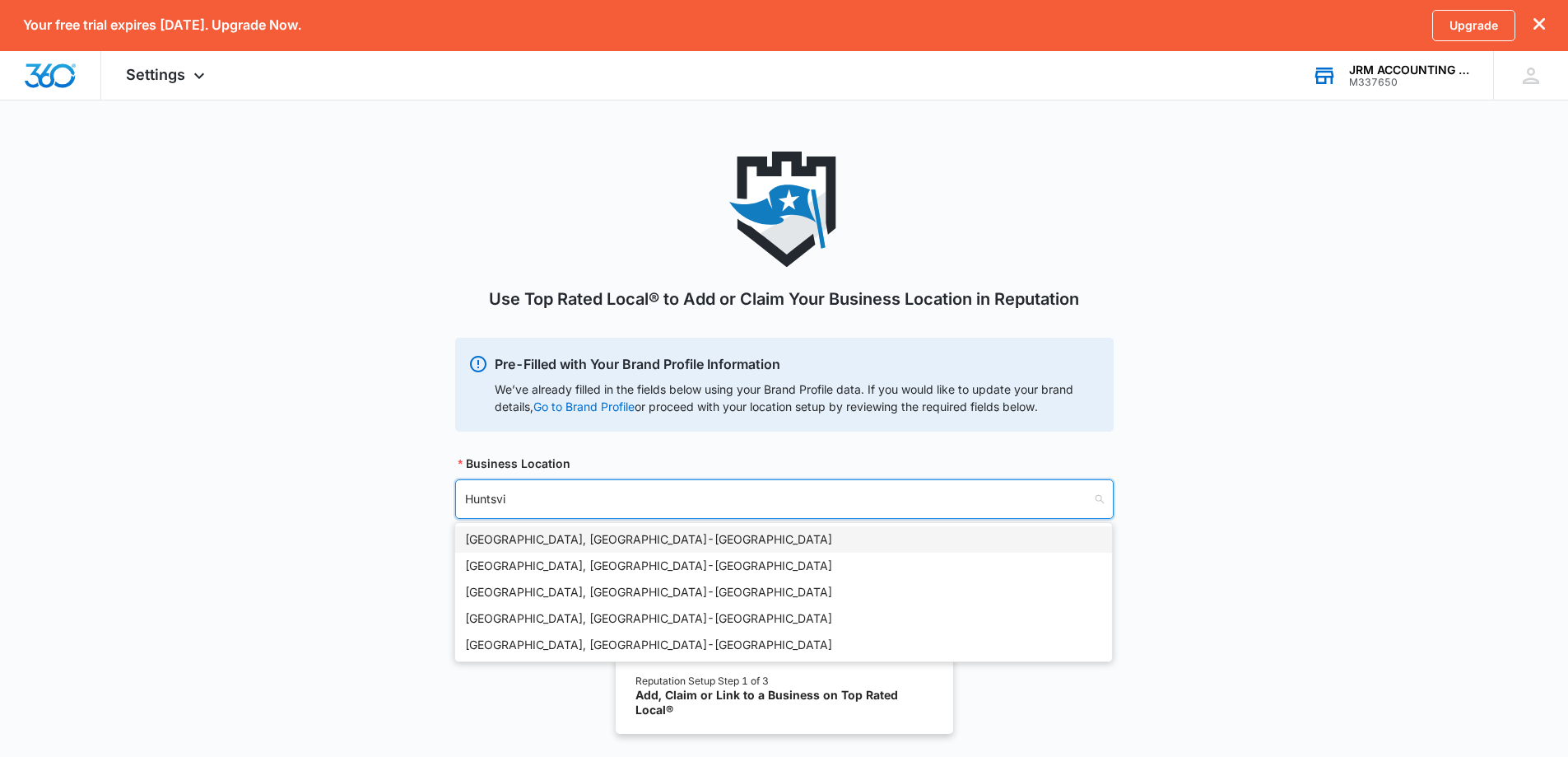
click at [488, 544] on div "[GEOGRAPHIC_DATA], [GEOGRAPHIC_DATA] - [GEOGRAPHIC_DATA]" at bounding box center [784, 539] width 637 height 18
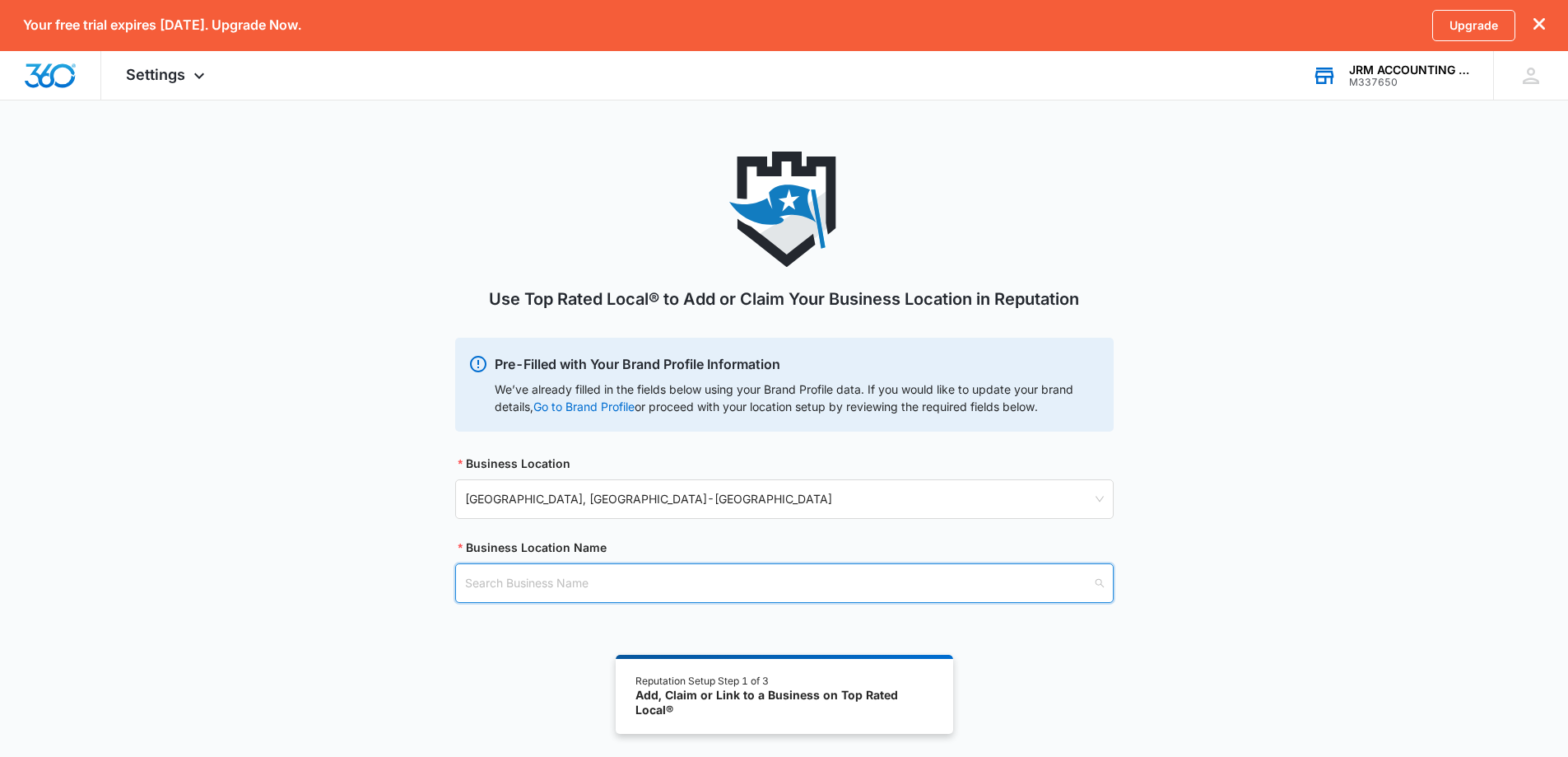
click at [554, 585] on input "search" at bounding box center [779, 583] width 627 height 38
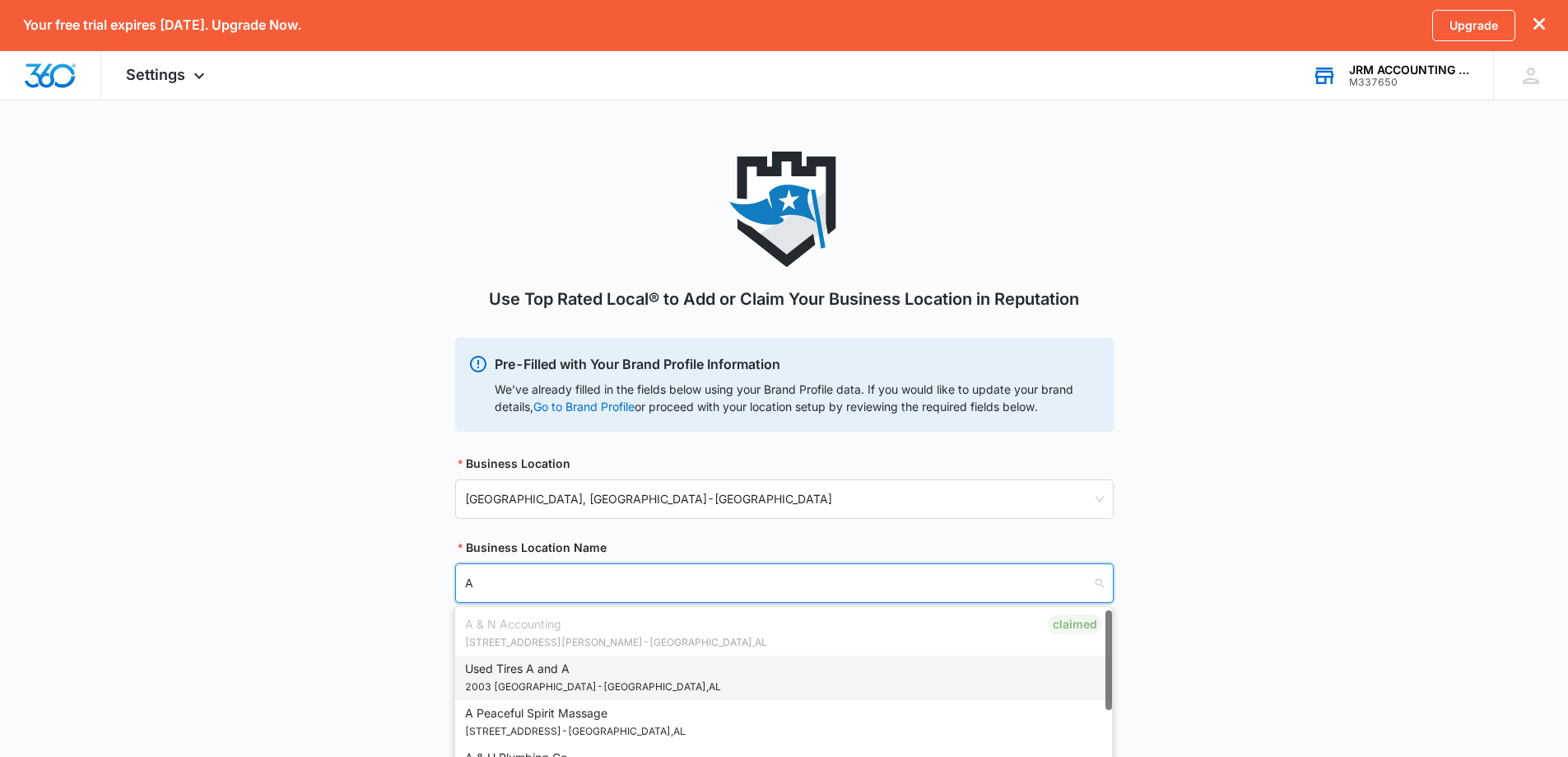
type input "A"
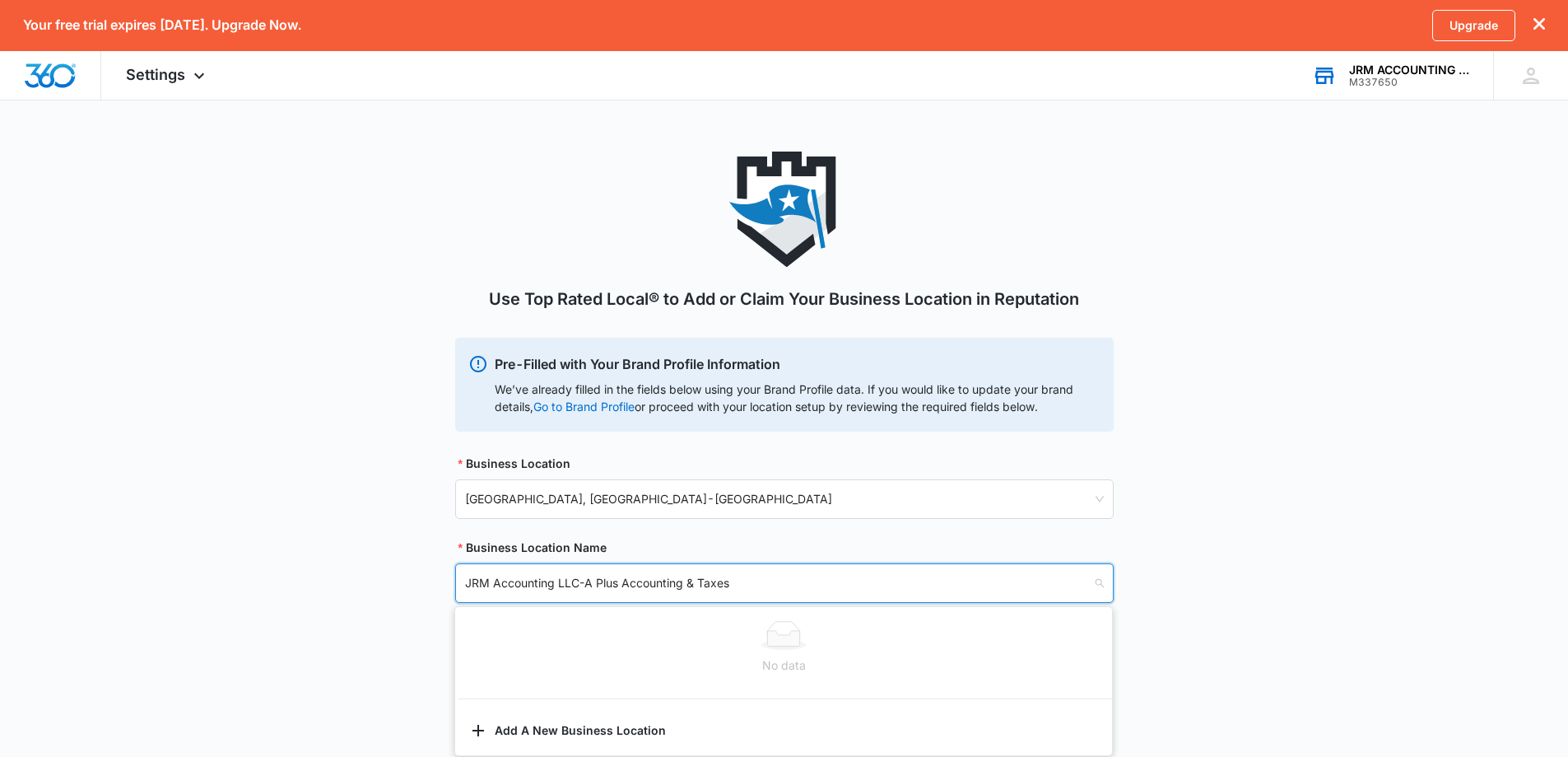
type input "JRM Accounting LLC-A Plus Accounting & Taxes"
click at [1284, 577] on div "Use Top Rated Local® to Add or Claim Your Business Location in Reputation Pre-F…" at bounding box center [784, 396] width 1568 height 490
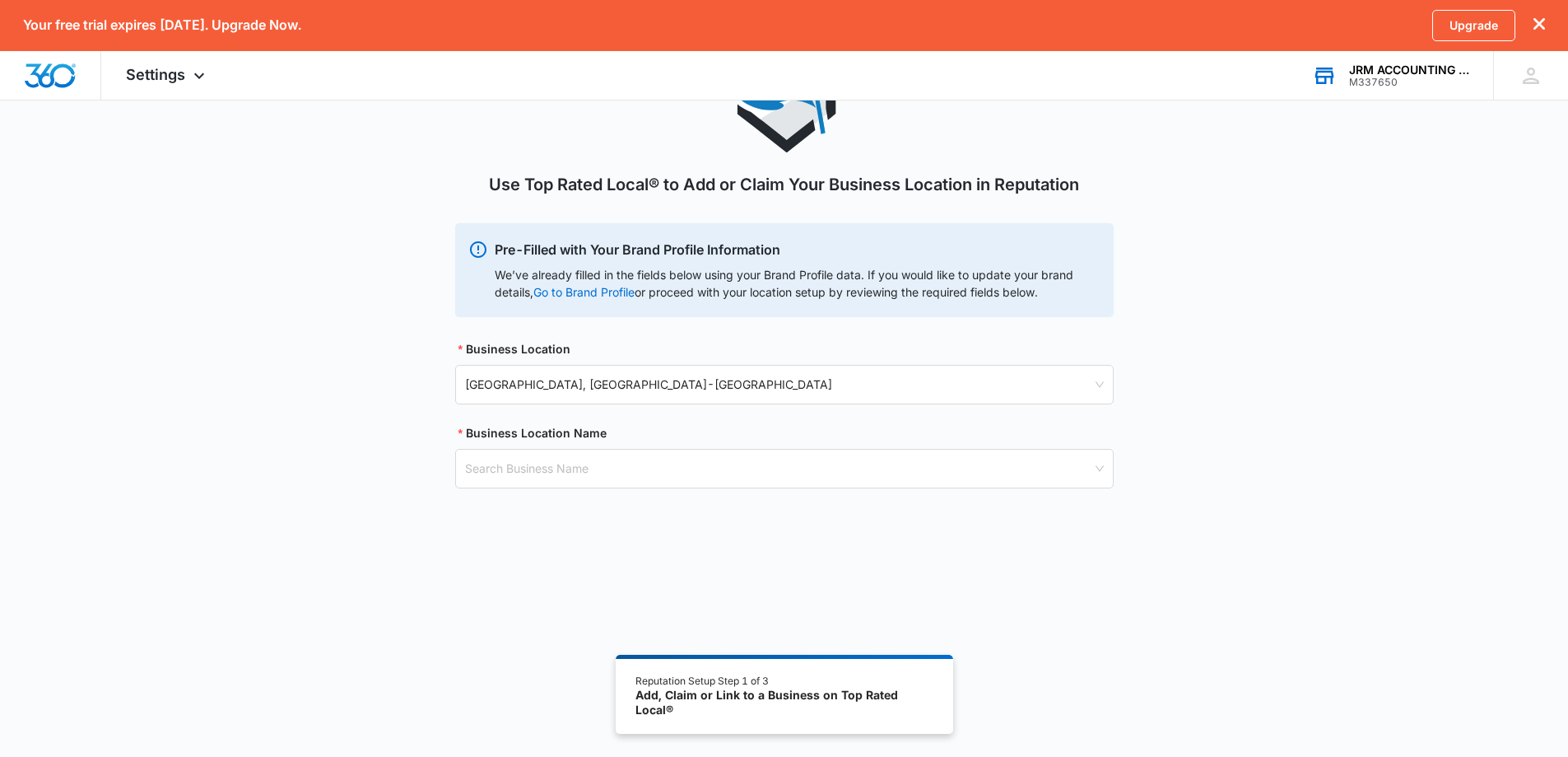
scroll to position [140, 0]
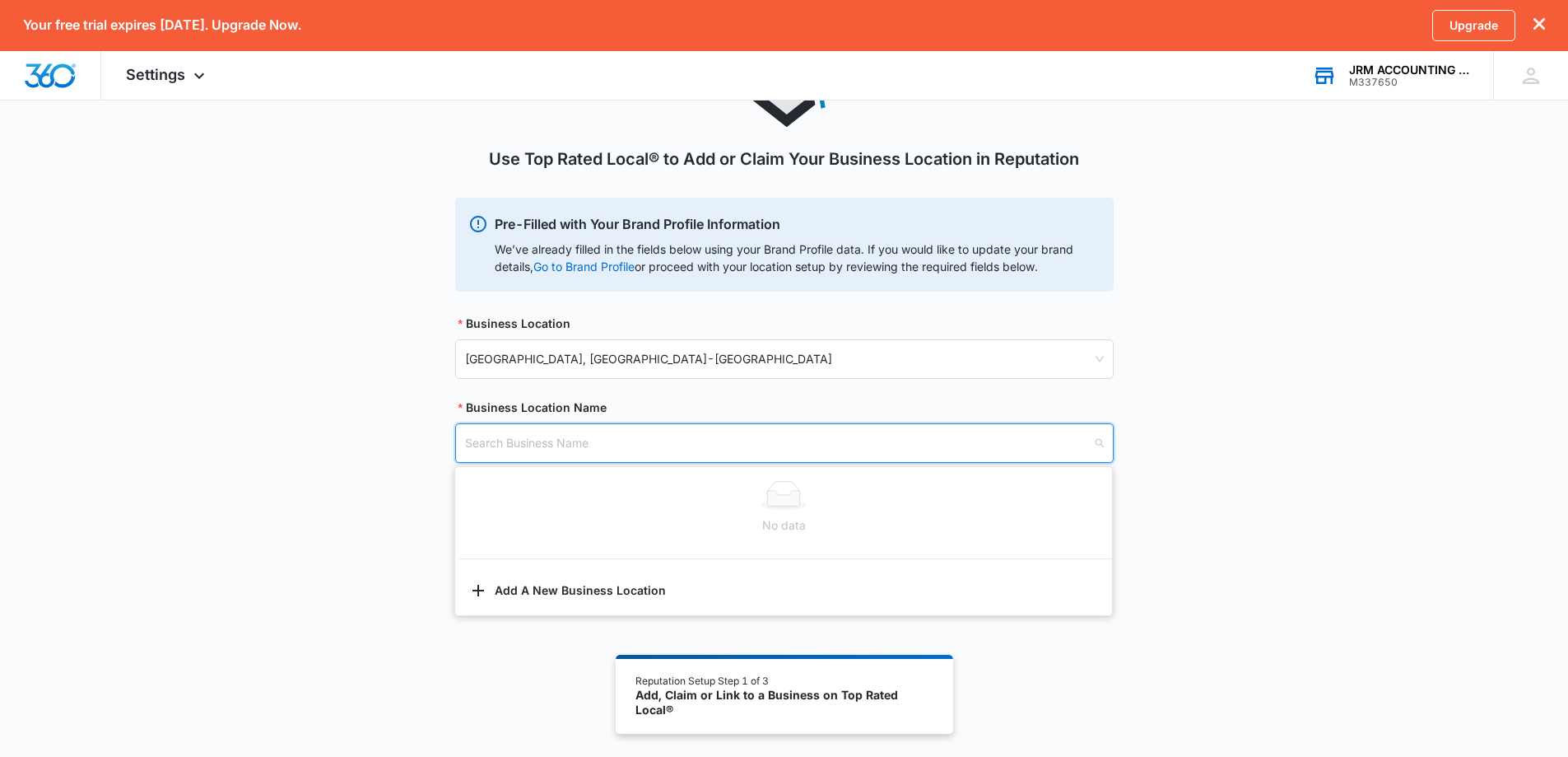
click at [507, 445] on input "search" at bounding box center [779, 443] width 627 height 38
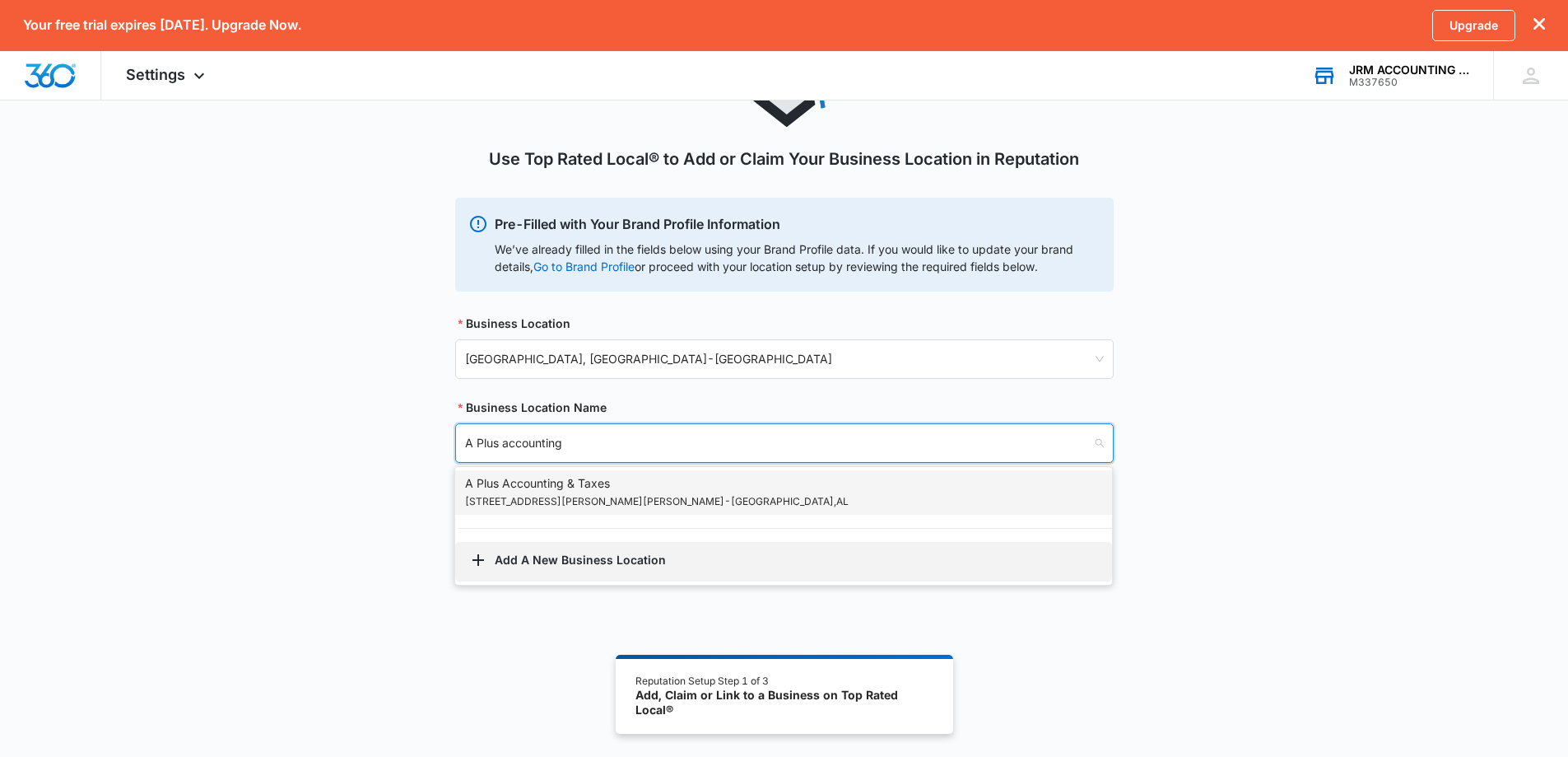
type input "A Plus accounting"
click at [516, 563] on button "Add A New Business Location" at bounding box center [784, 562] width 657 height 40
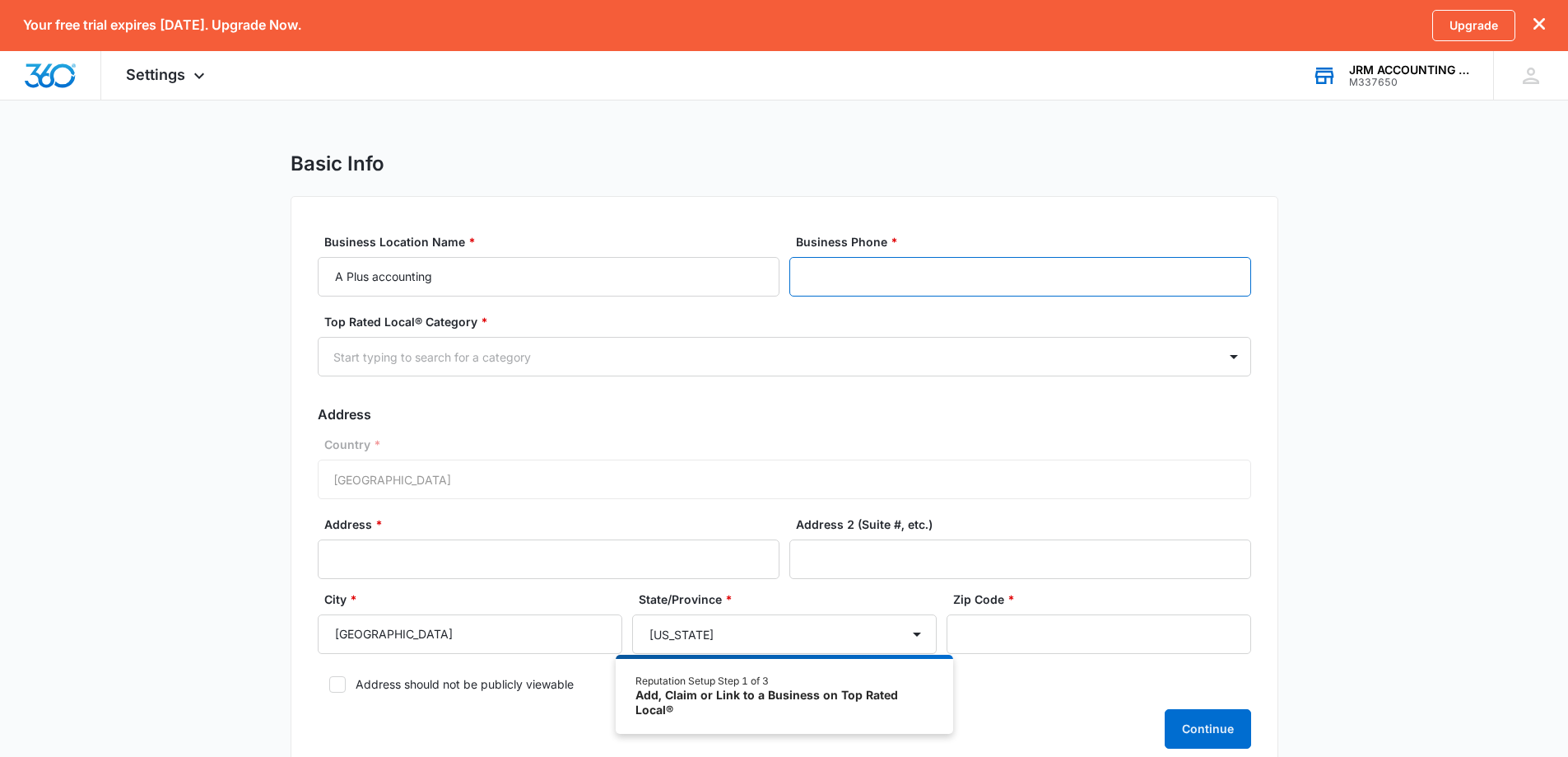
click at [810, 280] on input "Business Phone *" at bounding box center [1020, 276] width 462 height 40
type input "[PHONE_NUMBER]"
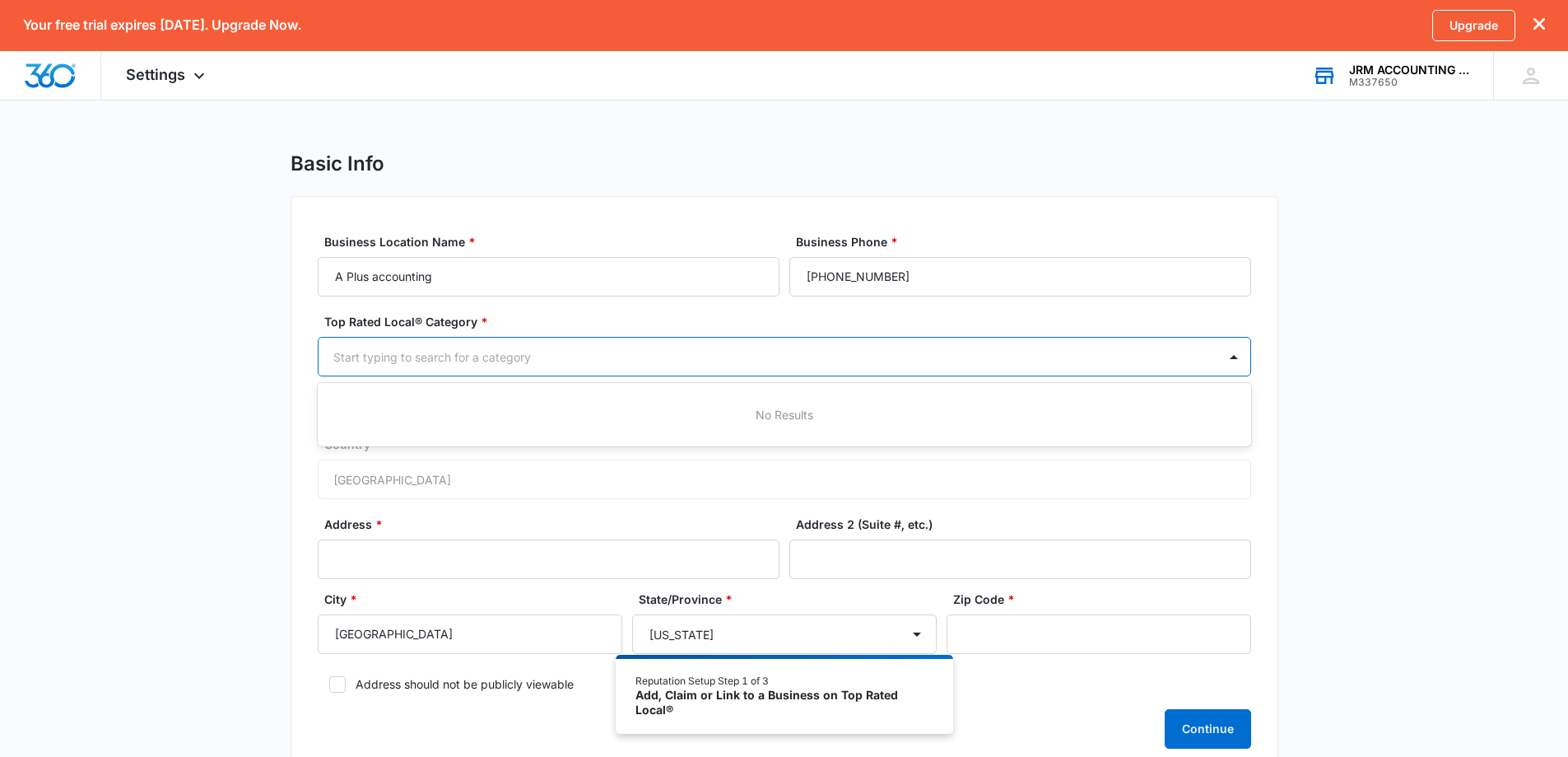
click at [484, 355] on div at bounding box center [765, 357] width 863 height 21
click at [1250, 456] on div "Country * [GEOGRAPHIC_DATA]" at bounding box center [784, 468] width 933 height 63
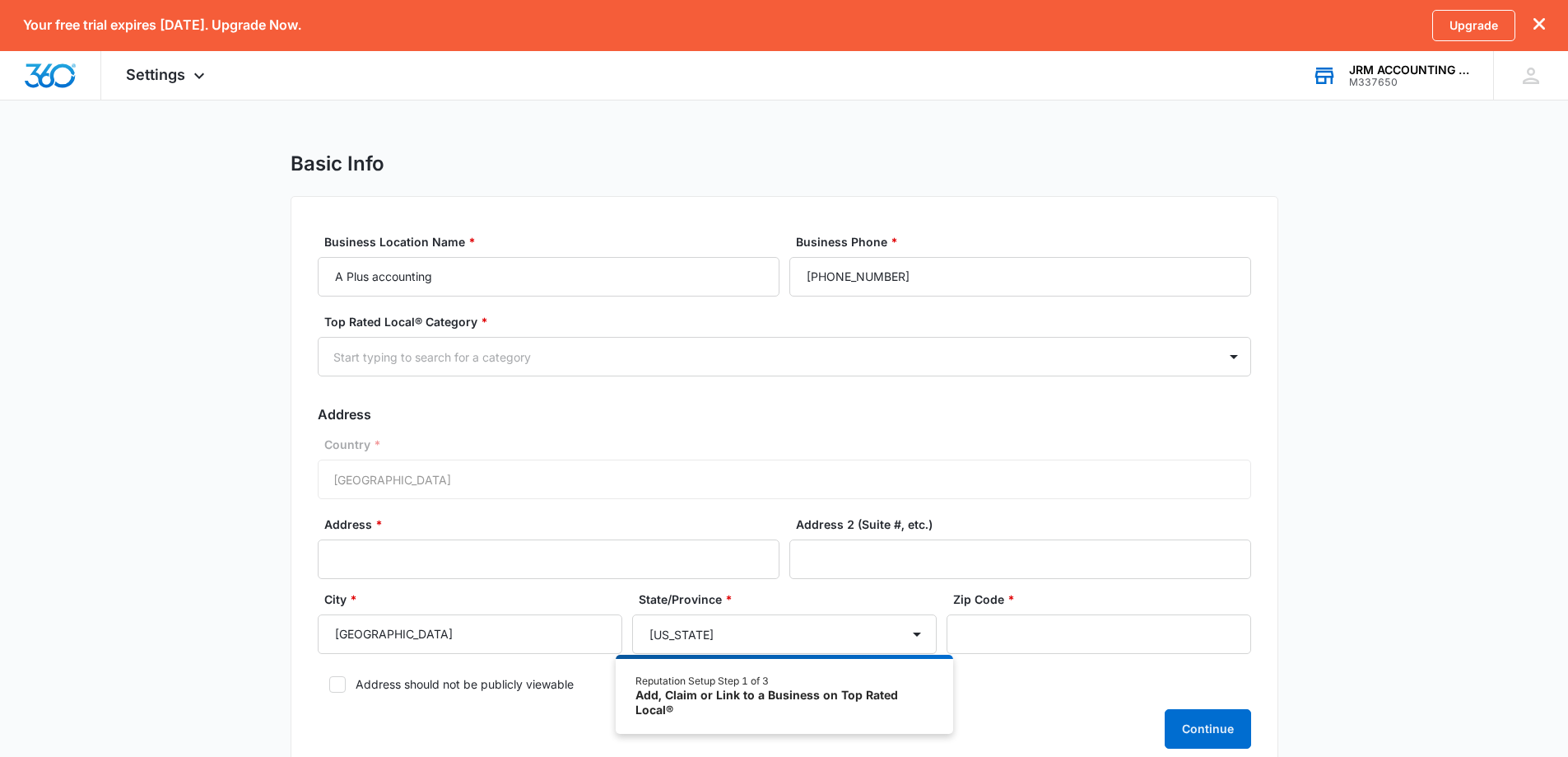
click at [342, 475] on div "Country * [GEOGRAPHIC_DATA]" at bounding box center [784, 468] width 933 height 63
click at [363, 554] on input "Address *" at bounding box center [549, 559] width 462 height 40
type input "1580 [PERSON_NAME] DR NW"
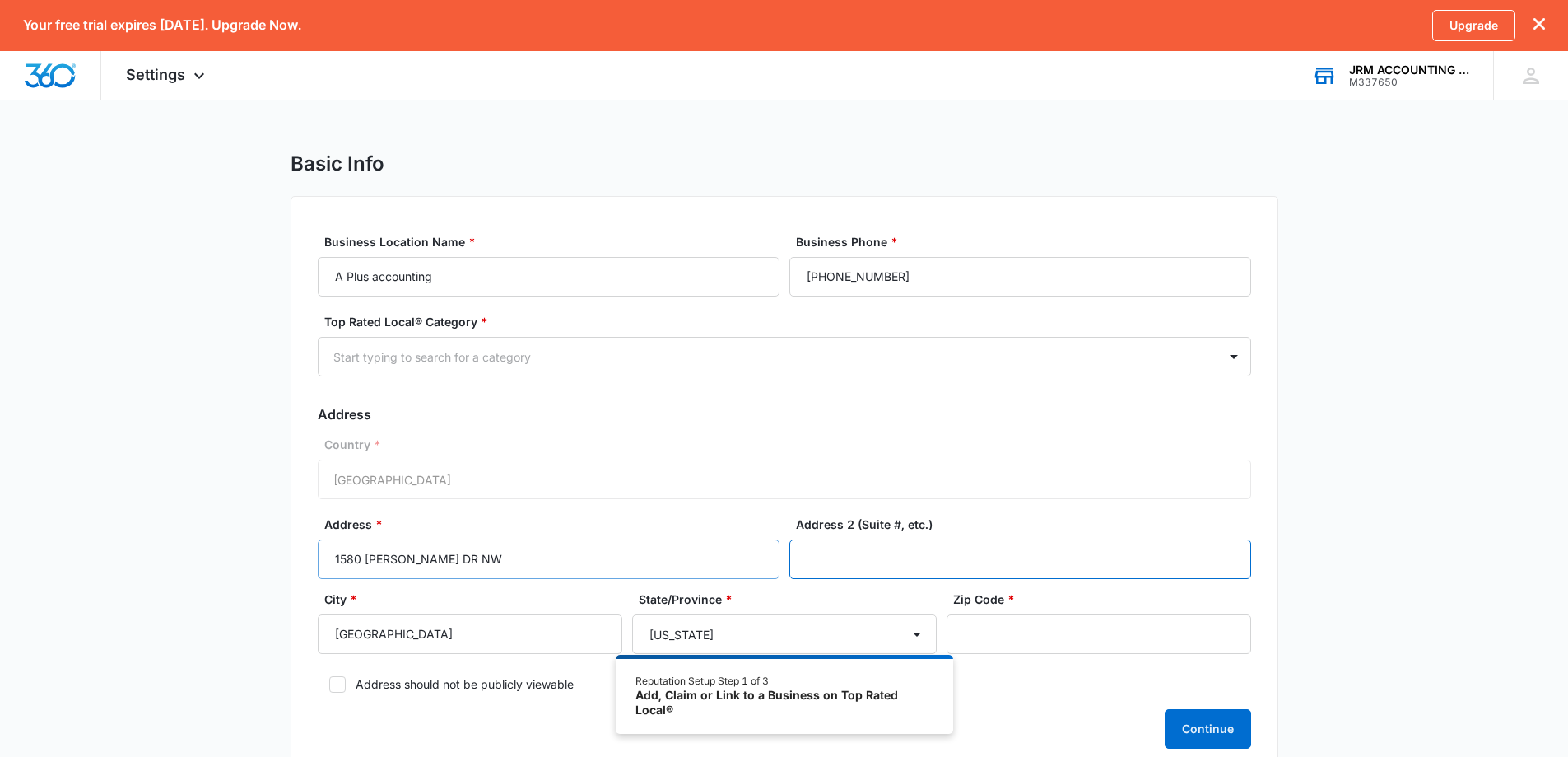
type input "STE 110"
type input "35816"
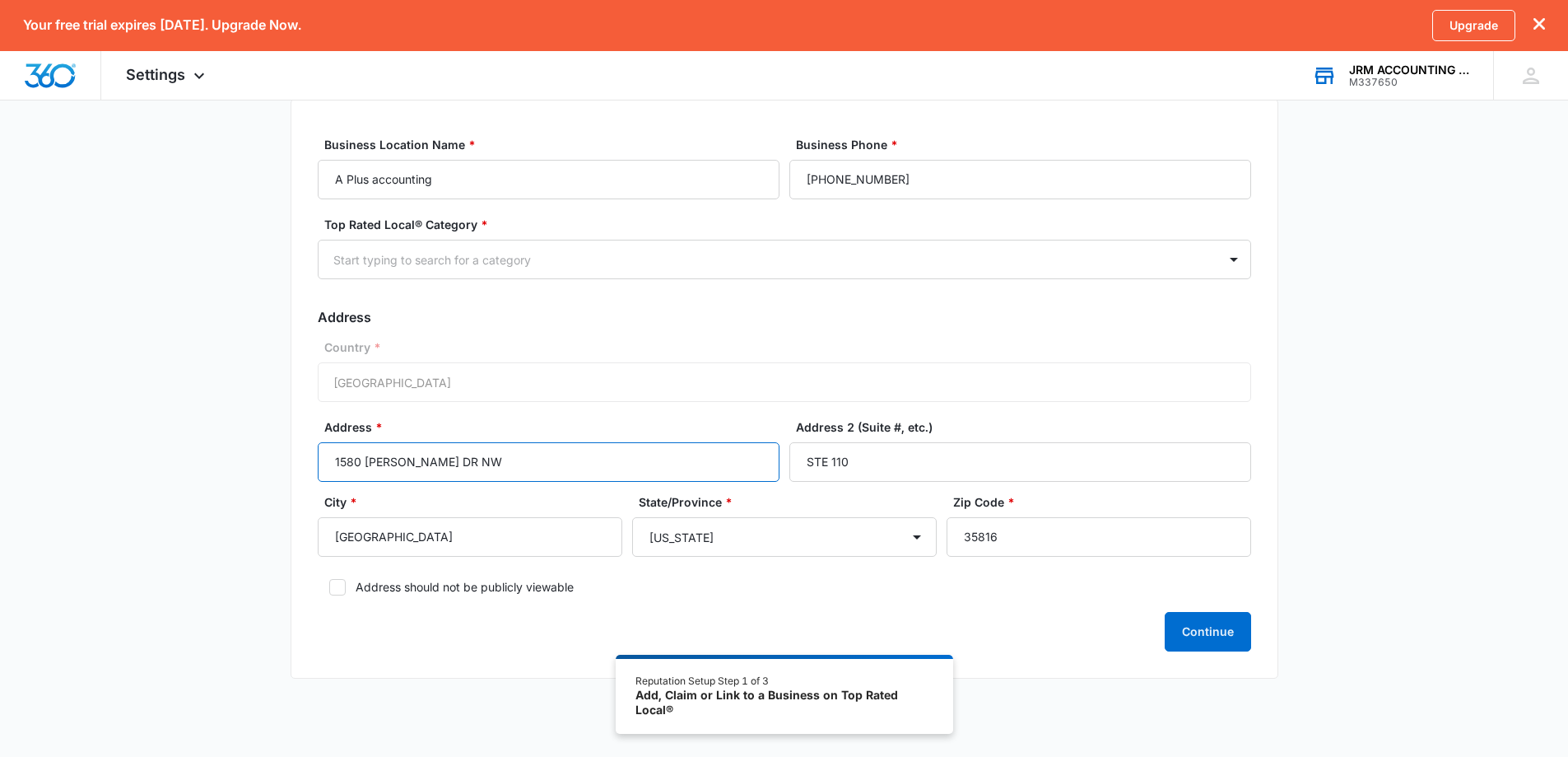
scroll to position [57, 0]
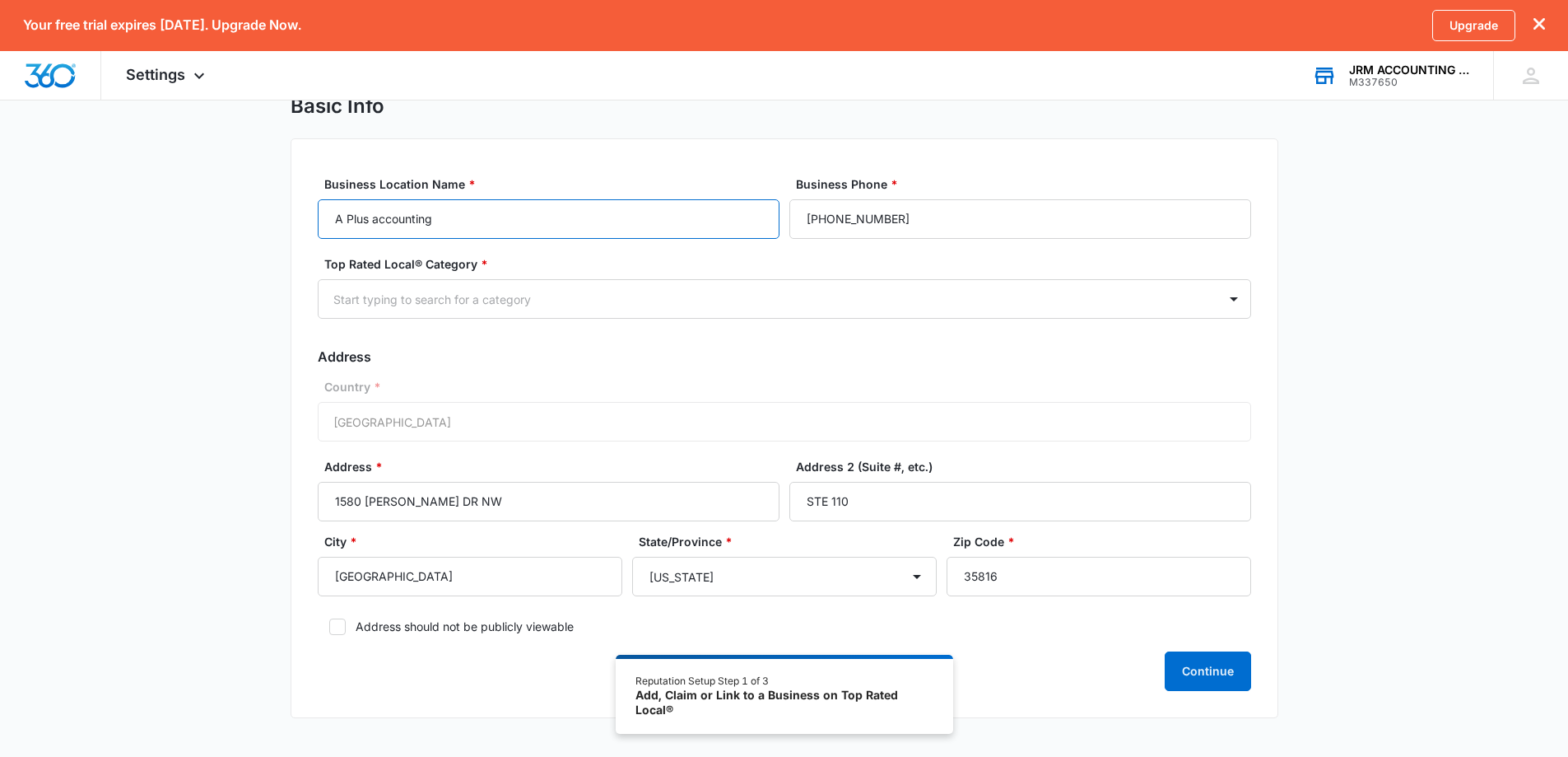
click at [337, 217] on input "A Plus accounting" at bounding box center [549, 219] width 462 height 40
type input "JRM Accounting LLC - A Plus accounting"
click at [1219, 303] on div at bounding box center [1233, 299] width 33 height 38
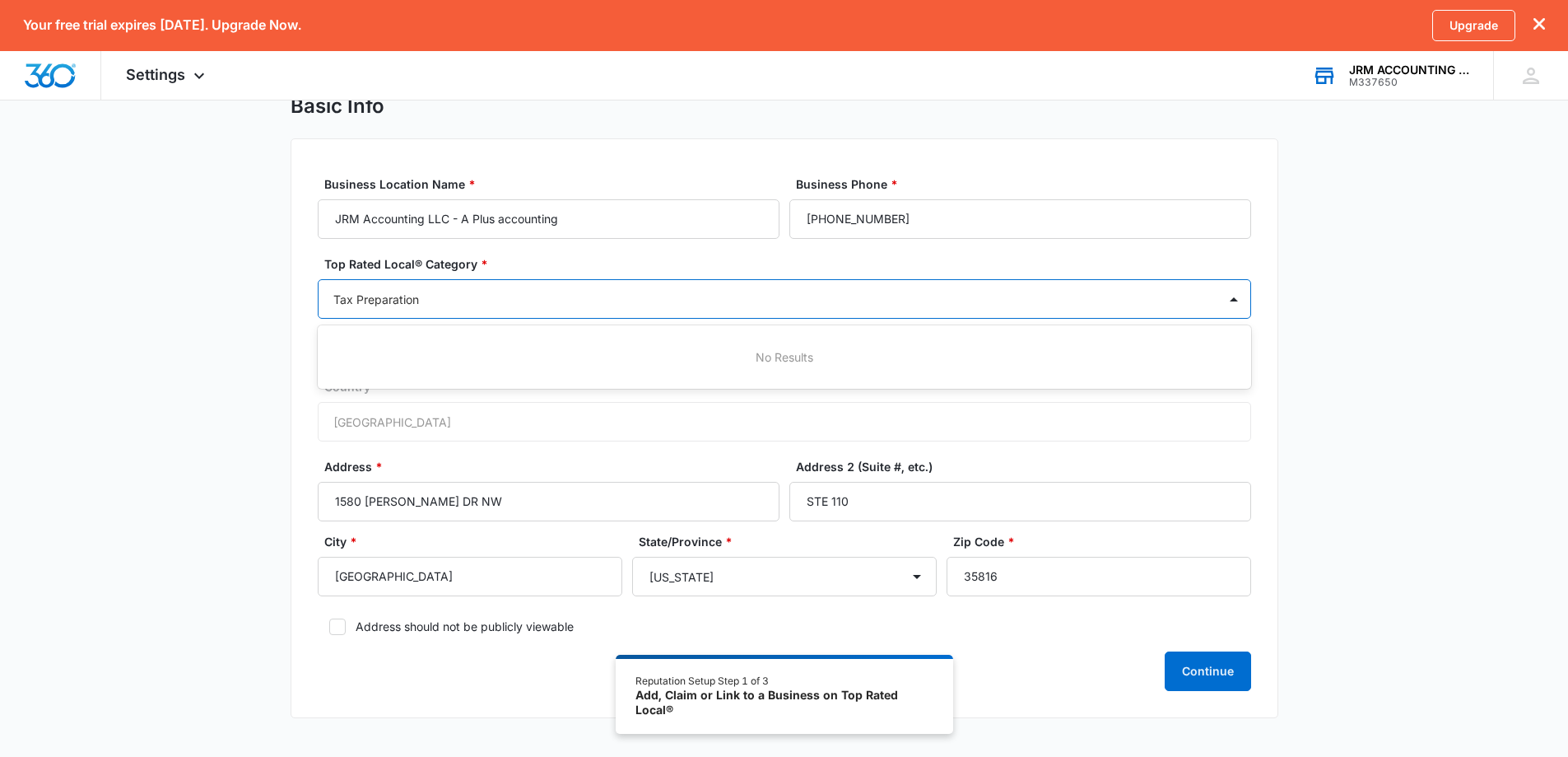
type input "Tax Preparation"
click at [1263, 388] on div "Business Location Name * JRM Accounting LLC - A Plus accounting Business Phone …" at bounding box center [784, 428] width 988 height 580
click at [470, 303] on div at bounding box center [765, 299] width 863 height 21
type input "P"
type input "Accounting"
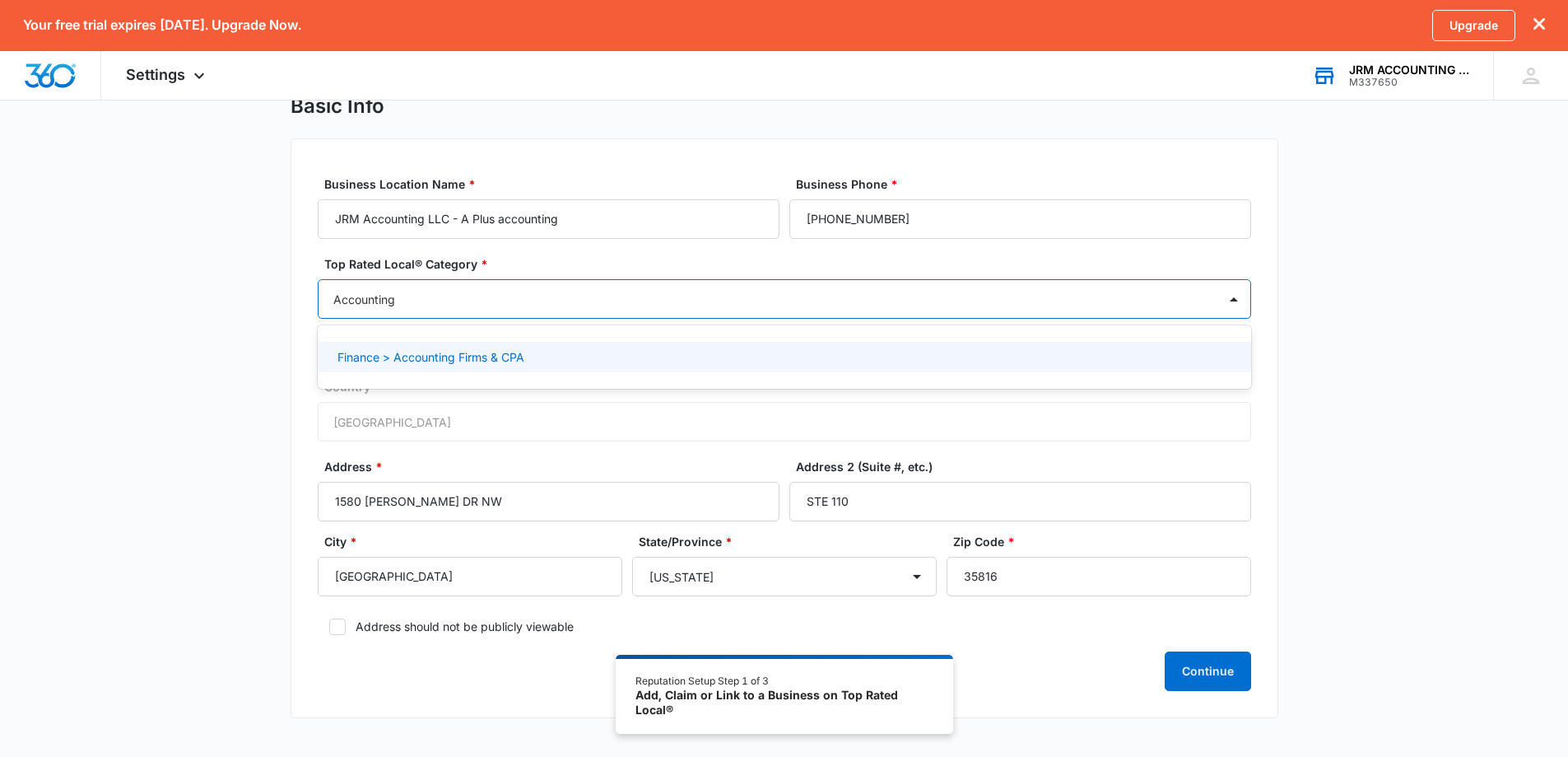
click at [422, 359] on p "Finance > Accounting Firms & CPA" at bounding box center [431, 357] width 187 height 17
click at [1277, 413] on div "Business Location Name * JRM Accounting LLC - A Plus accounting Business Phone …" at bounding box center [784, 429] width 988 height 582
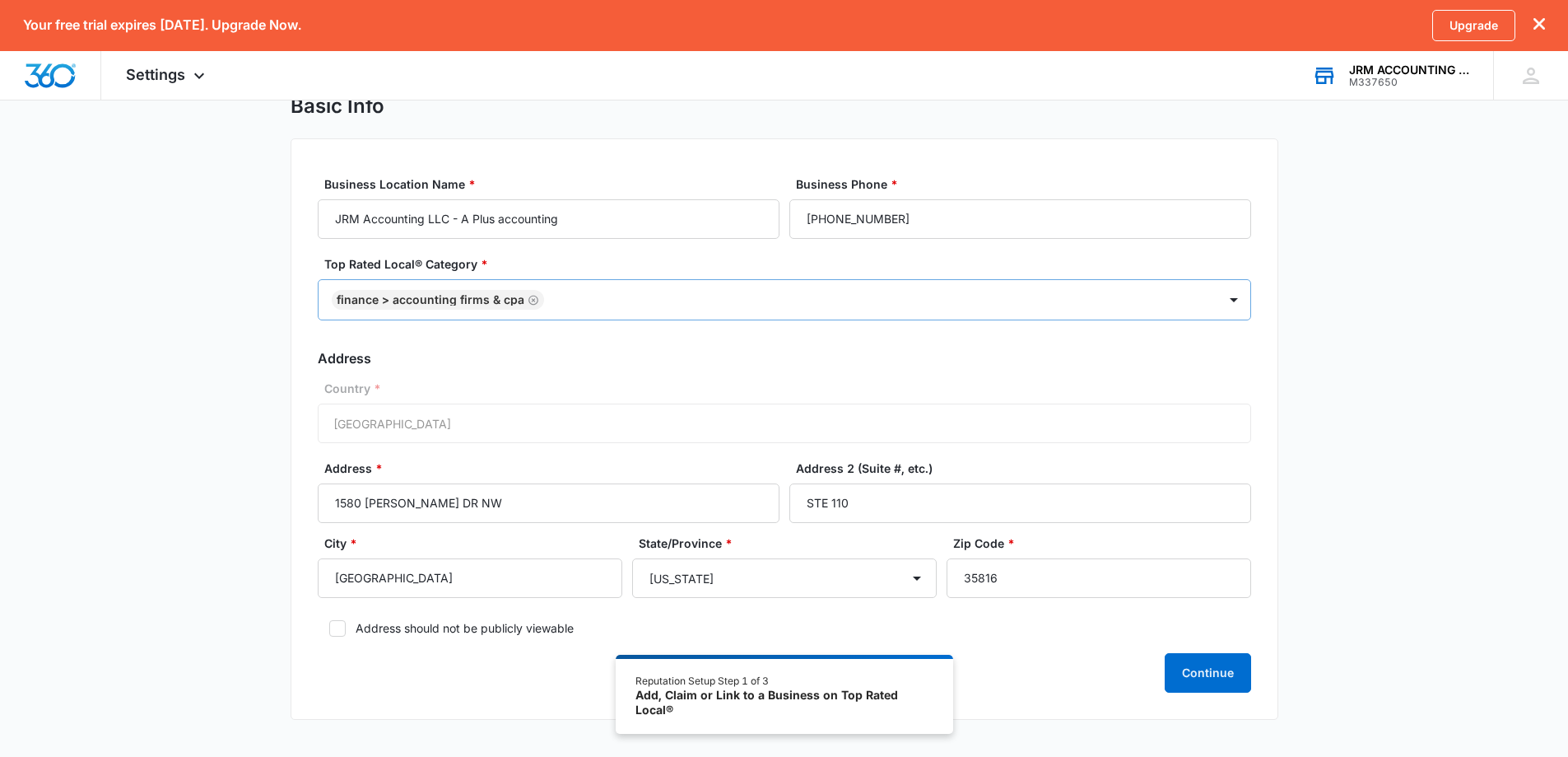
click at [610, 304] on div at bounding box center [872, 300] width 647 height 21
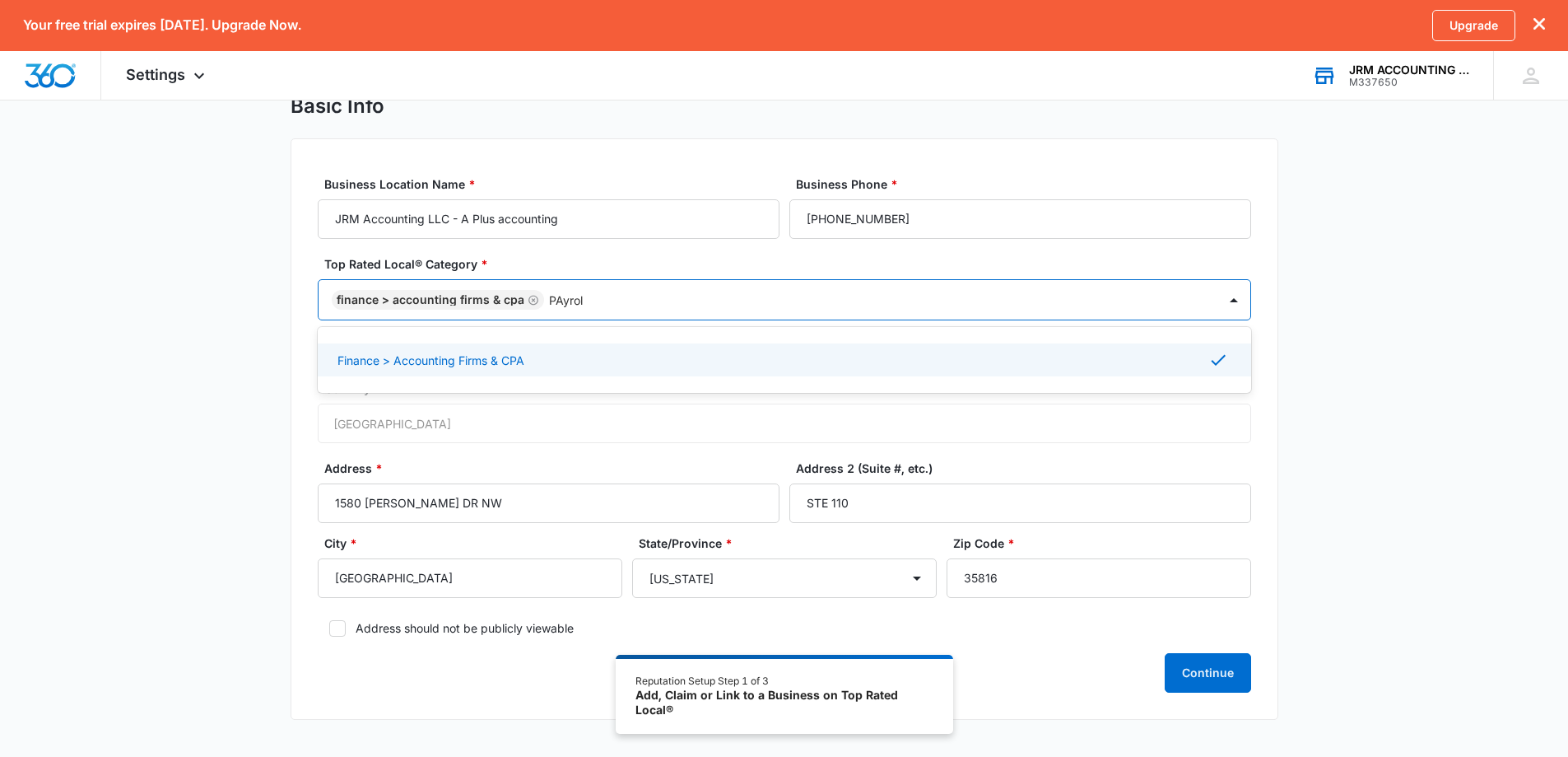
type input "PAyroll"
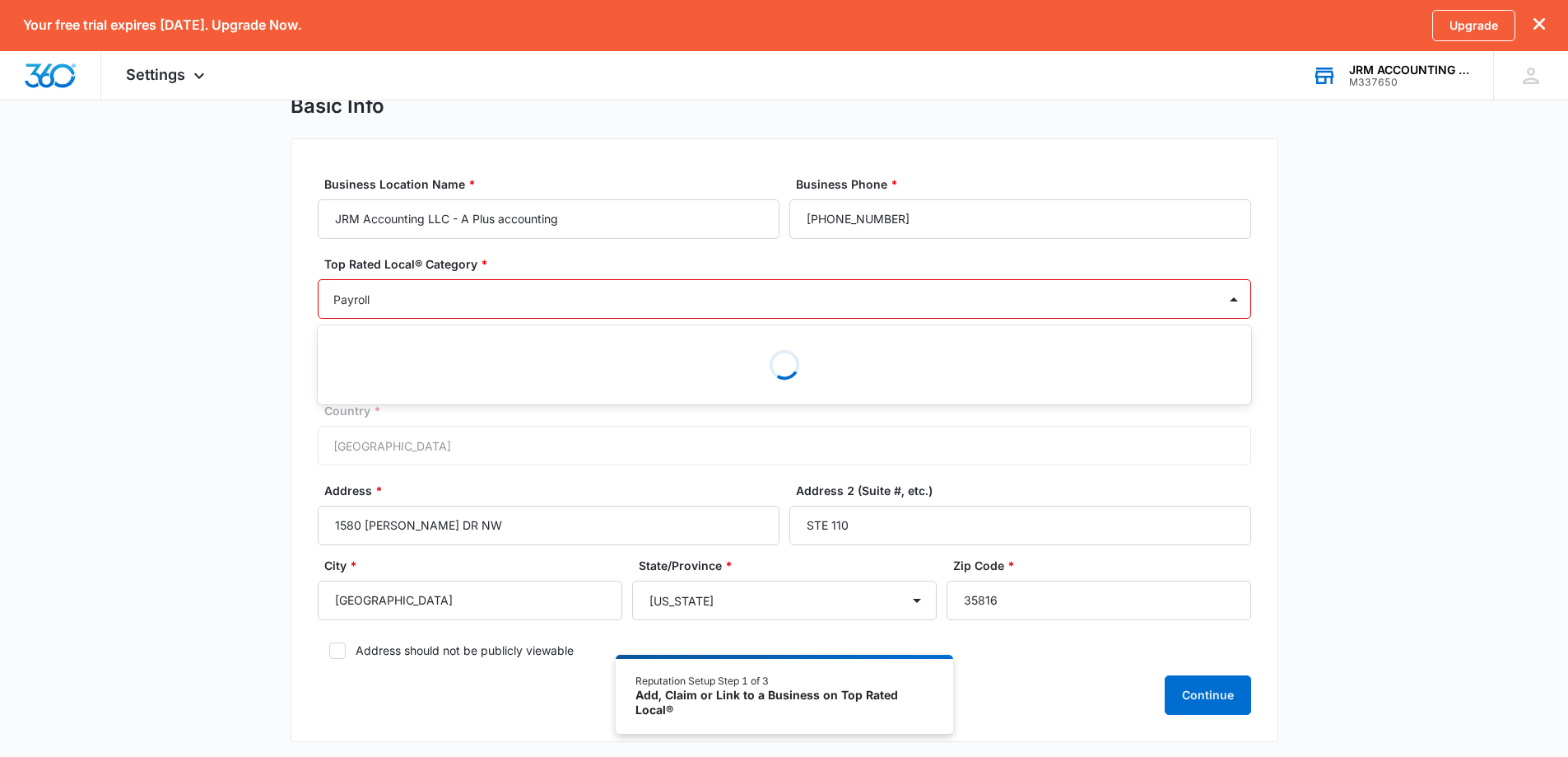
type input "Payroll"
click at [610, 304] on div at bounding box center [765, 299] width 863 height 21
type input "accounting"
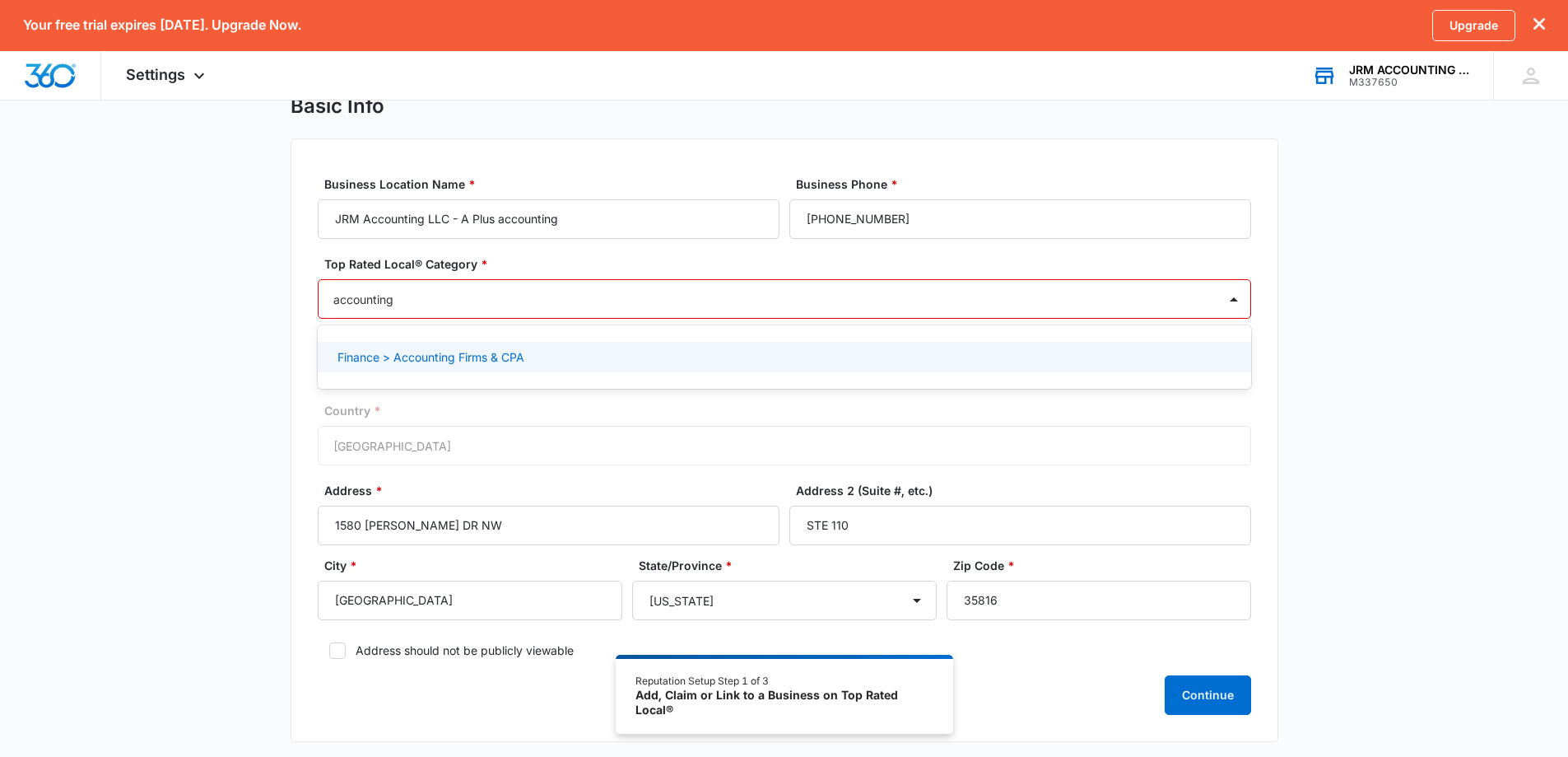
click at [465, 357] on p "Finance > Accounting Firms & CPA" at bounding box center [431, 357] width 187 height 17
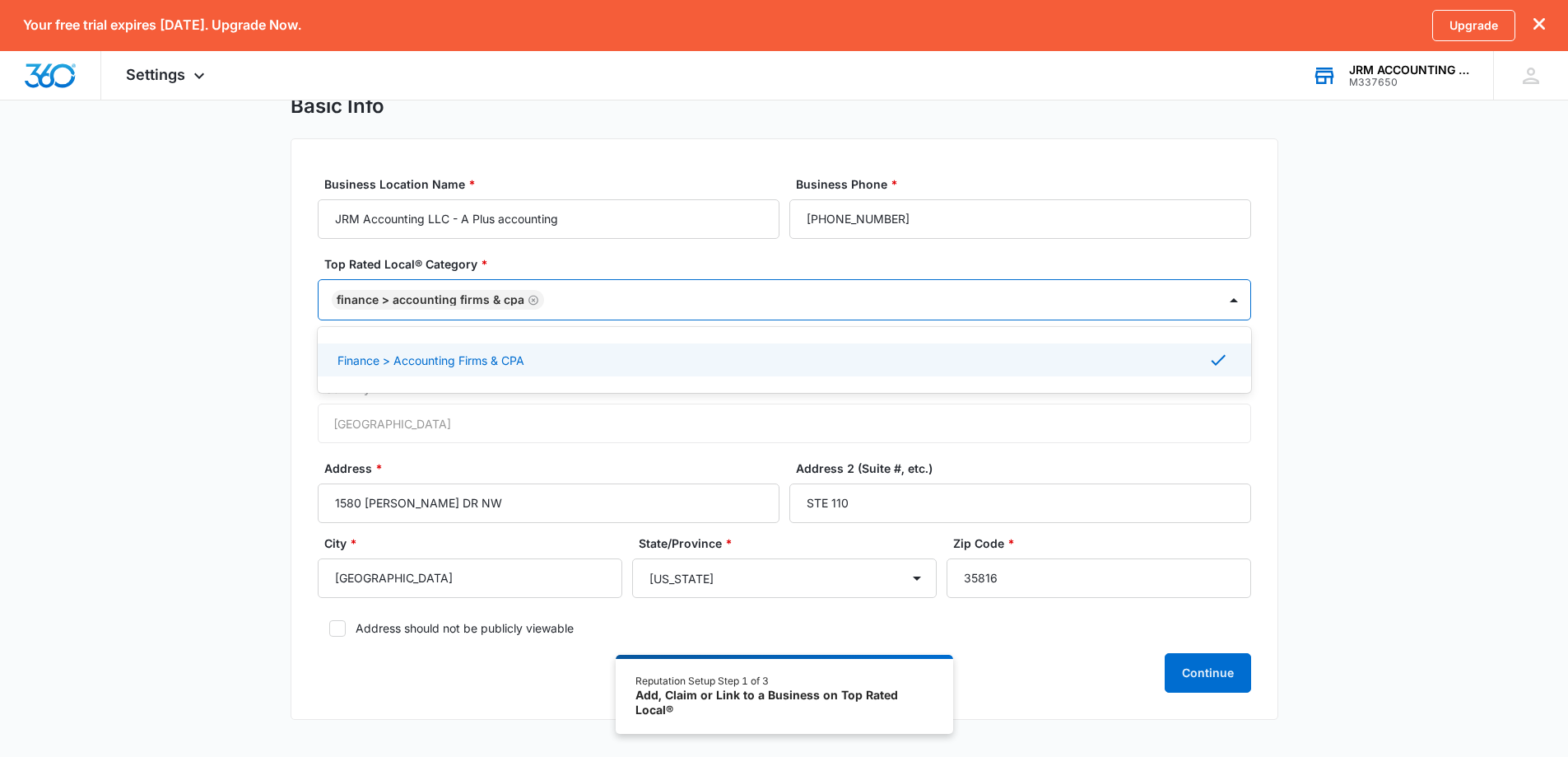
click at [391, 360] on p "Finance > Accounting Firms & CPA" at bounding box center [431, 360] width 187 height 17
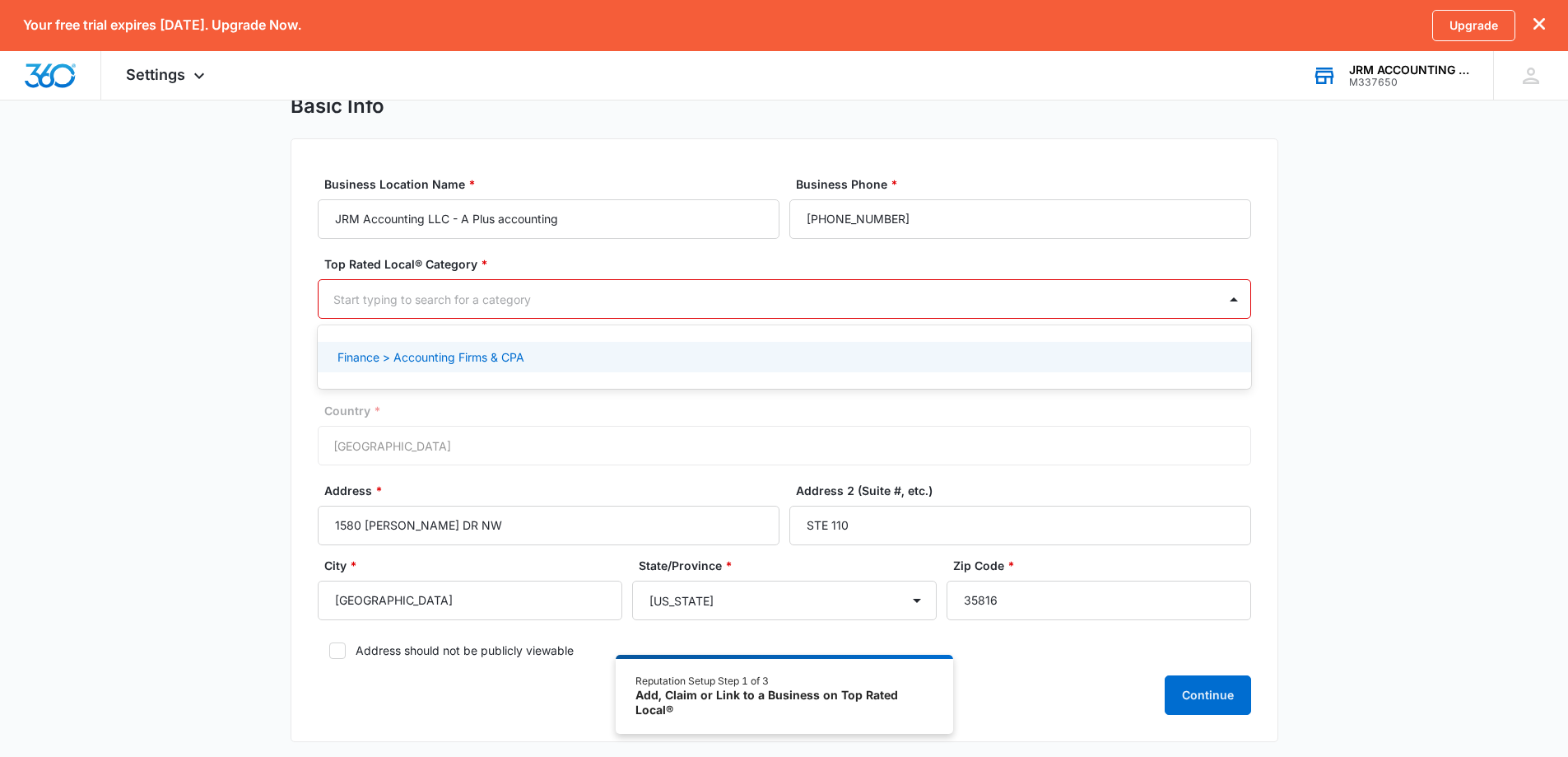
click at [413, 354] on p "Finance > Accounting Firms & CPA" at bounding box center [431, 357] width 187 height 17
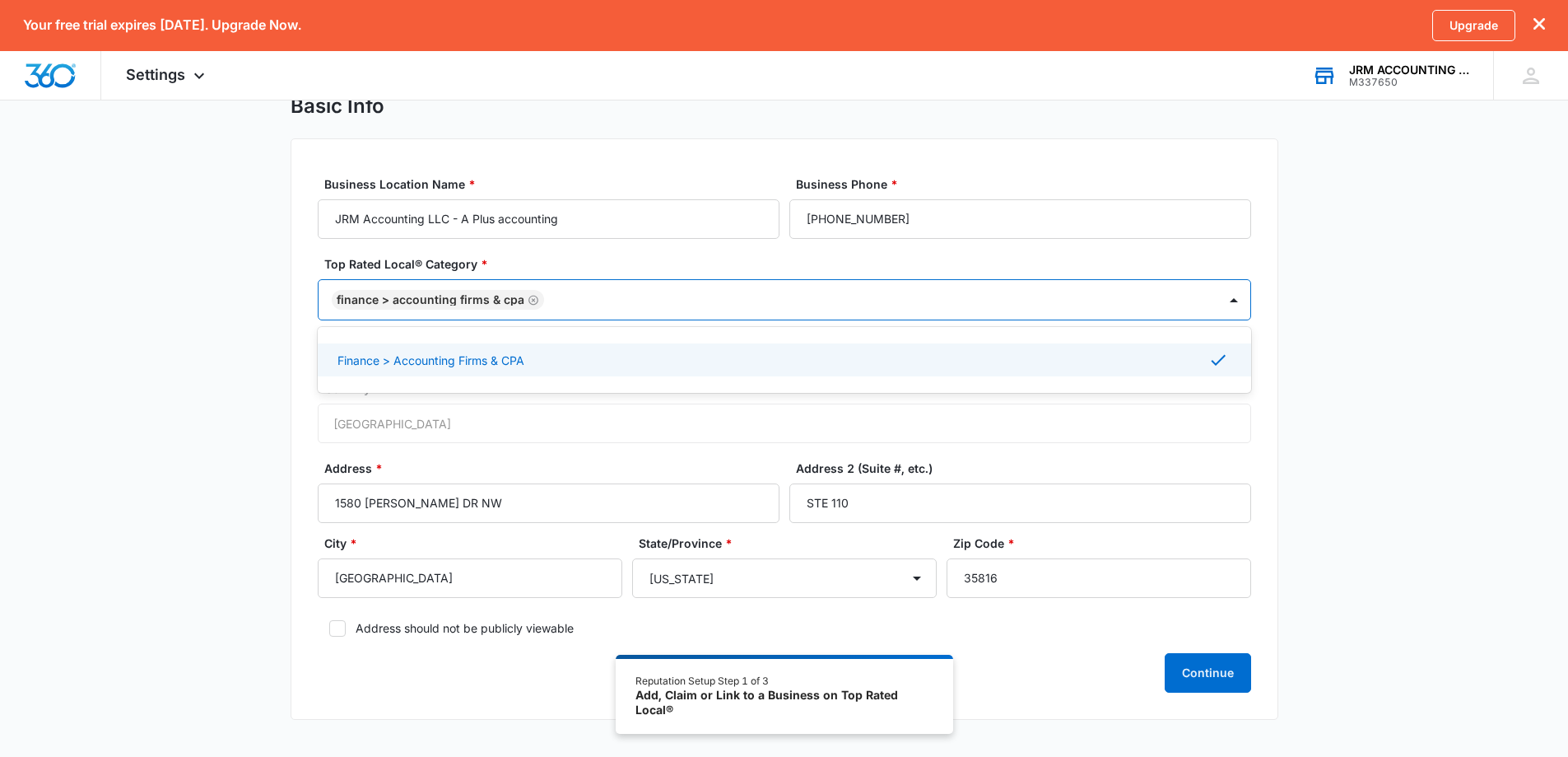
click at [1275, 428] on div "Business Location Name * JRM Accounting LLC - A Plus accounting Business Phone …" at bounding box center [784, 429] width 988 height 582
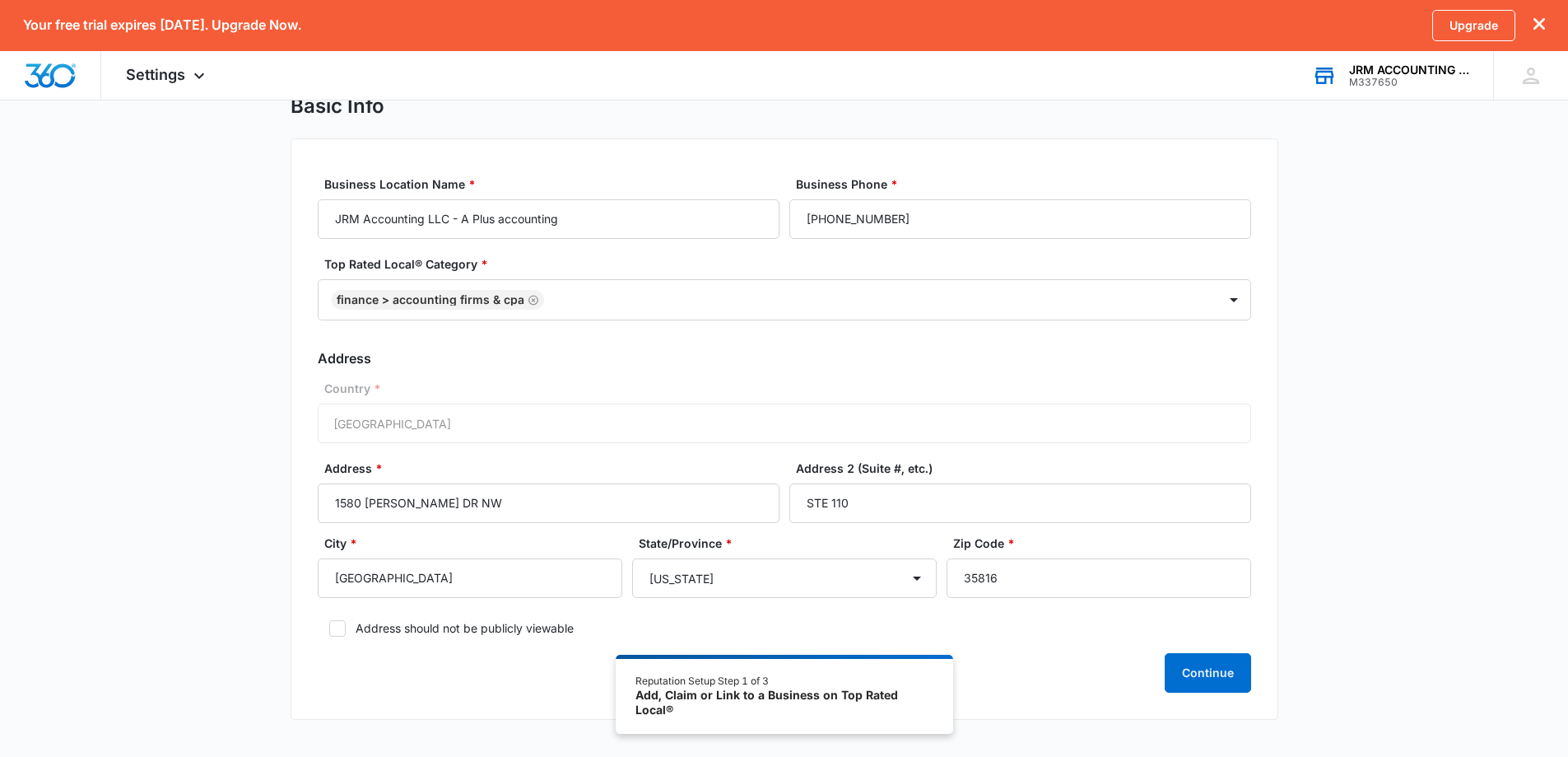
scroll to position [140, 0]
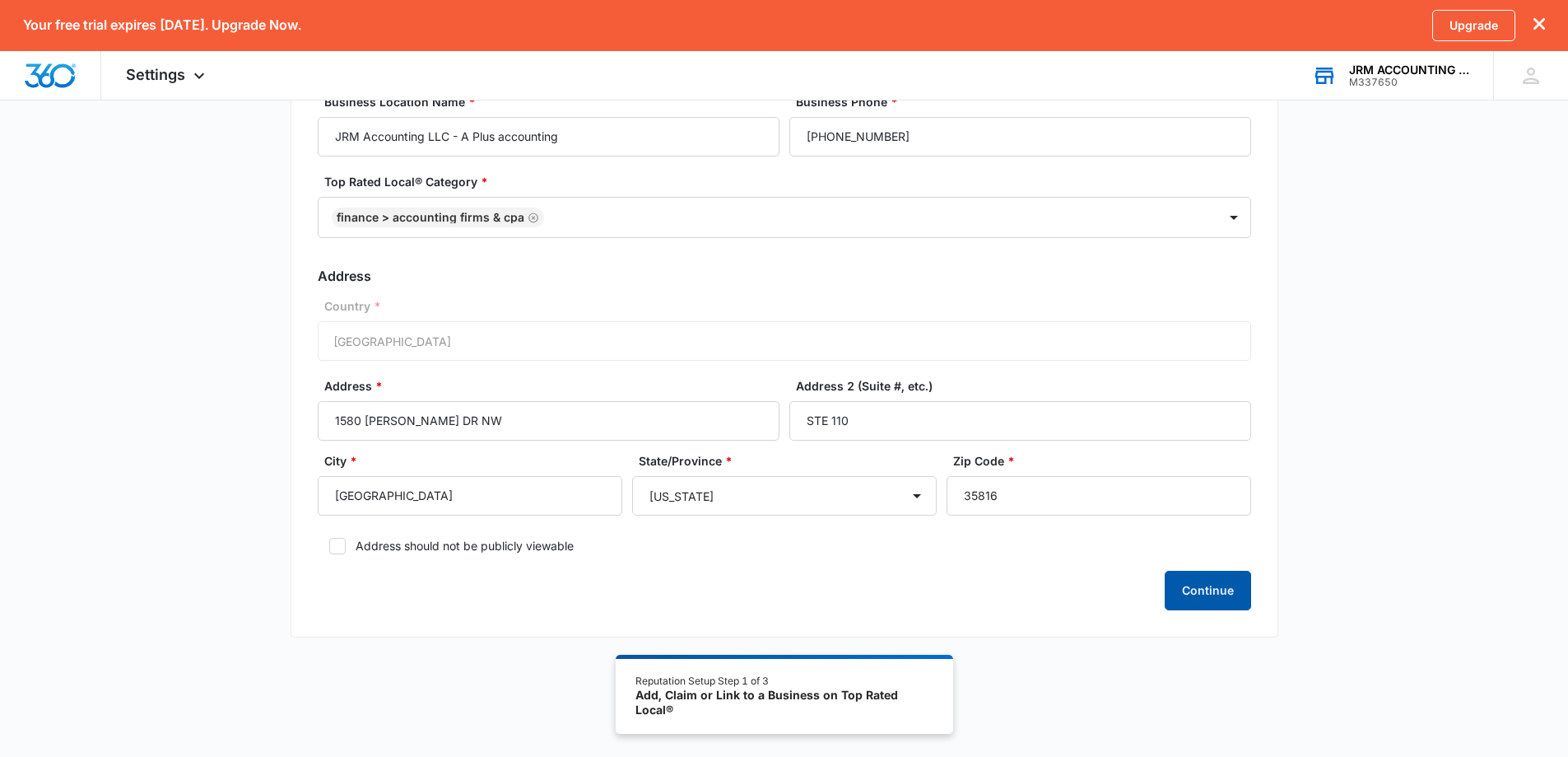
click at [1185, 592] on button "Continue" at bounding box center [1207, 591] width 86 height 40
click at [1206, 596] on button "Continue" at bounding box center [1207, 591] width 86 height 40
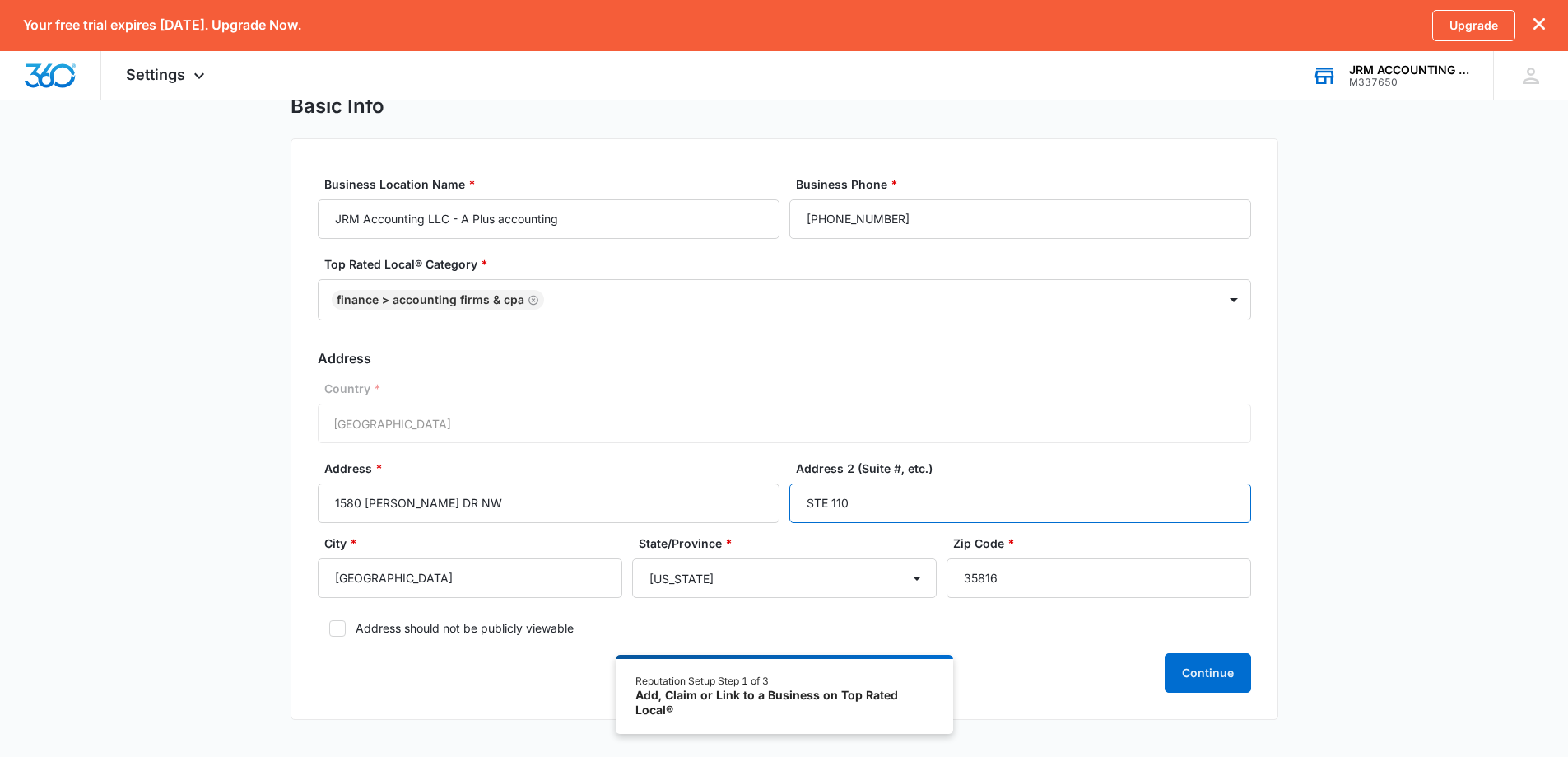
click at [820, 511] on input "STE 110" at bounding box center [1020, 503] width 462 height 40
click at [811, 506] on input "STE 110" at bounding box center [1020, 503] width 462 height 40
type input "SUITE 110"
click at [1239, 371] on form "Business Location Name * JRM Accounting LLC - A Plus accounting Business Phone …" at bounding box center [784, 434] width 933 height 517
click at [1206, 674] on button "Continue" at bounding box center [1207, 673] width 86 height 40
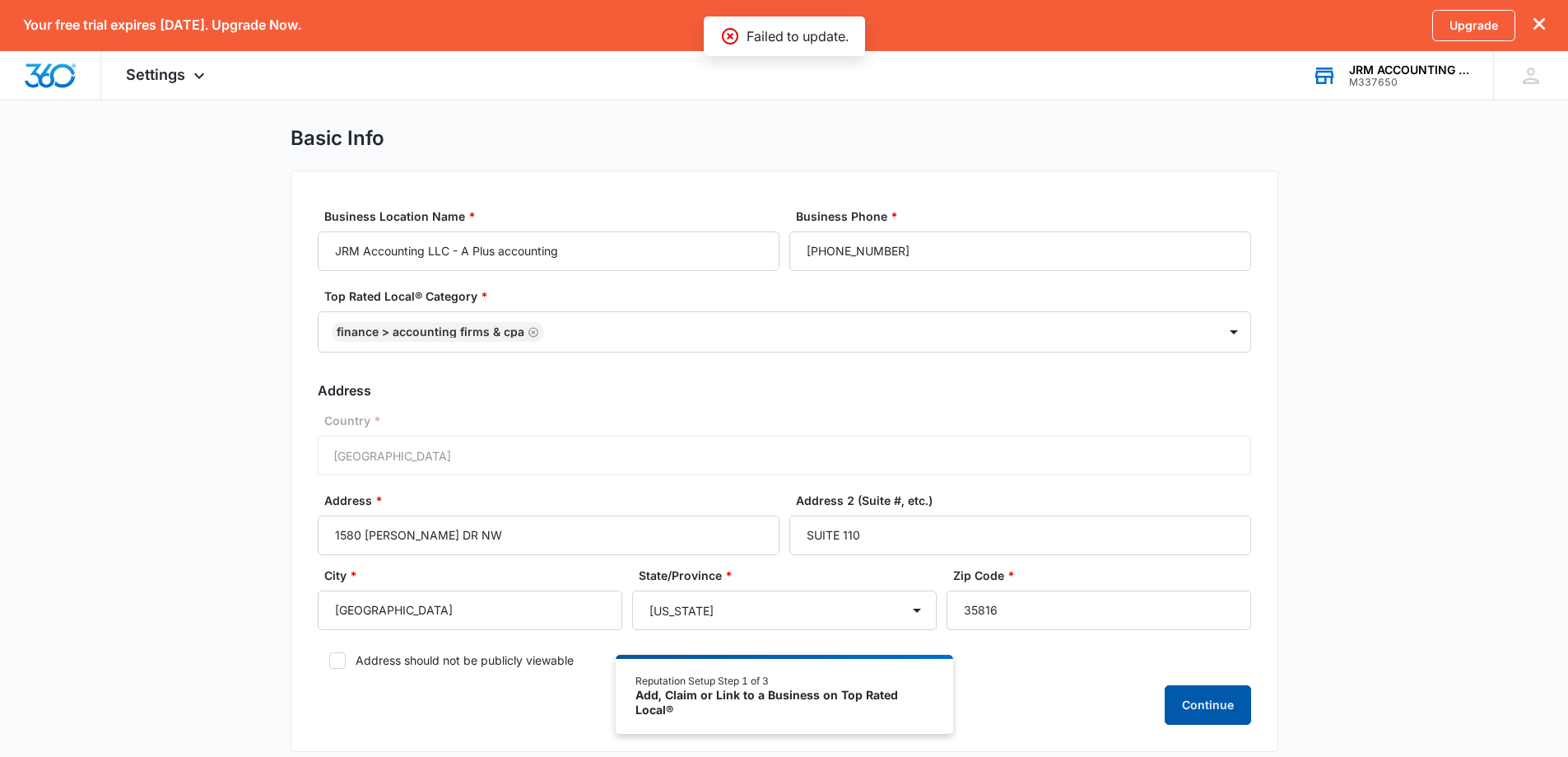
scroll to position [0, 0]
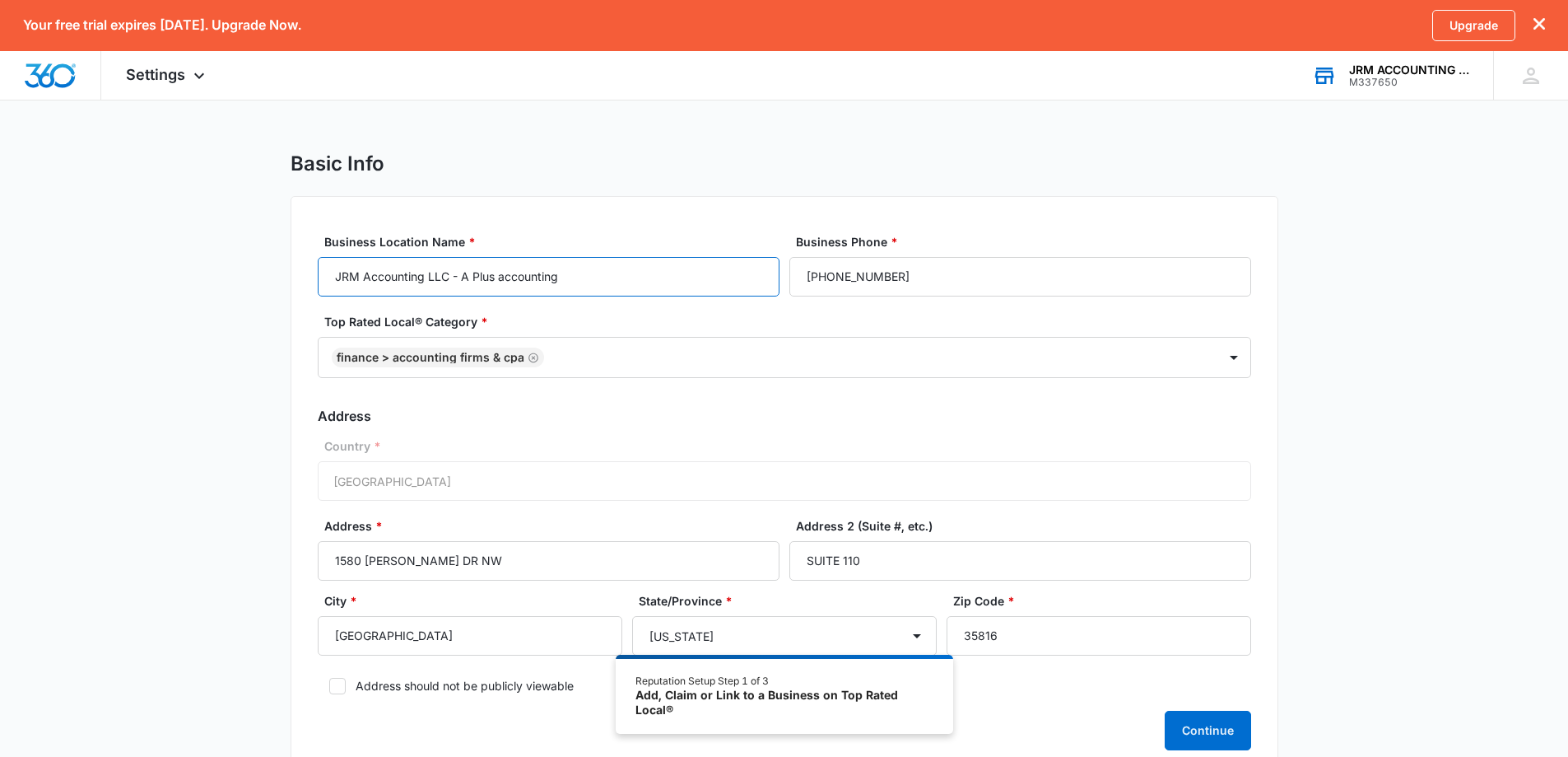
drag, startPoint x: 462, startPoint y: 276, endPoint x: 270, endPoint y: 269, distance: 192.1
click at [270, 269] on div "Basic Info Business Location Name * JRM Accounting LLC - A Plus accounting Busi…" at bounding box center [784, 475] width 1568 height 646
type input "A Plus accounting"
click at [1256, 466] on div "Business Location Name * A Plus accounting Business Phone * [PHONE_NUMBER] Top …" at bounding box center [784, 487] width 988 height 582
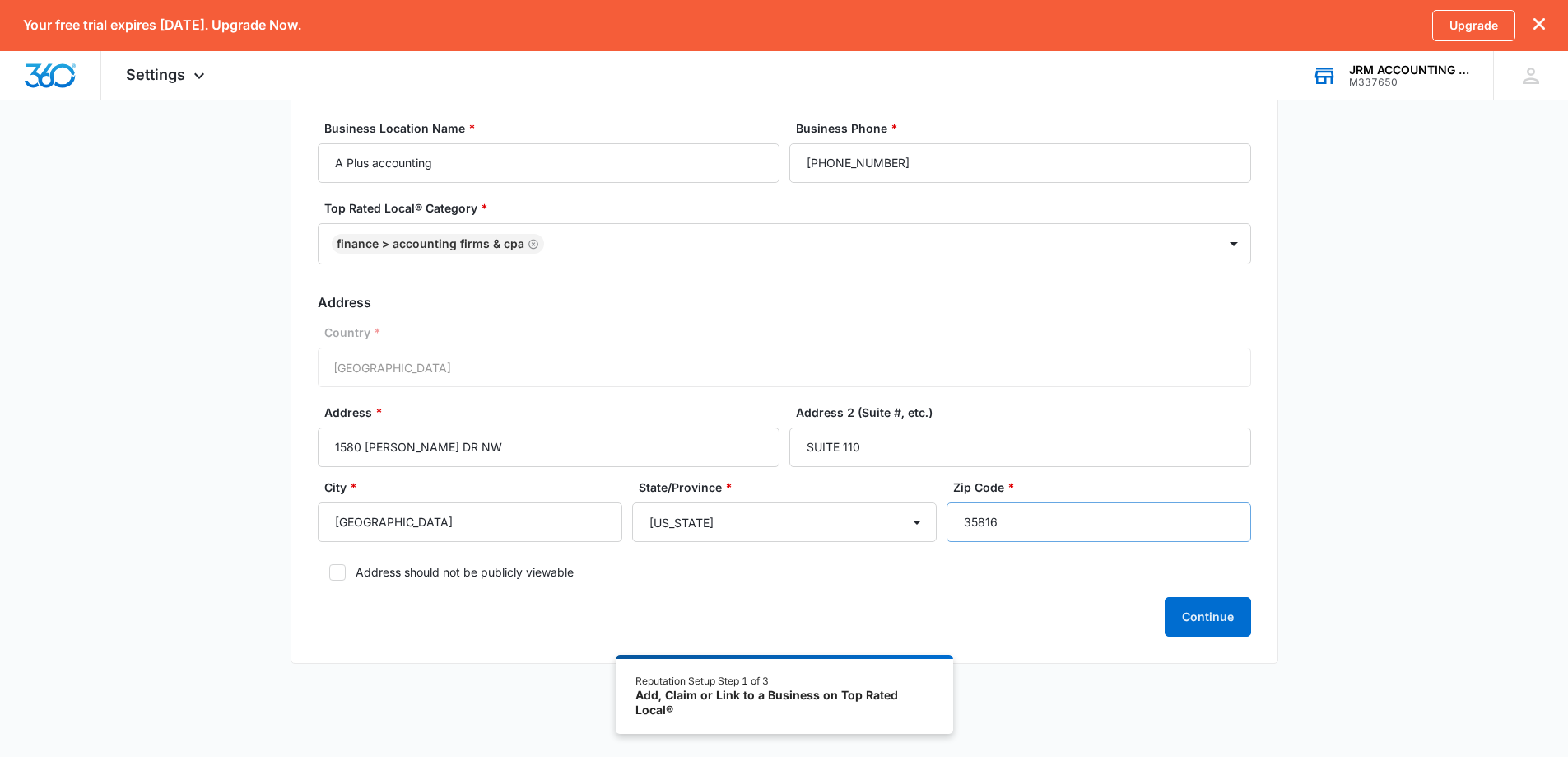
scroll to position [140, 0]
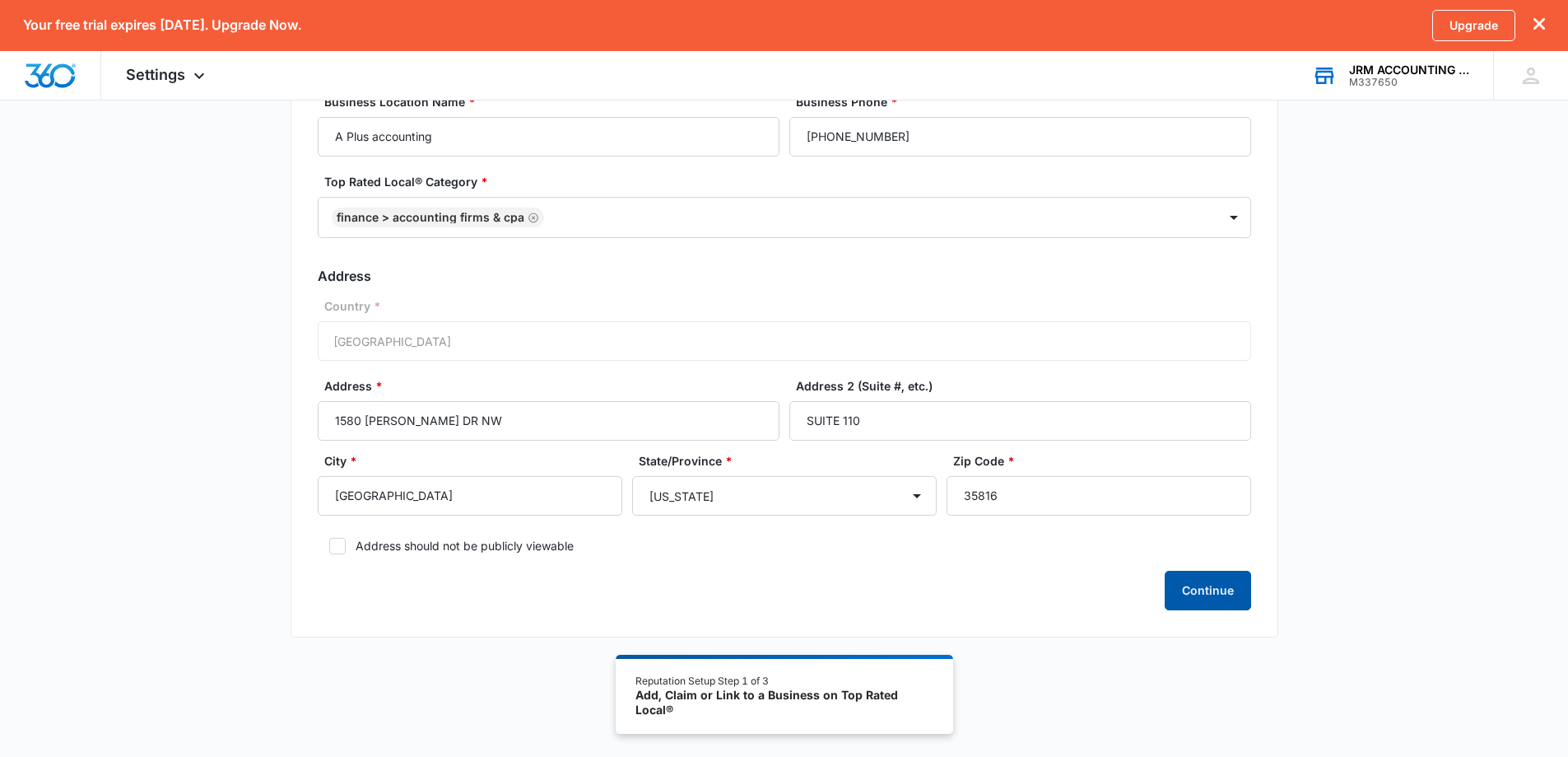
click at [1201, 596] on button "Continue" at bounding box center [1207, 591] width 86 height 40
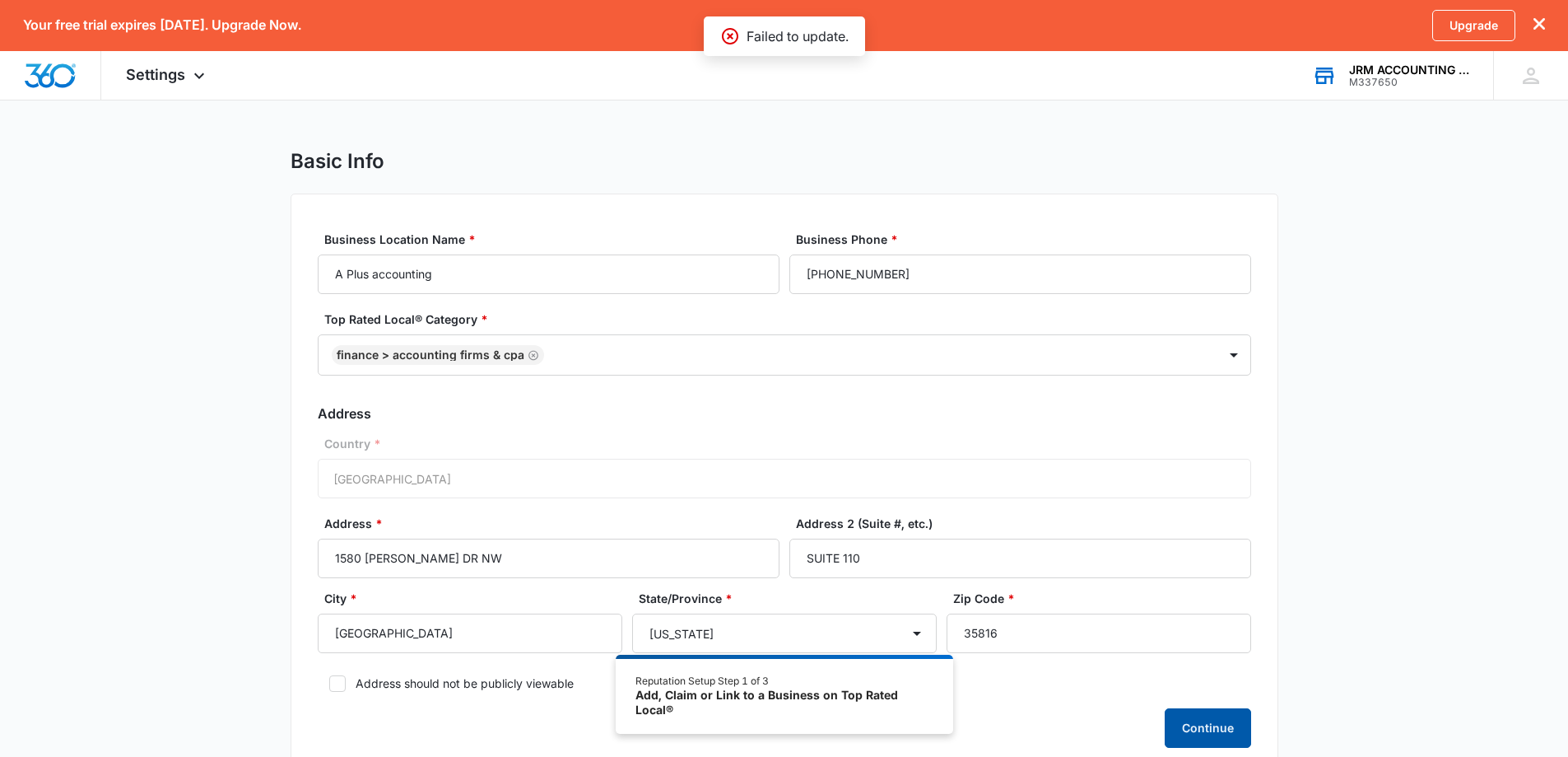
scroll to position [0, 0]
click at [182, 71] on span "Settings" at bounding box center [156, 73] width 59 height 17
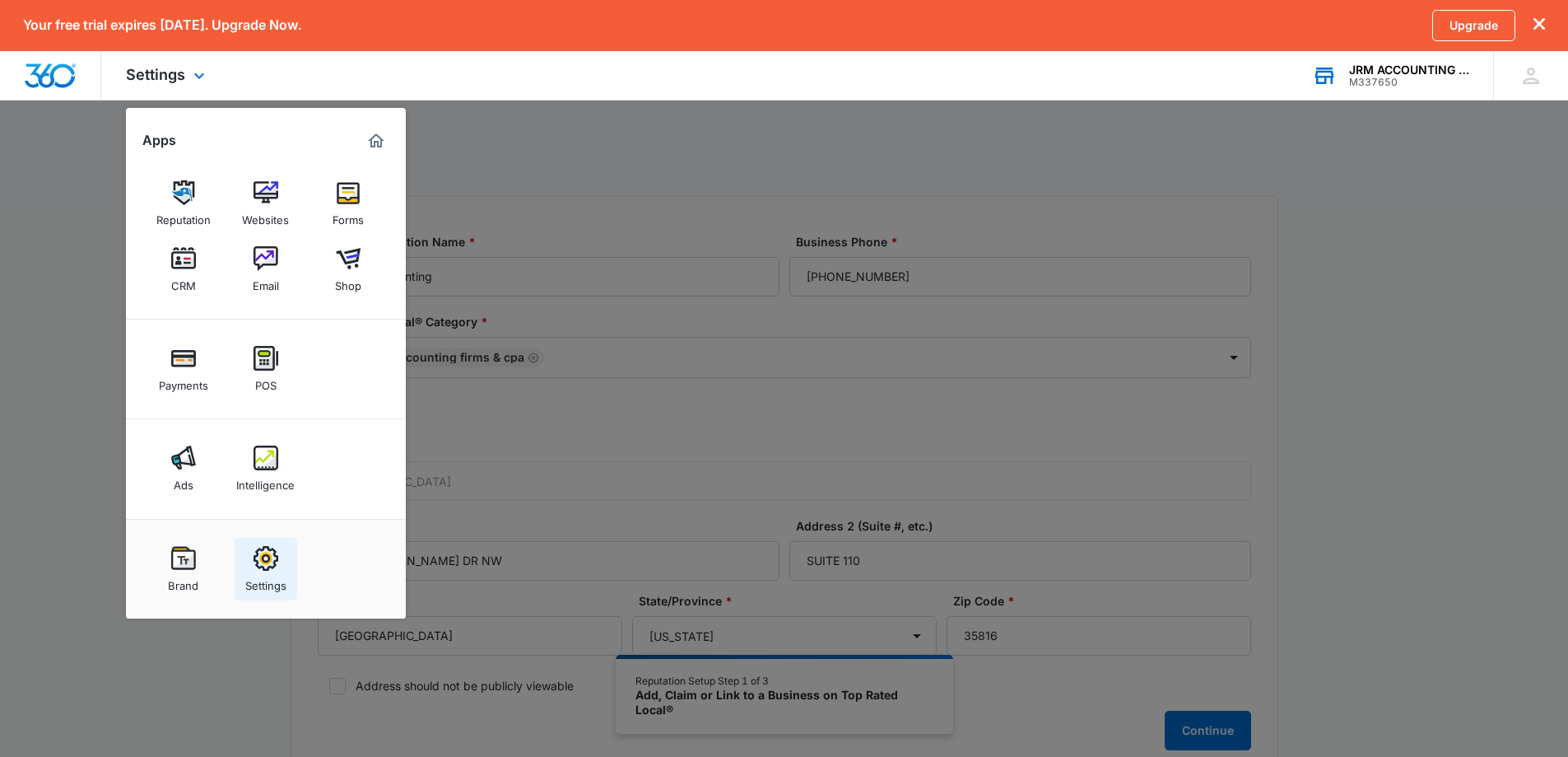
click at [271, 554] on img at bounding box center [265, 558] width 25 height 25
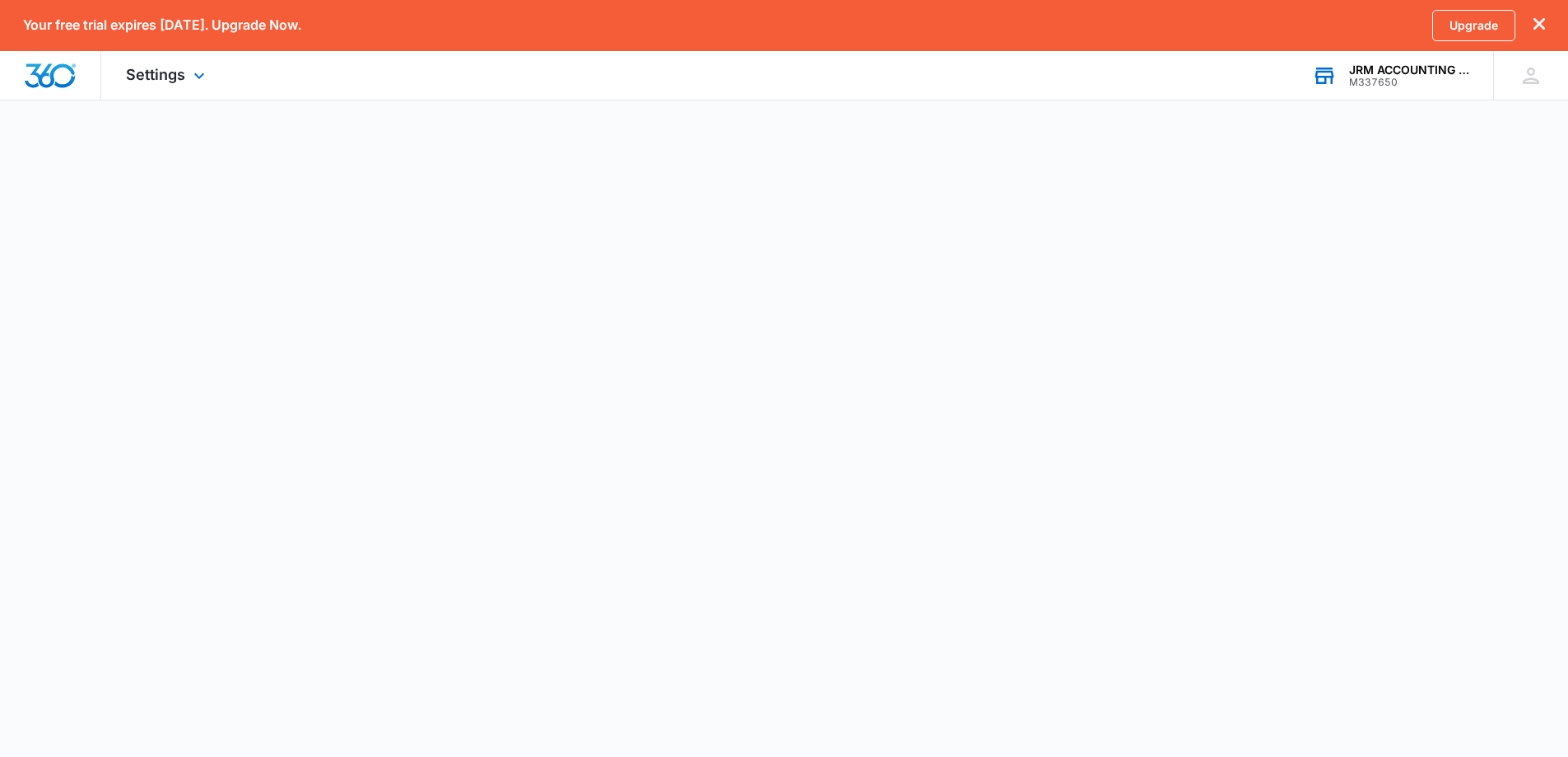
select select "33"
select select "US"
select select "America/[GEOGRAPHIC_DATA]"
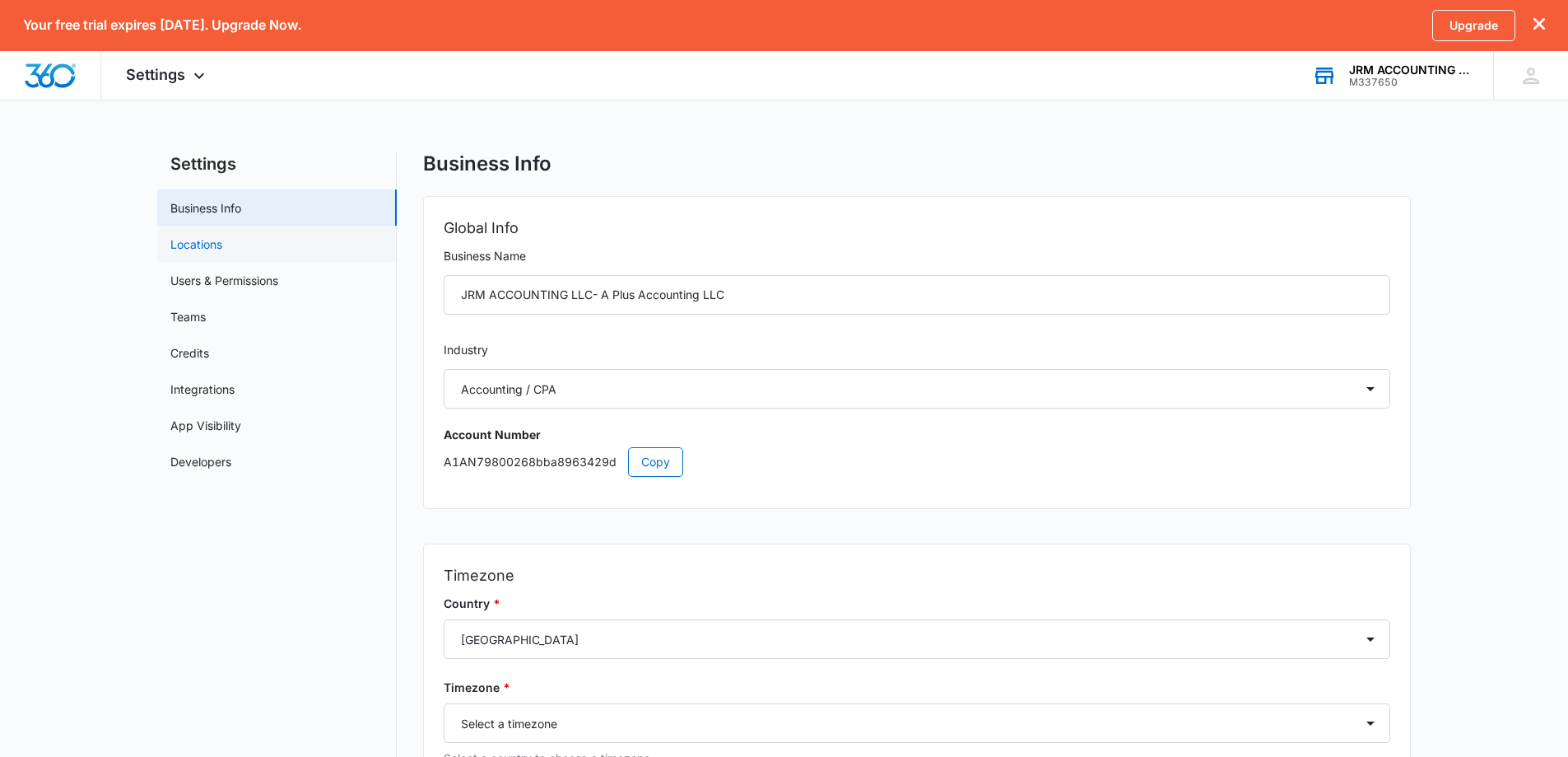
click at [212, 240] on link "Locations" at bounding box center [196, 244] width 52 height 17
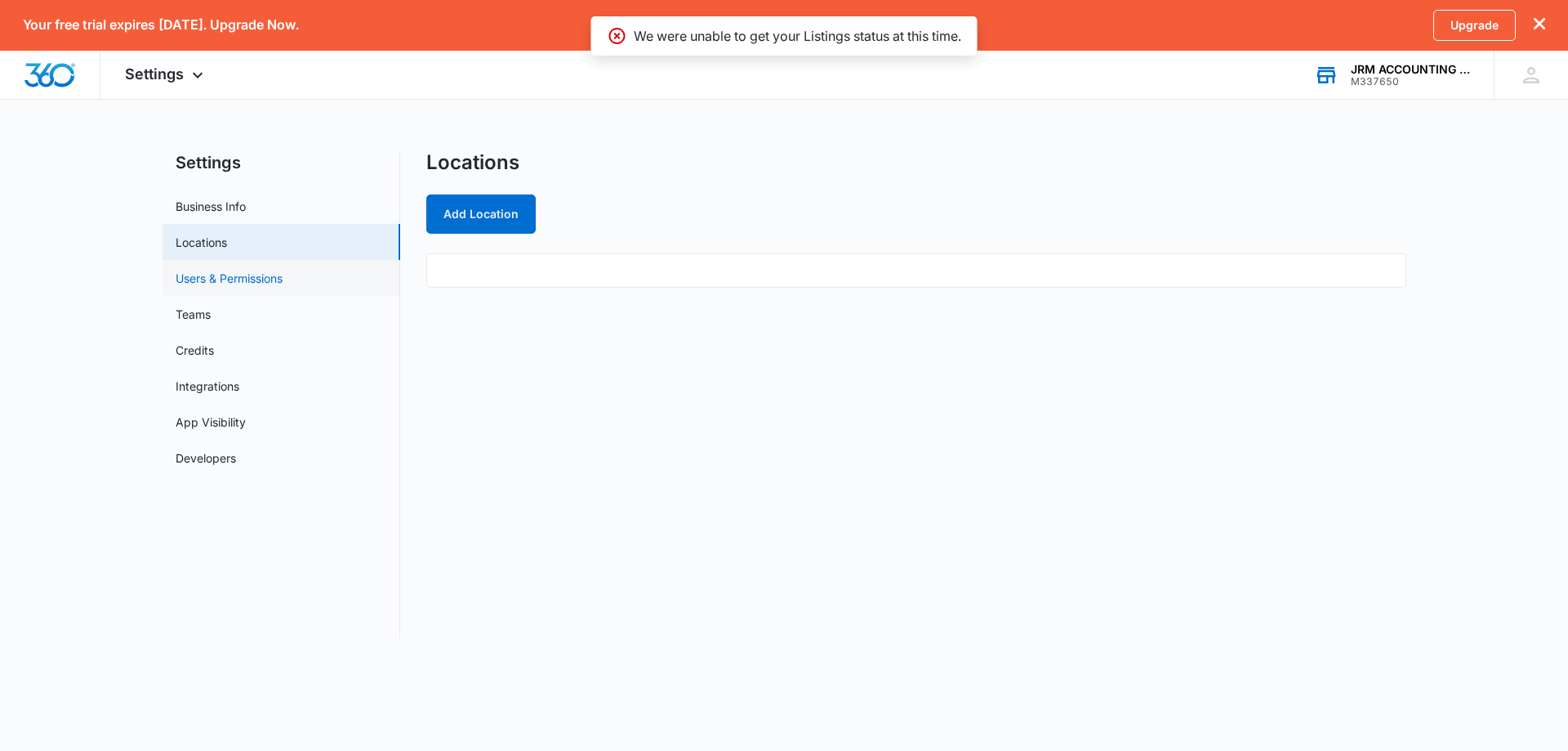
click at [212, 280] on link "Users & Permissions" at bounding box center [229, 277] width 107 height 17
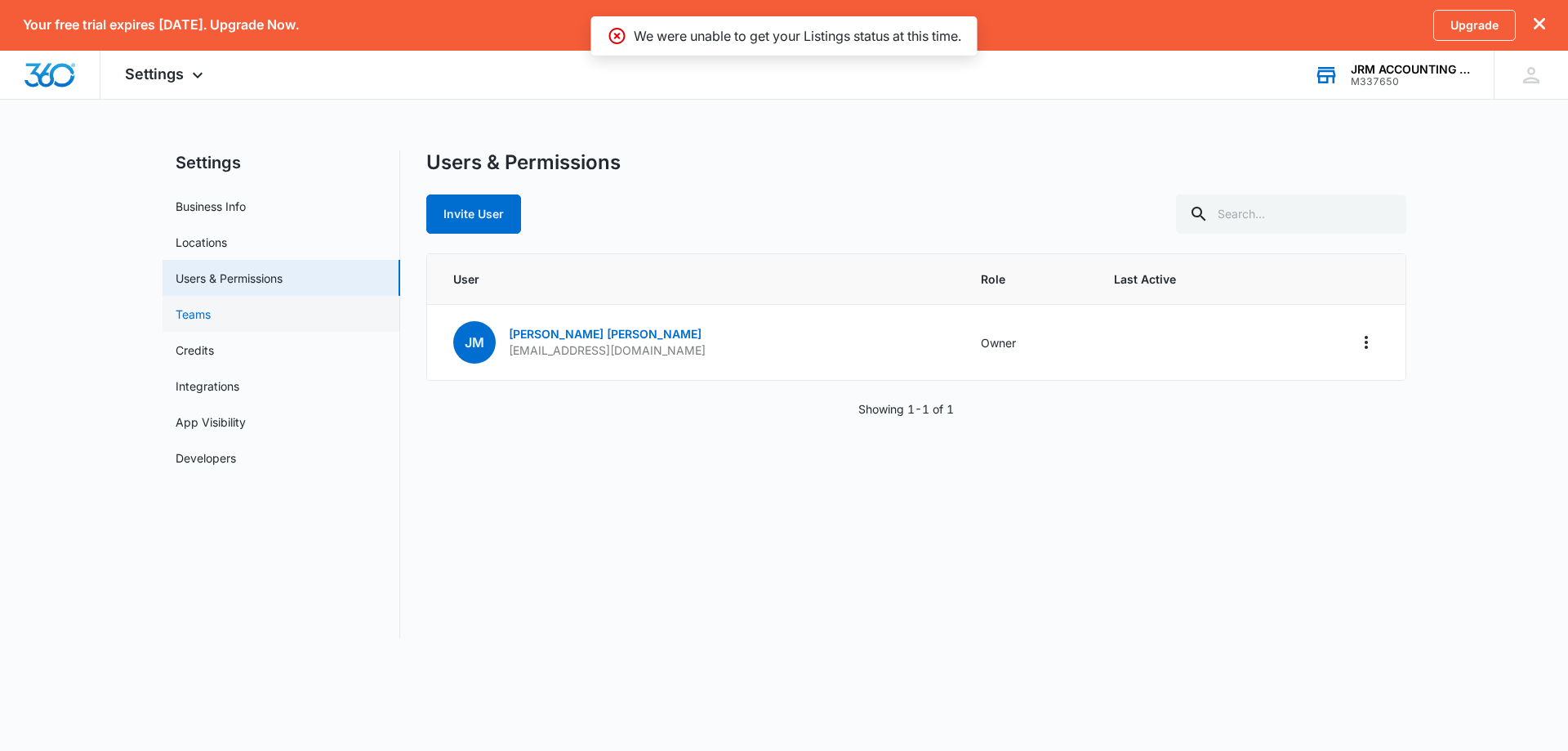
click at [210, 318] on link "Teams" at bounding box center [194, 314] width 35 height 17
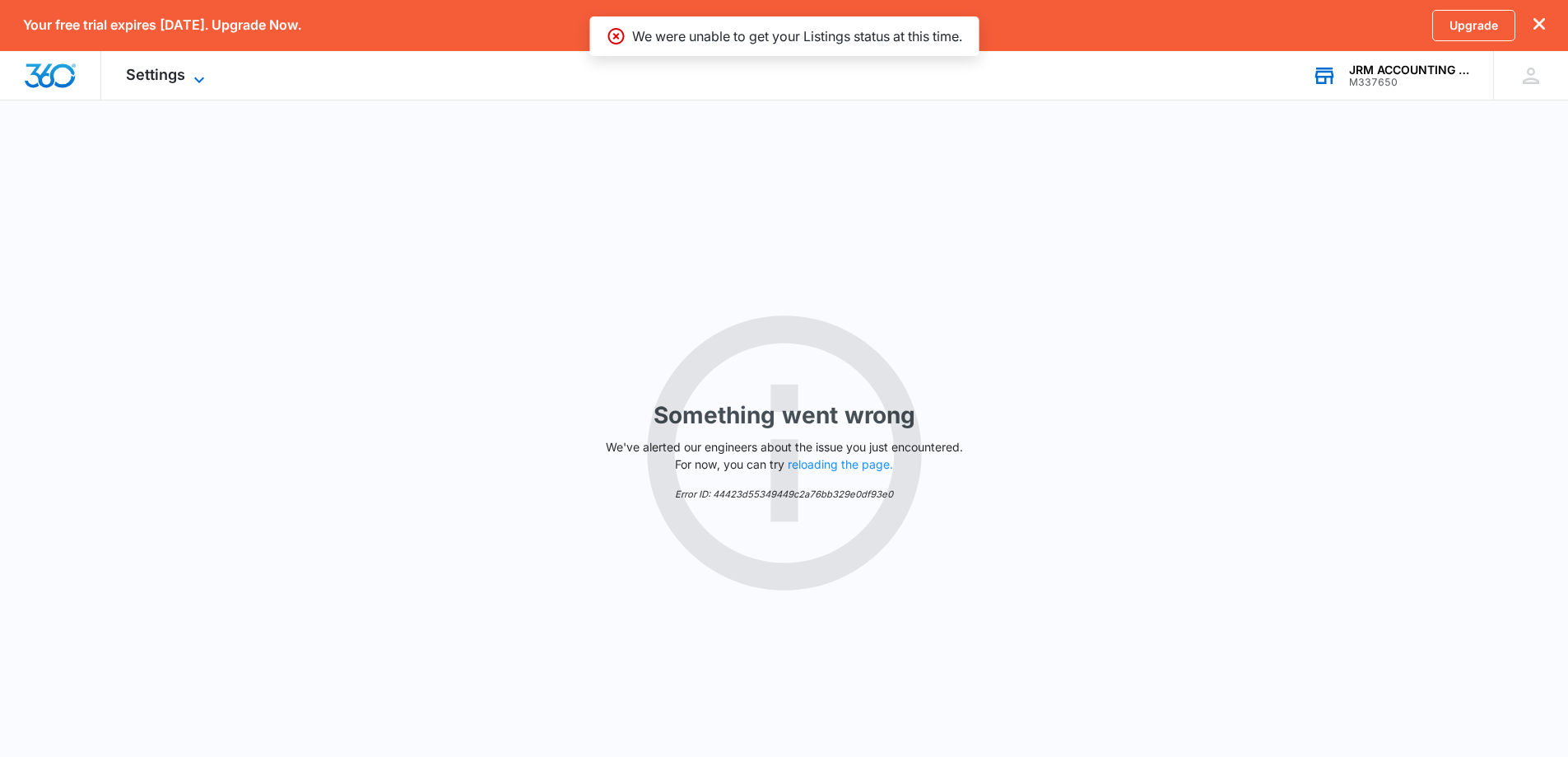
click at [157, 70] on span "Settings" at bounding box center [156, 73] width 59 height 17
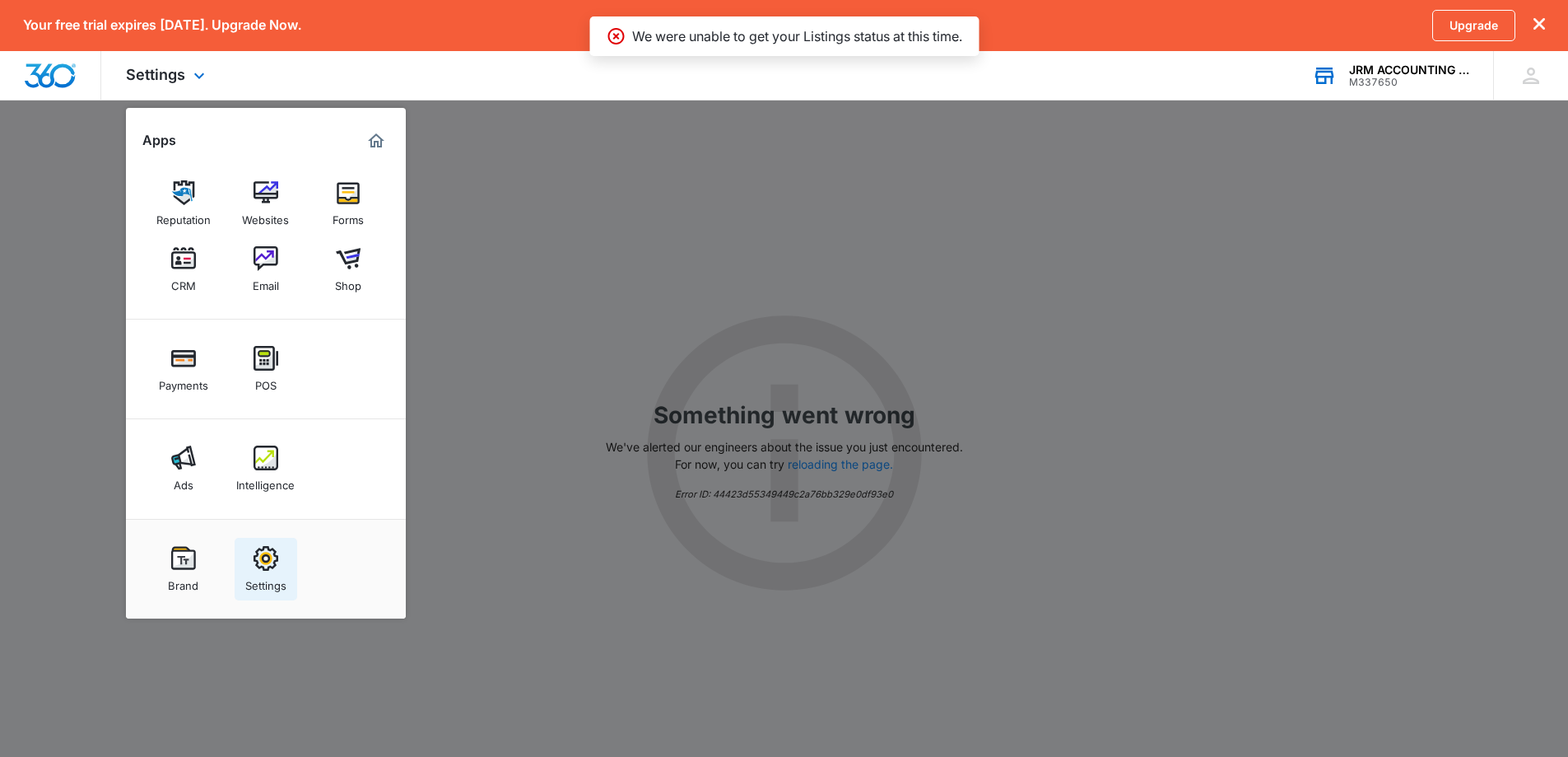
click at [267, 576] on div "Settings" at bounding box center [266, 582] width 42 height 22
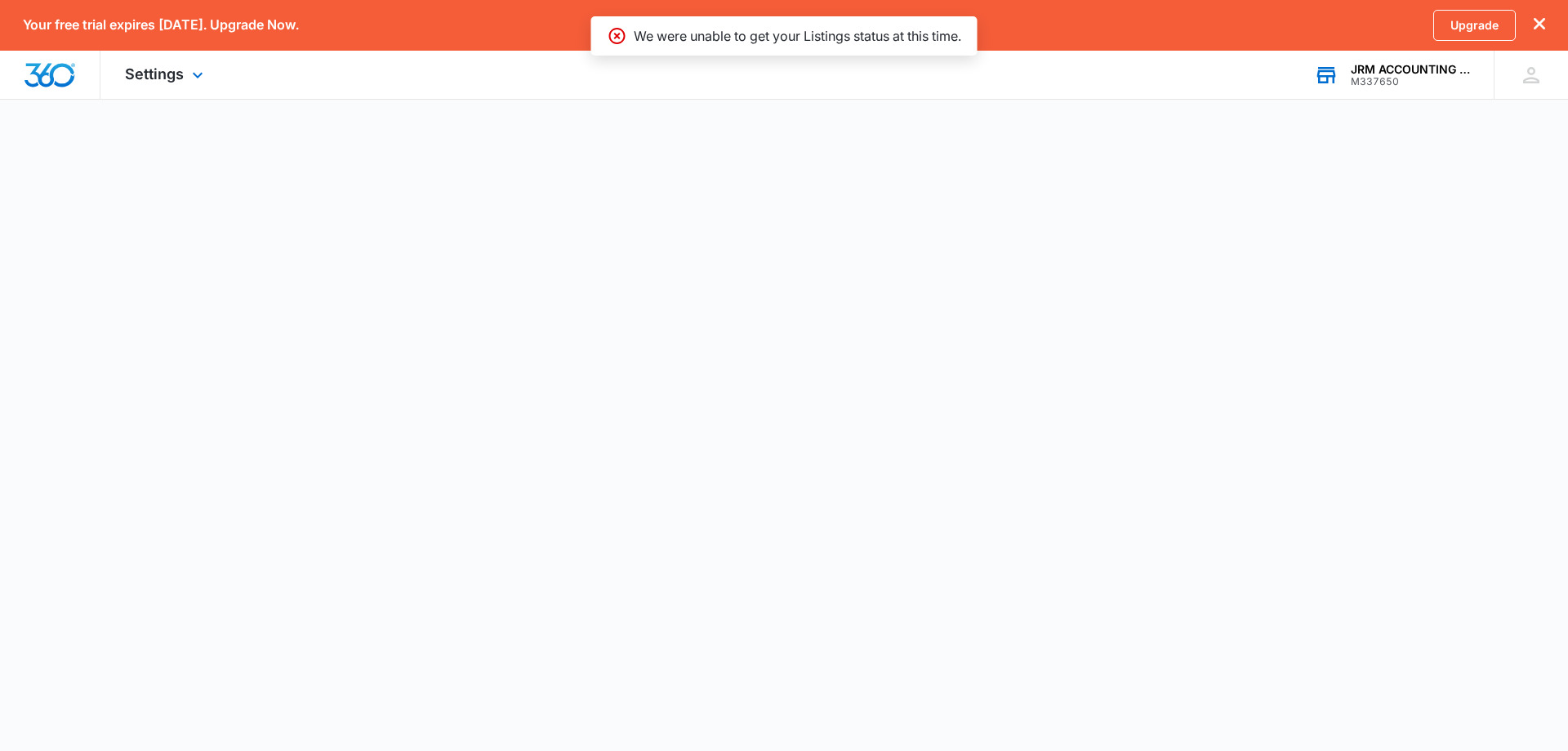
select select "33"
select select "US"
select select "America/[GEOGRAPHIC_DATA]"
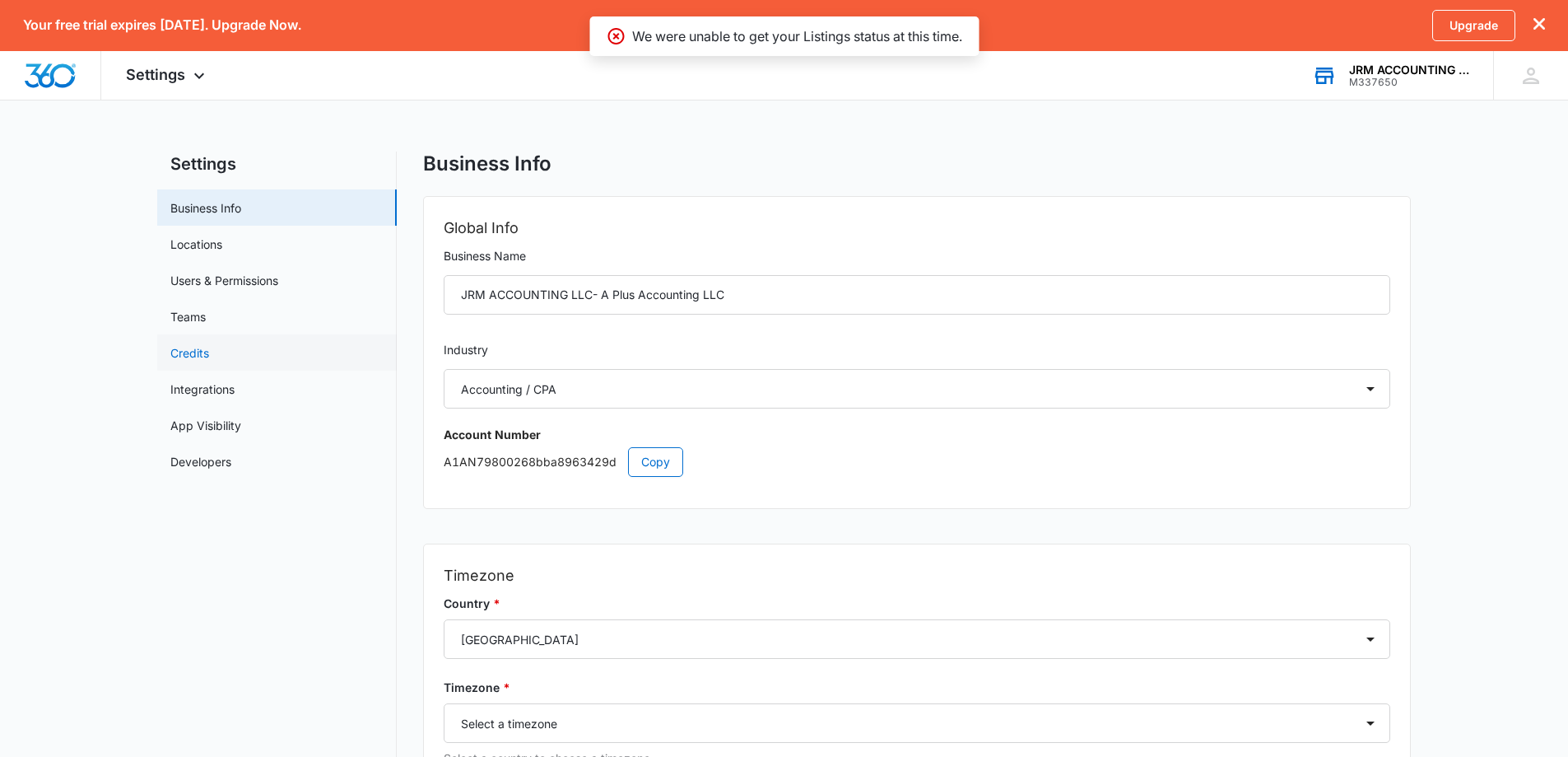
click at [199, 354] on link "Credits" at bounding box center [189, 352] width 39 height 17
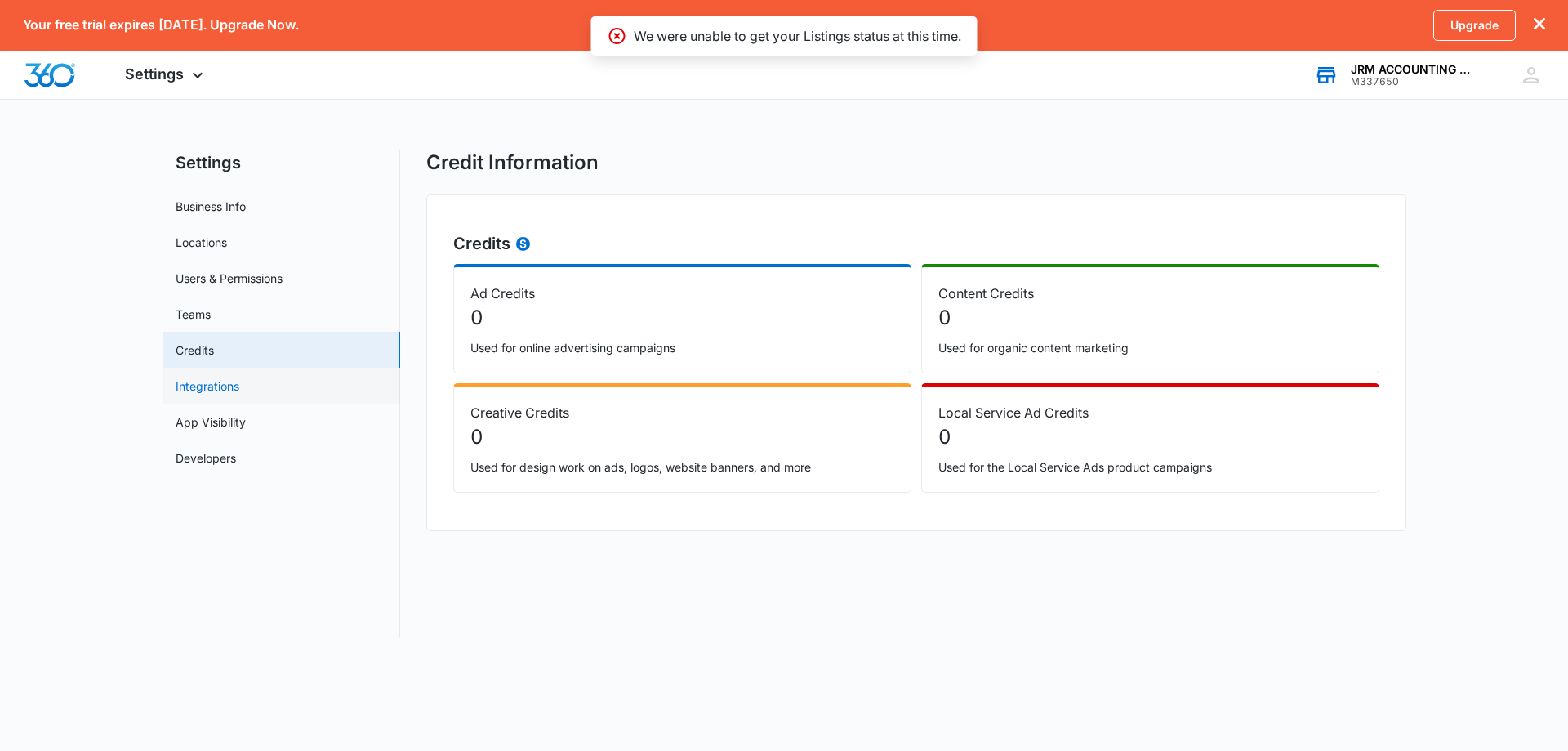
click at [199, 389] on link "Integrations" at bounding box center [207, 385] width 64 height 17
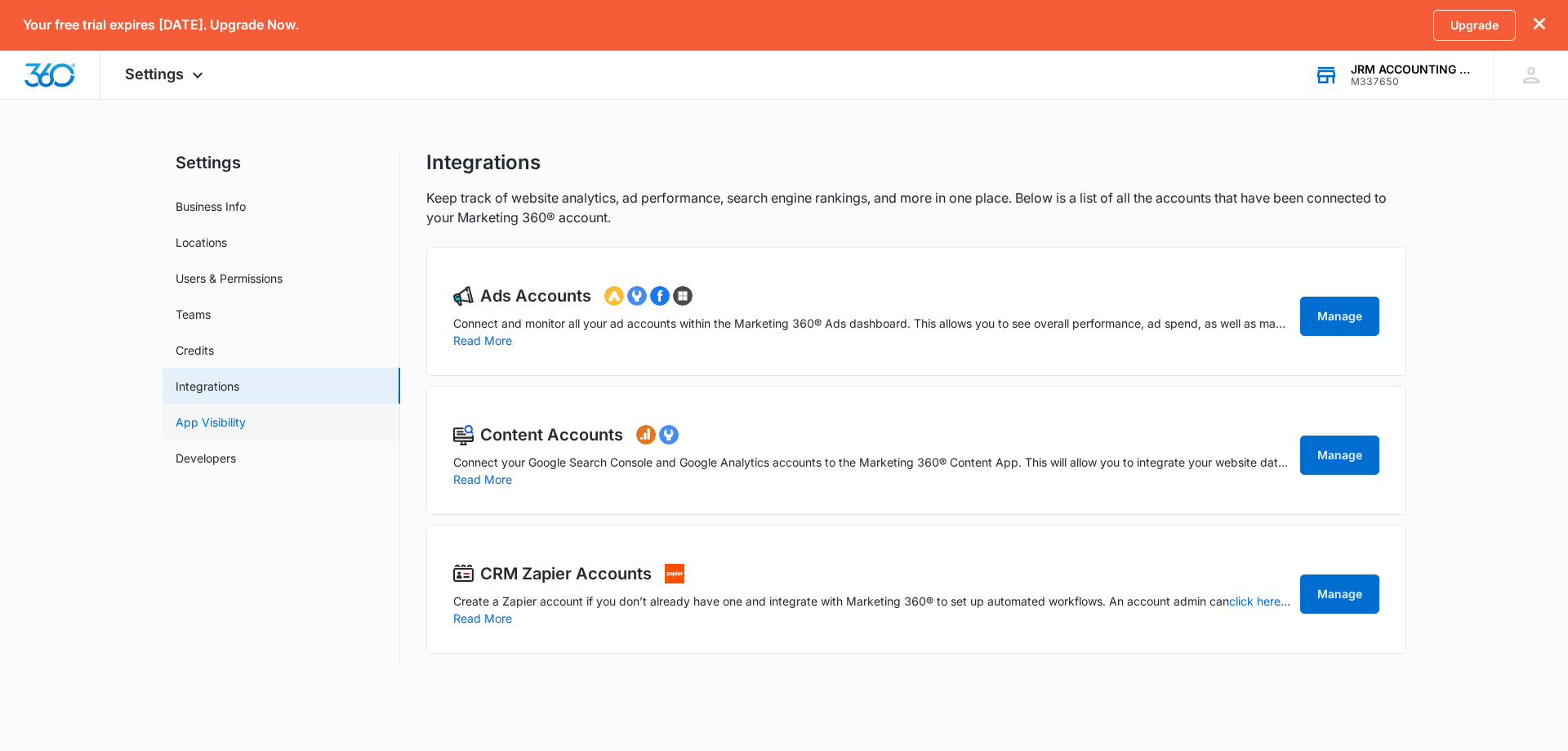
click at [214, 423] on link "App Visibility" at bounding box center [210, 422] width 70 height 17
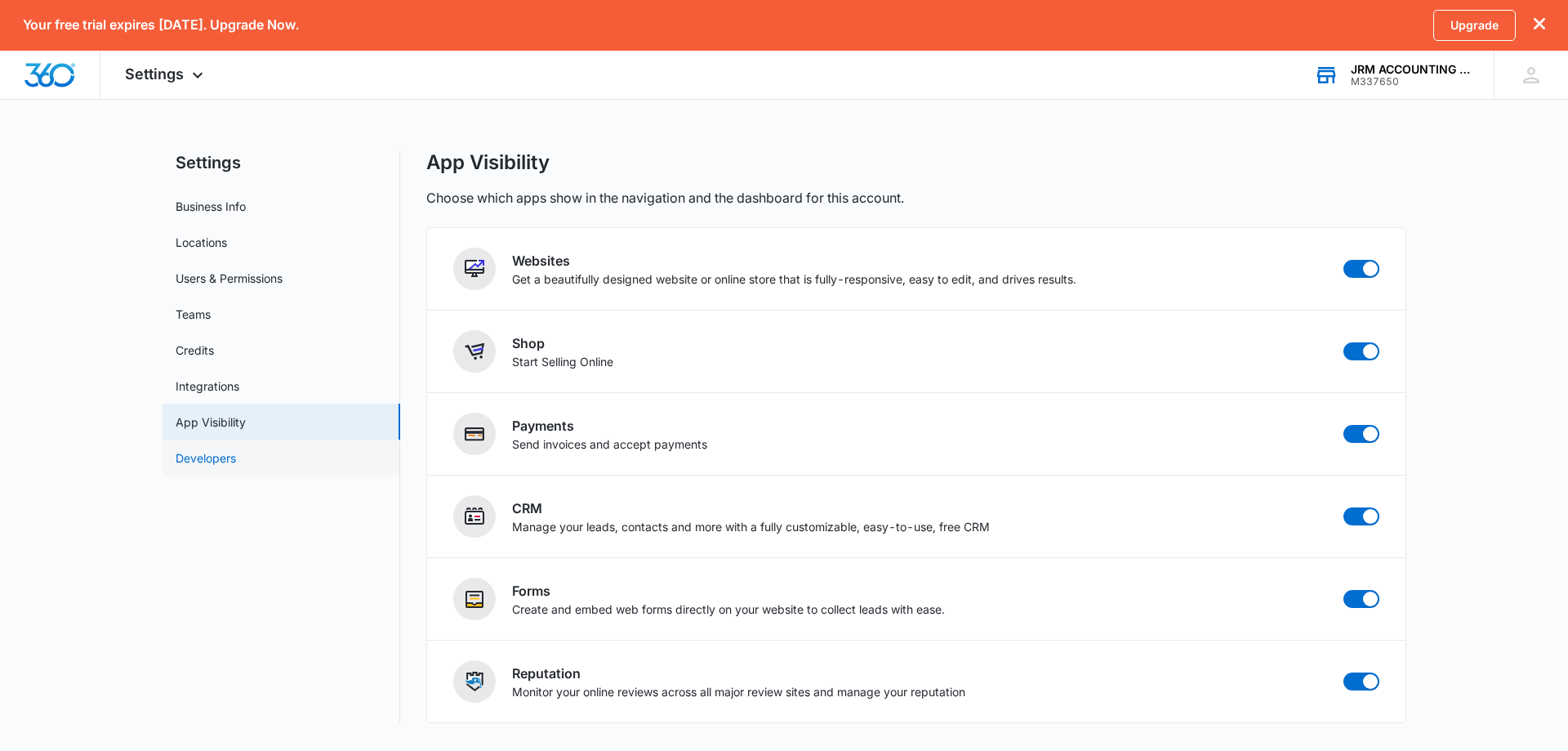
click at [208, 462] on link "Developers" at bounding box center [205, 457] width 60 height 17
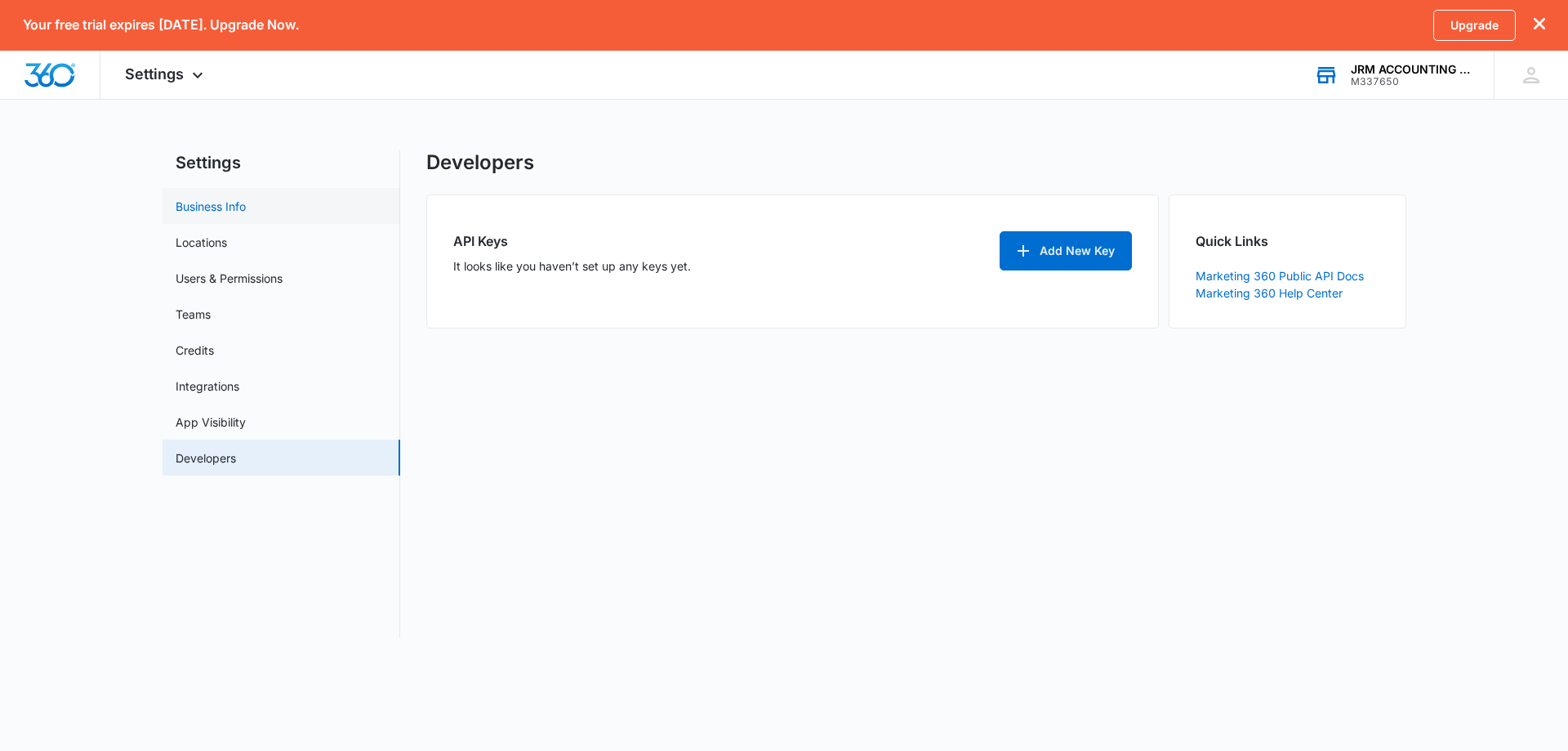
click at [211, 208] on link "Business Info" at bounding box center [210, 205] width 70 height 17
select select "33"
select select "US"
select select "America/[GEOGRAPHIC_DATA]"
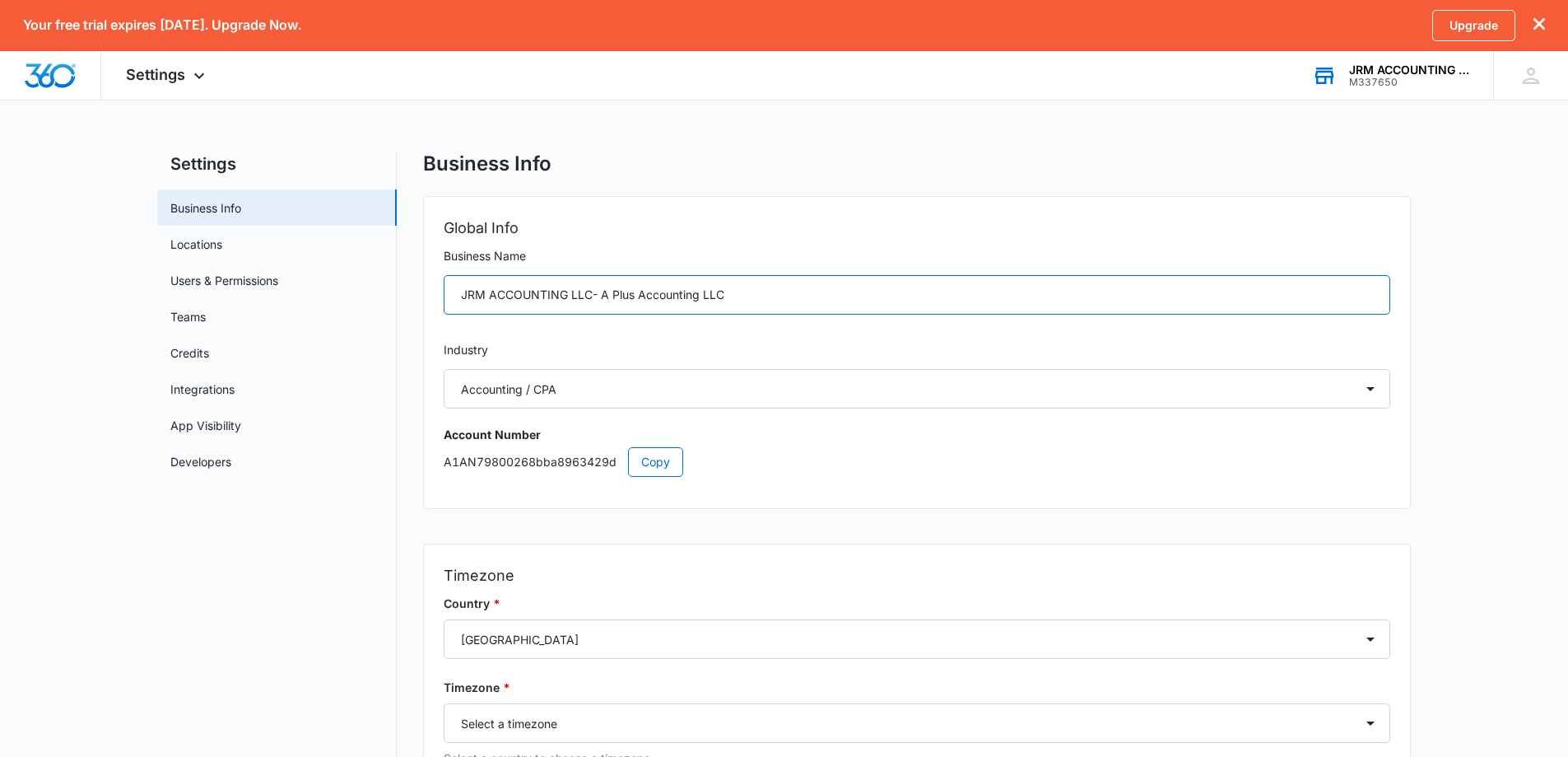
click at [704, 290] on input "JRM ACCOUNTING LLC- A Plus Accounting LLC" at bounding box center [917, 295] width 947 height 40
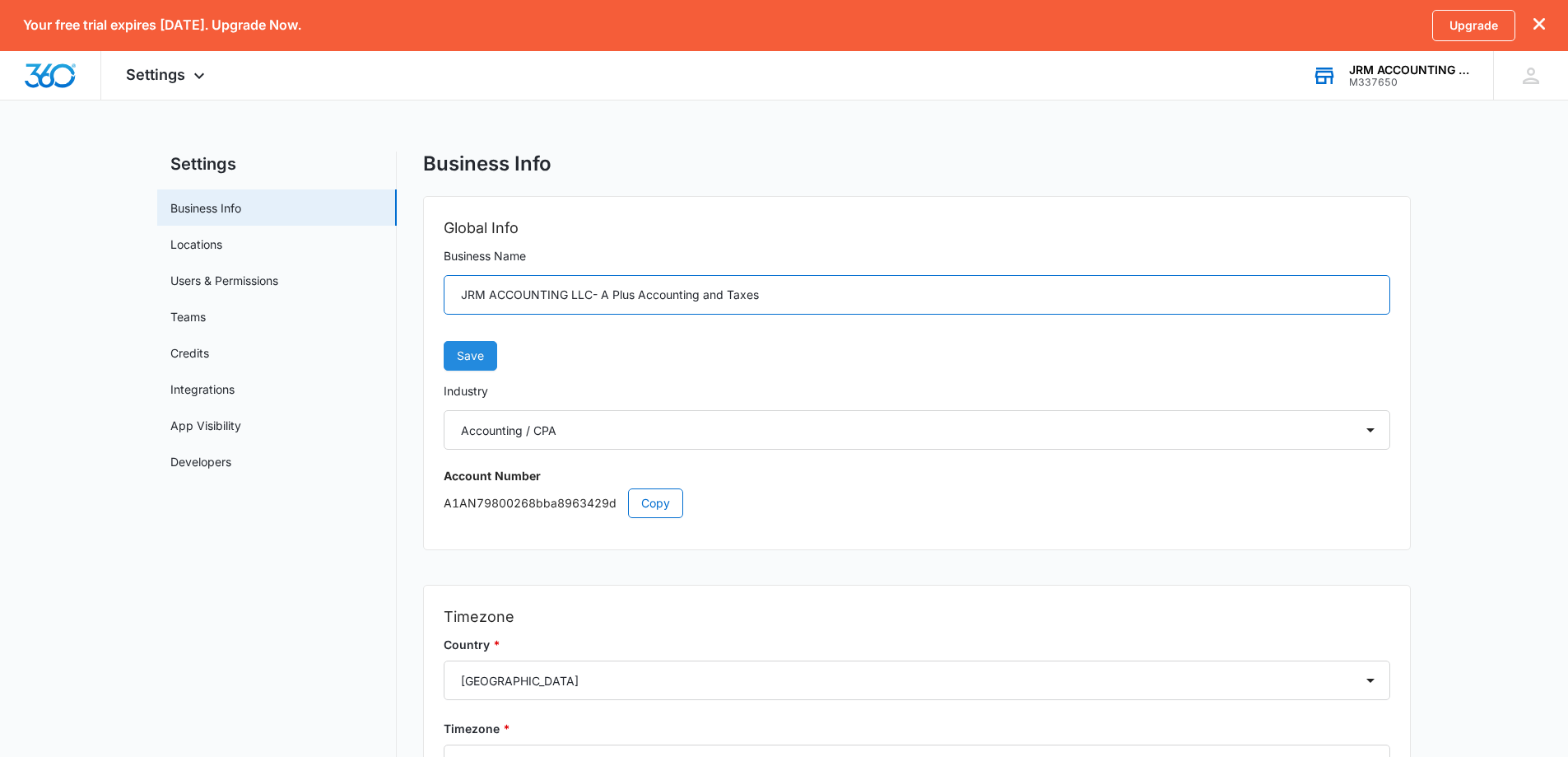
type input "JRM ACCOUNTING LLC- A Plus Accounting and Taxes"
click at [481, 359] on span "Save" at bounding box center [470, 356] width 27 height 18
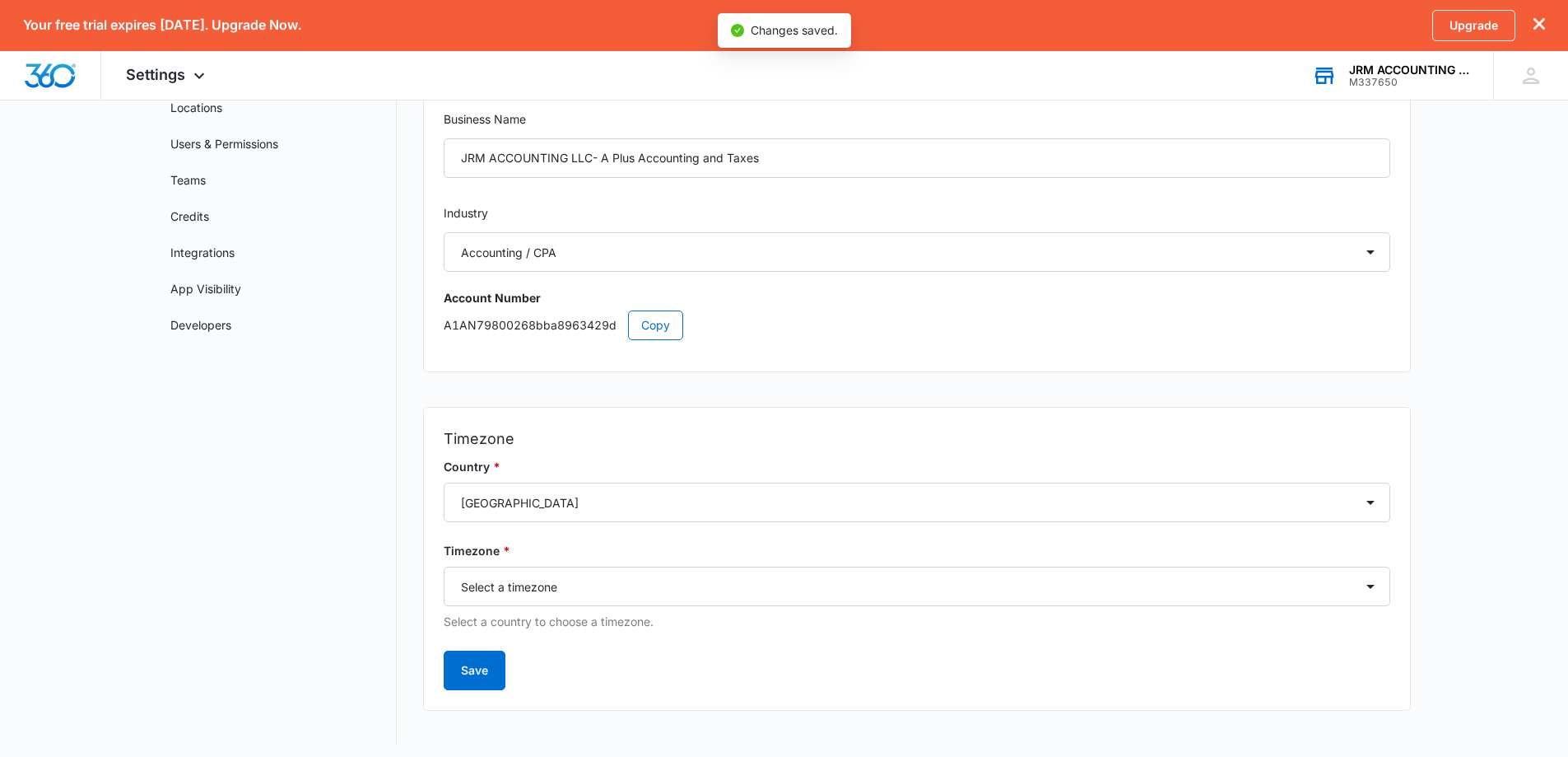
scroll to position [145, 0]
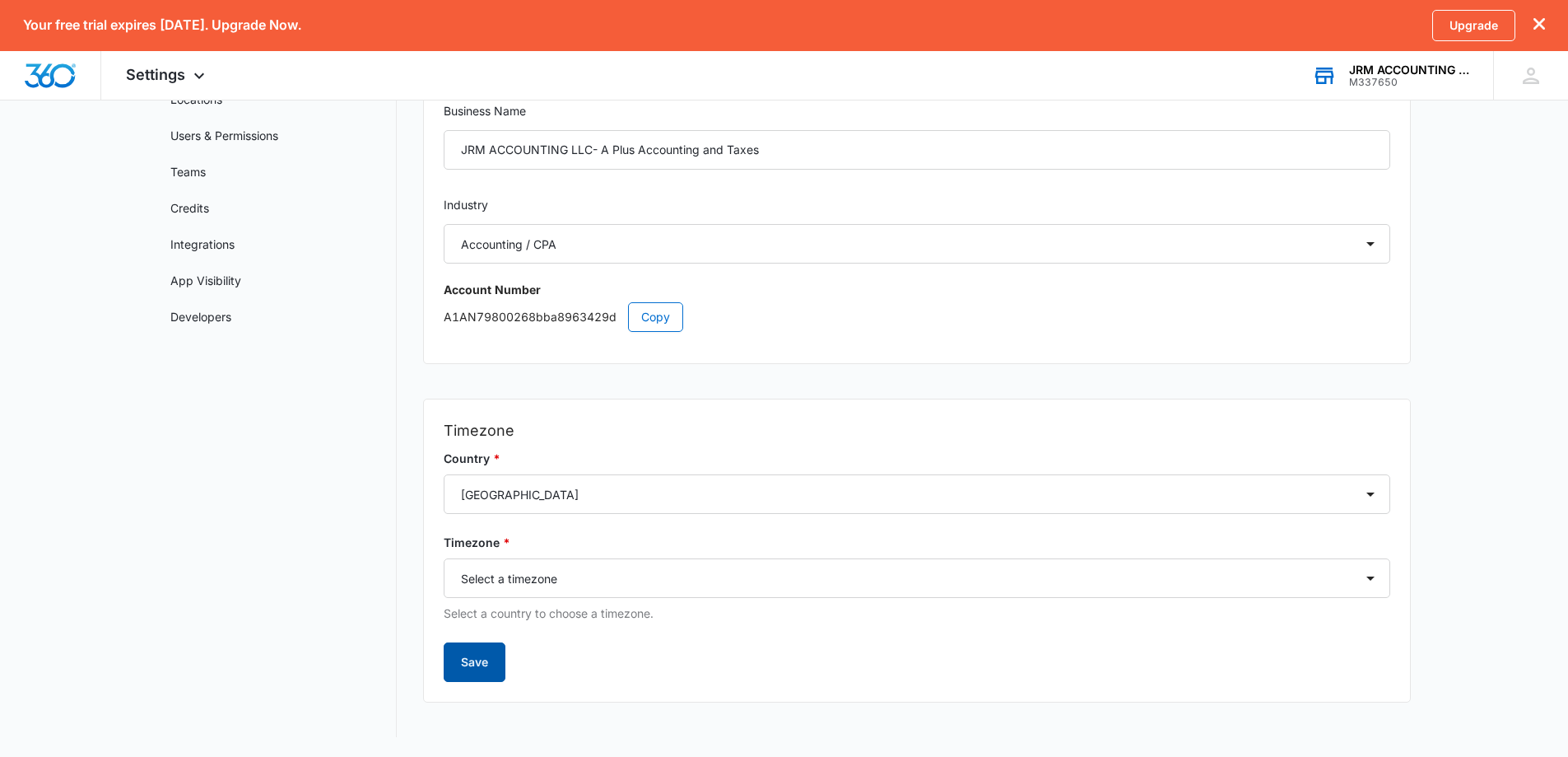
click at [490, 665] on button "Save" at bounding box center [474, 662] width 61 height 40
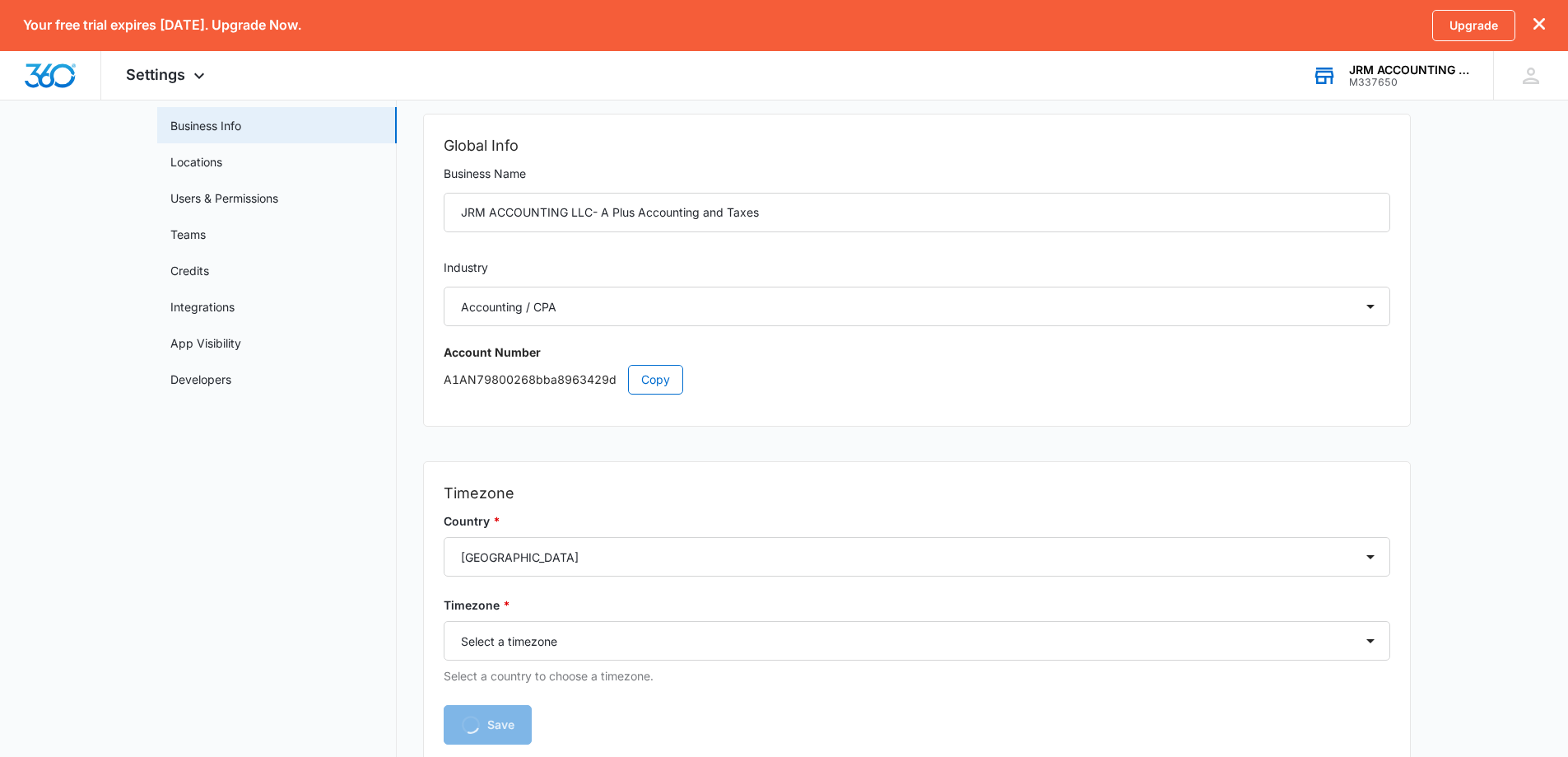
scroll to position [0, 0]
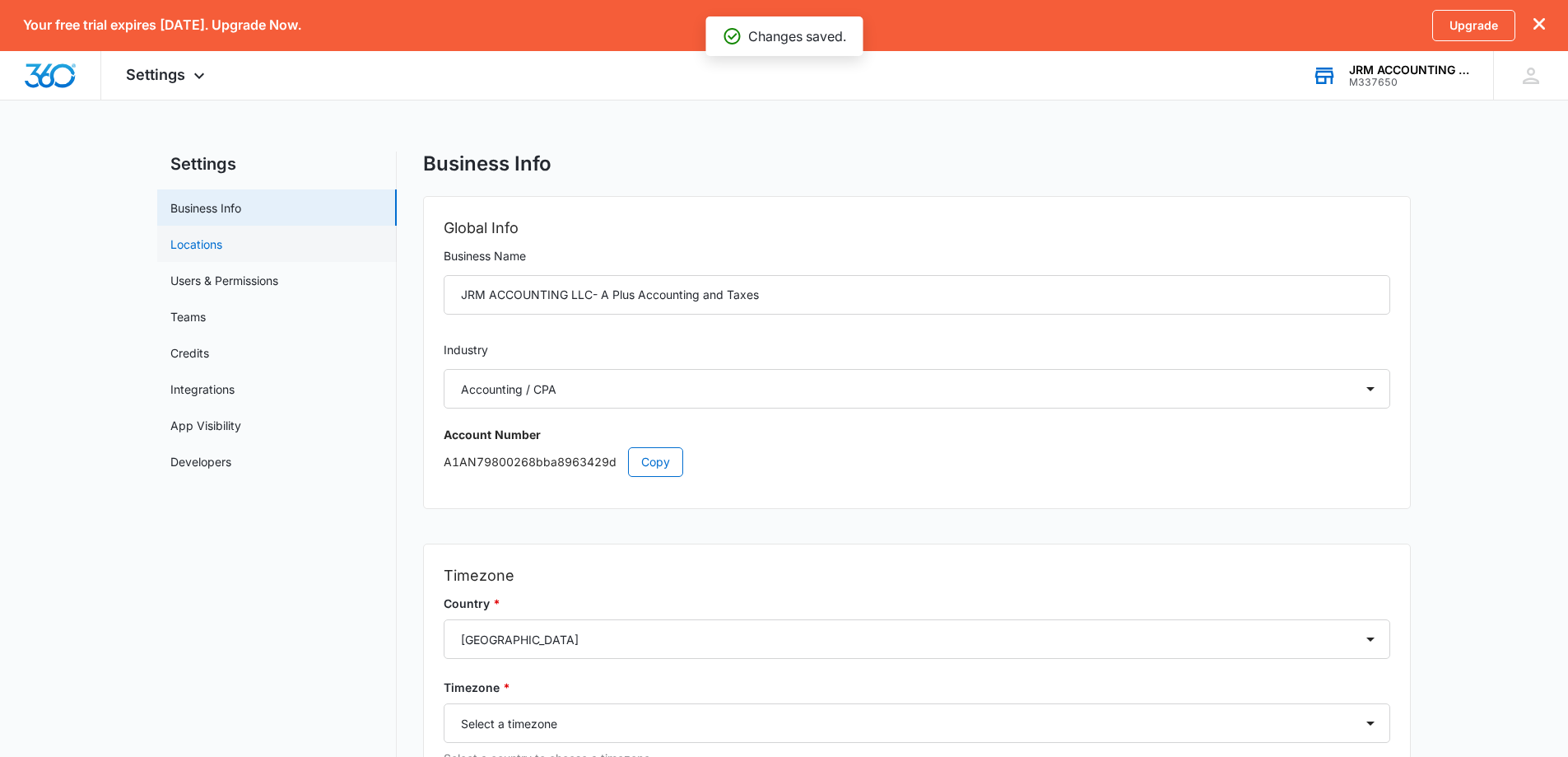
click at [217, 253] on link "Locations" at bounding box center [196, 244] width 52 height 17
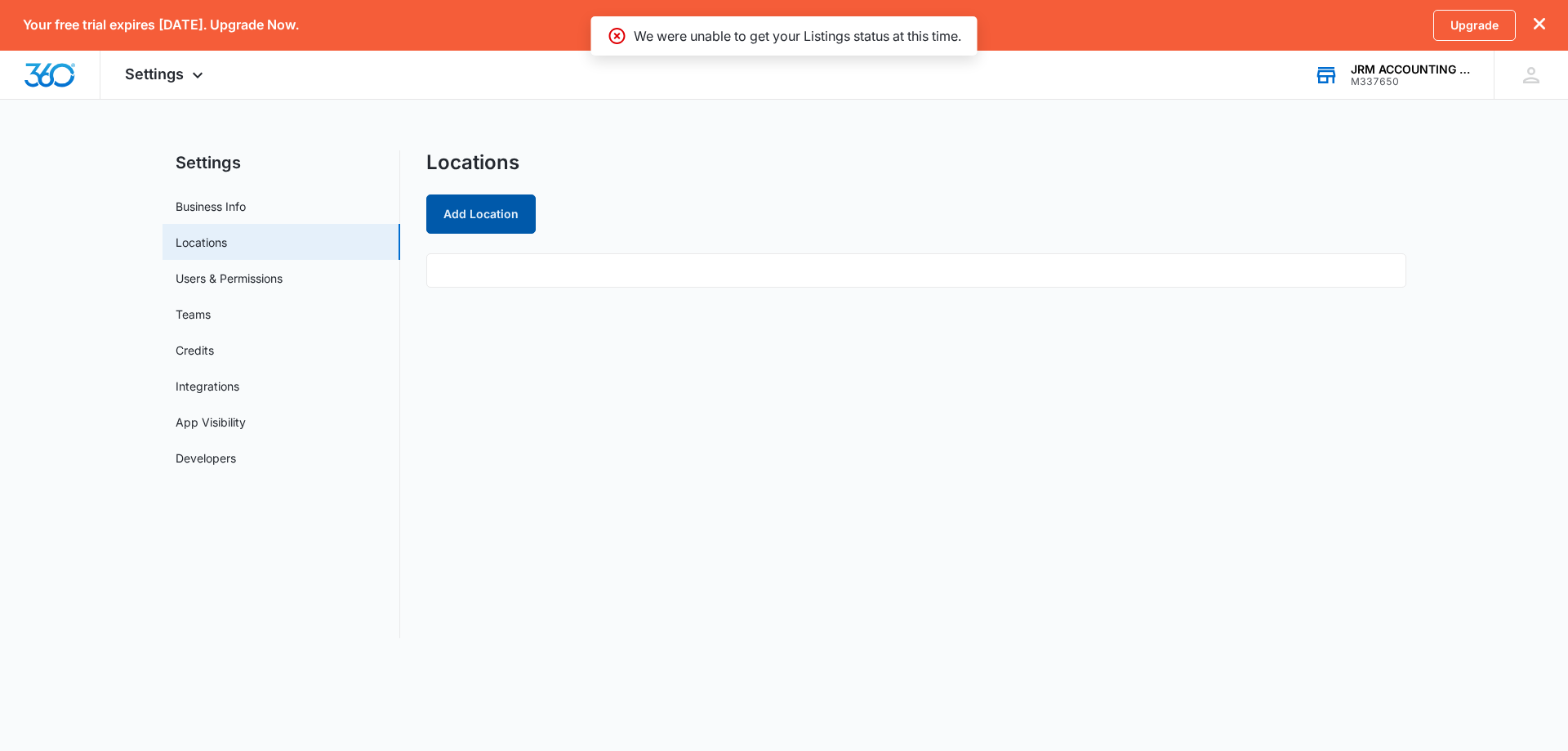
click at [477, 220] on button "Add Location" at bounding box center [480, 214] width 109 height 39
